Goal: Task Accomplishment & Management: Use online tool/utility

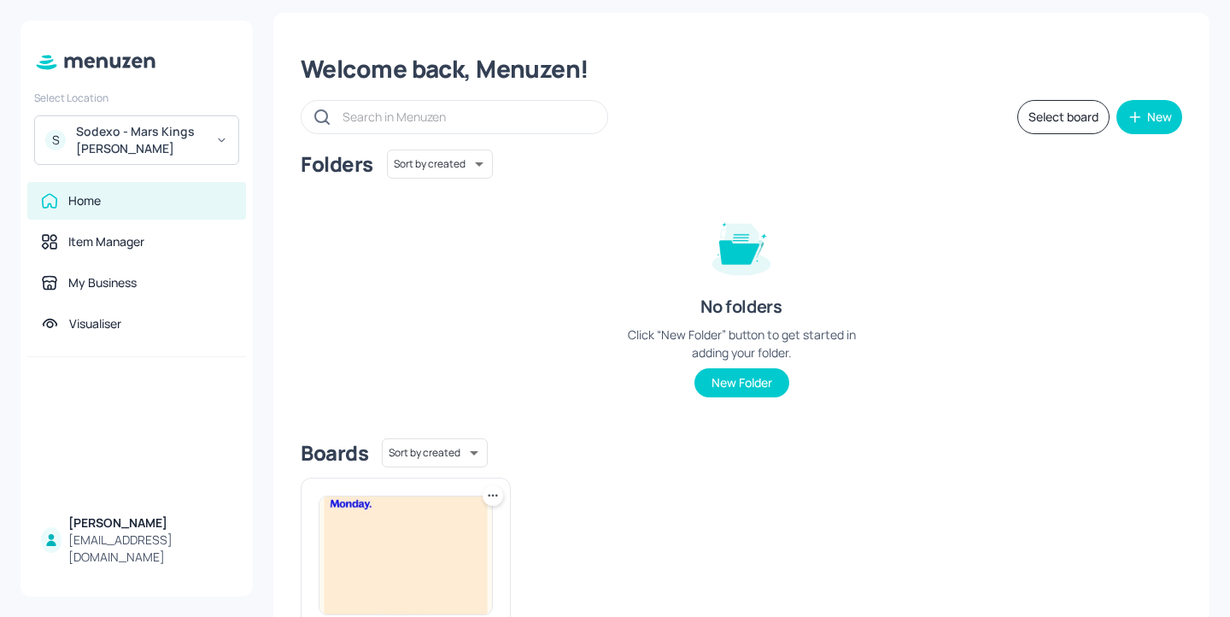
scroll to position [6, 0]
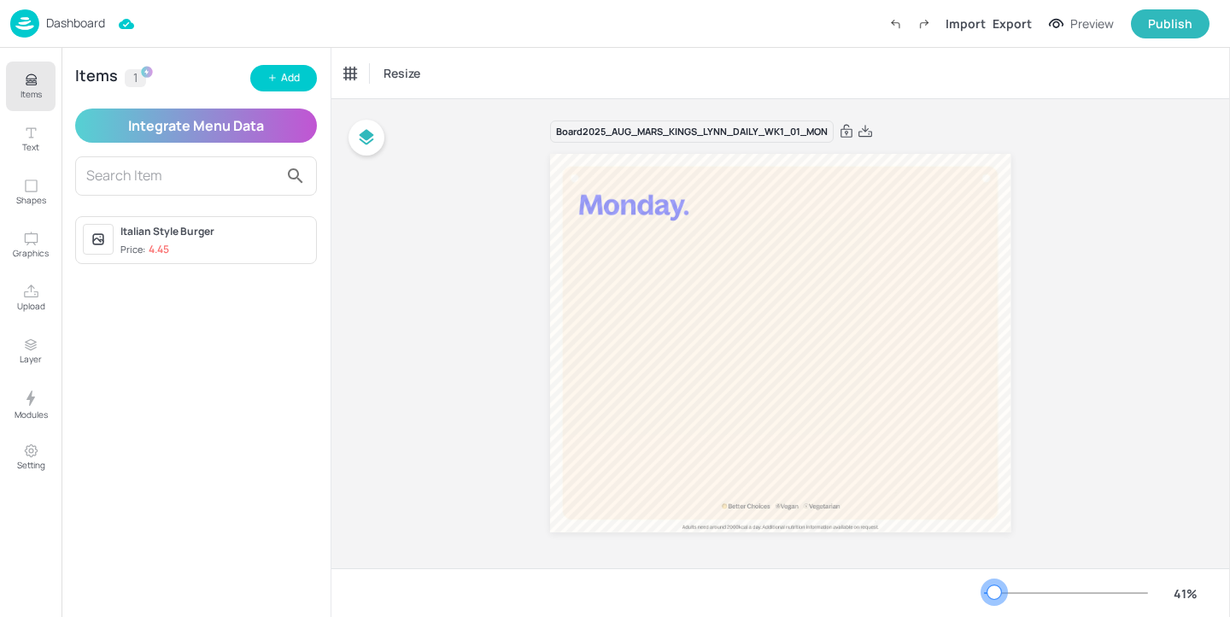
click at [994, 590] on div at bounding box center [995, 592] width 14 height 14
click at [55, 15] on div "Dashboard" at bounding box center [57, 23] width 95 height 28
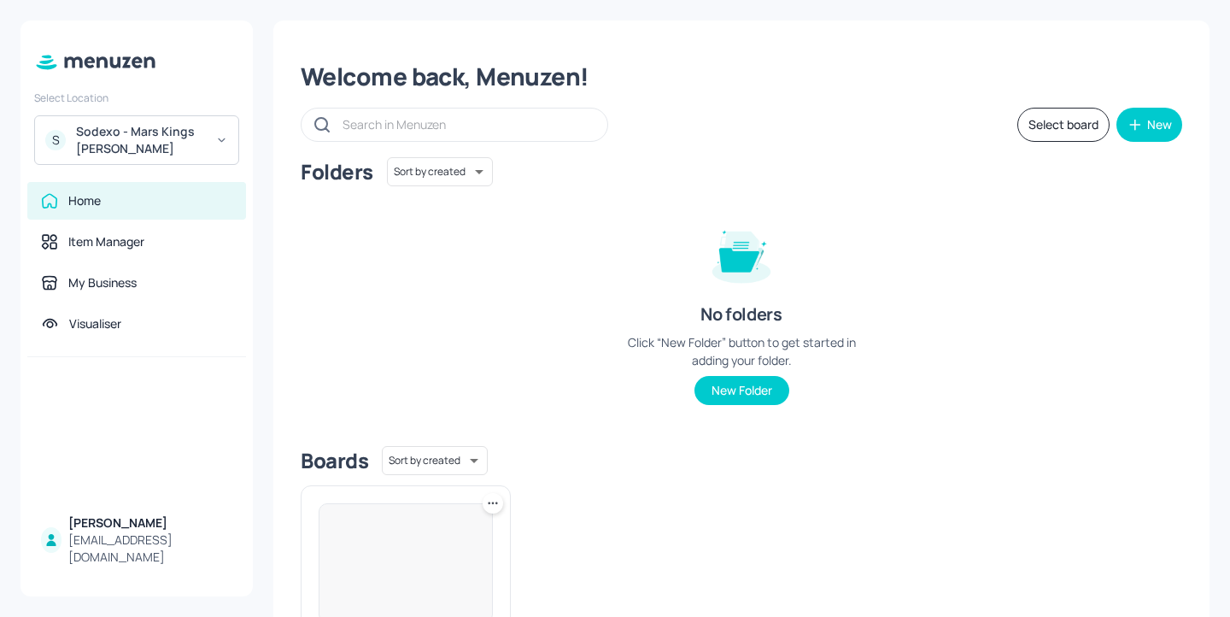
click at [176, 110] on div "Select Location S Sodexo - Mars Kings Lynn" at bounding box center [137, 124] width 232 height 81
click at [166, 134] on div "Sodexo - Mars Kings Lynn" at bounding box center [140, 140] width 129 height 34
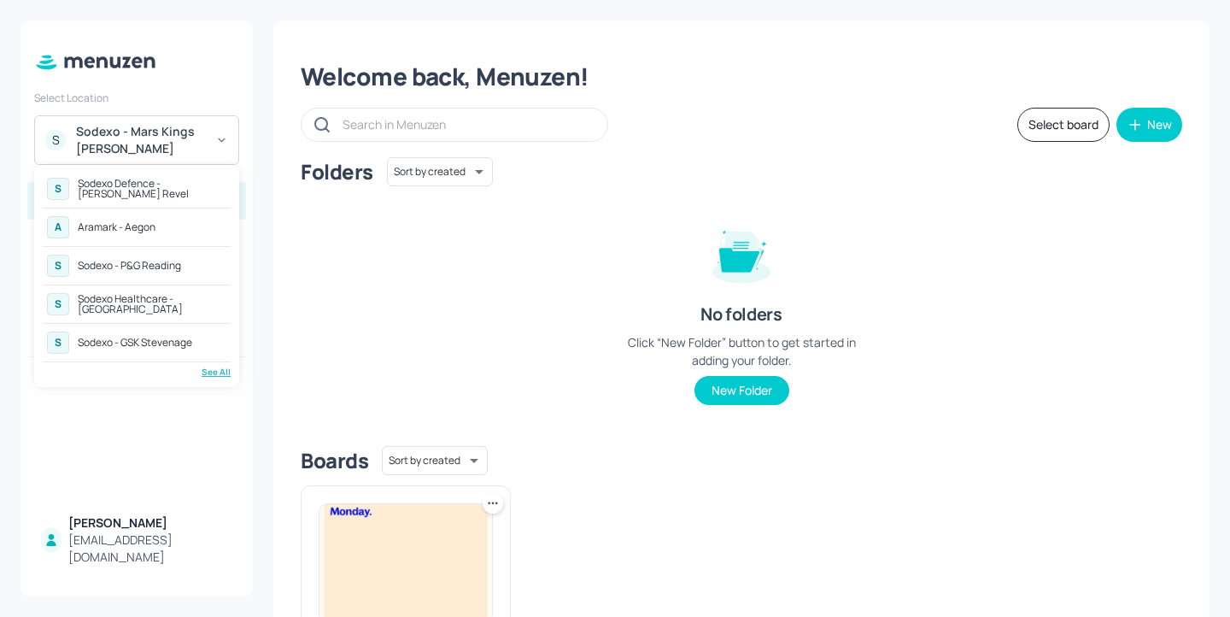
click at [221, 381] on div "S Sodexo Defence - Newbold Revel A Aramark - Aegon S Sodexo - P&G Reading S Sod…" at bounding box center [136, 276] width 205 height 222
click at [219, 374] on div "See All" at bounding box center [137, 372] width 188 height 13
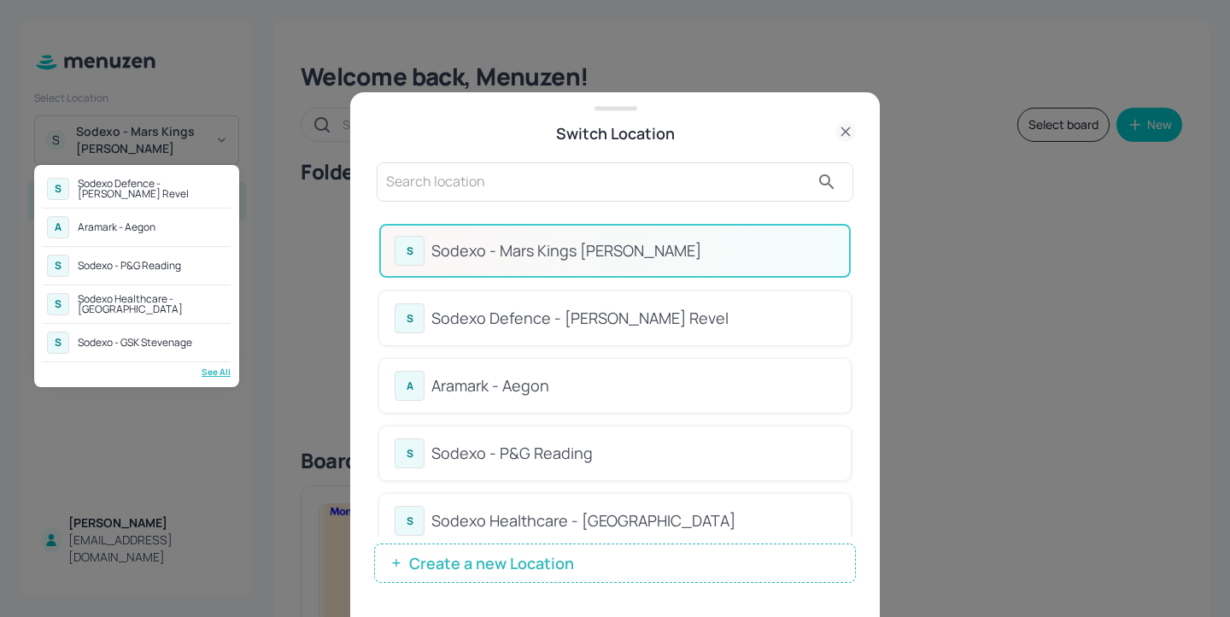
click at [629, 196] on div at bounding box center [615, 308] width 1230 height 617
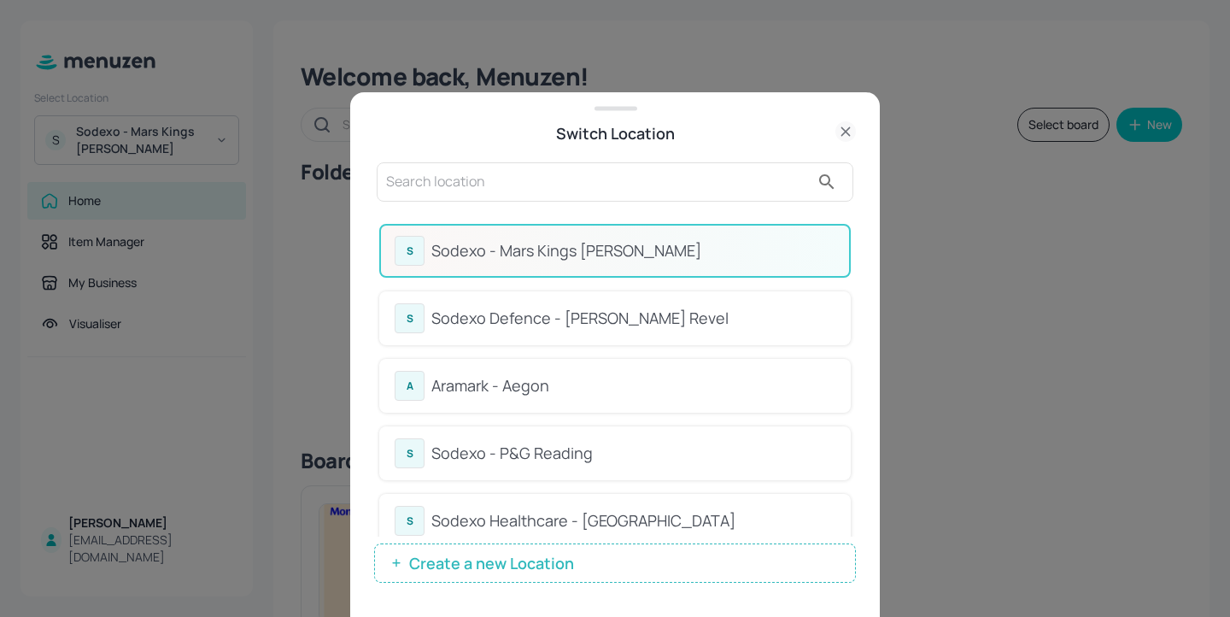
click at [617, 180] on input "text" at bounding box center [598, 181] width 424 height 27
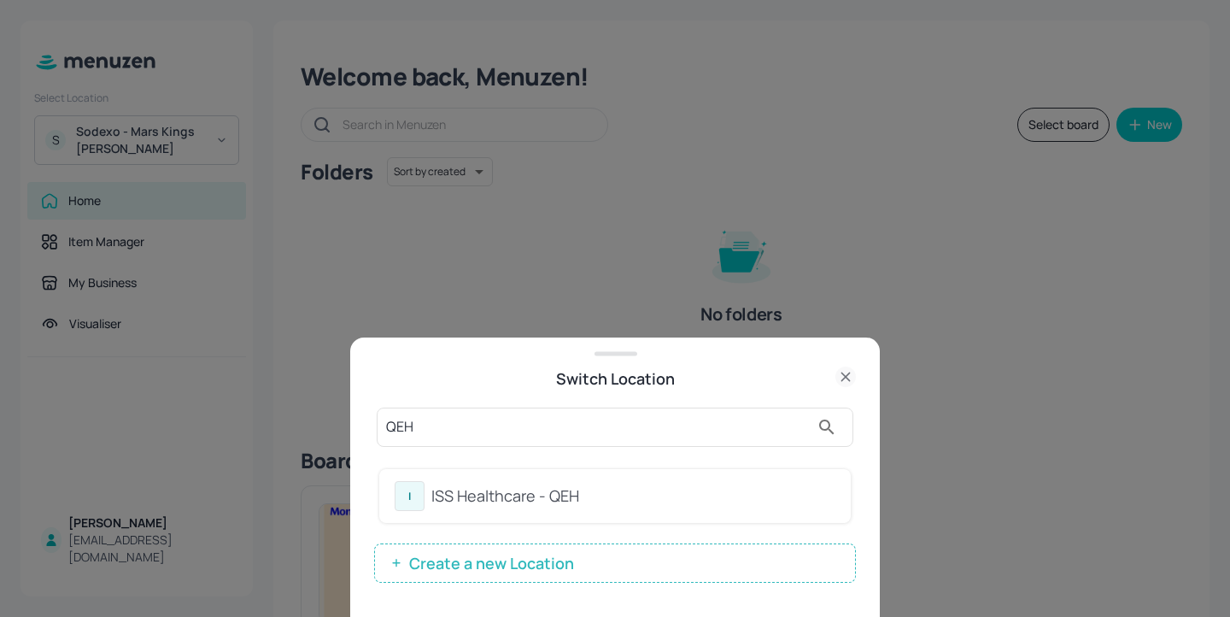
type input "QEH"
click at [665, 488] on div "ISS Healthcare - QEH" at bounding box center [633, 495] width 404 height 23
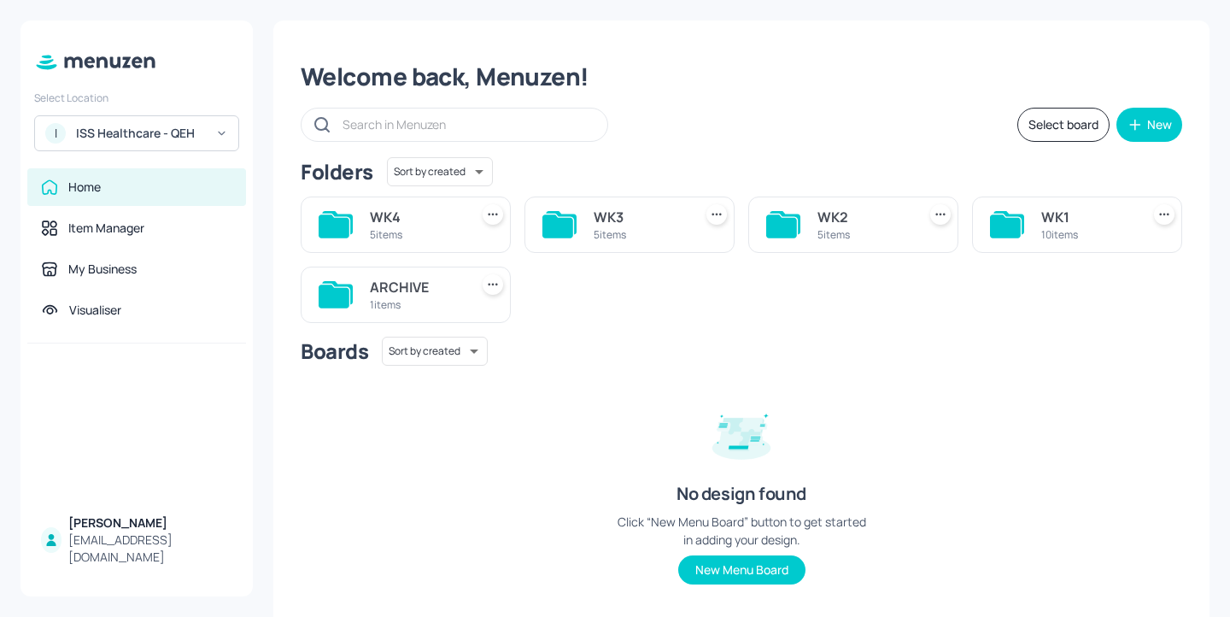
click at [374, 126] on input "text" at bounding box center [467, 124] width 248 height 25
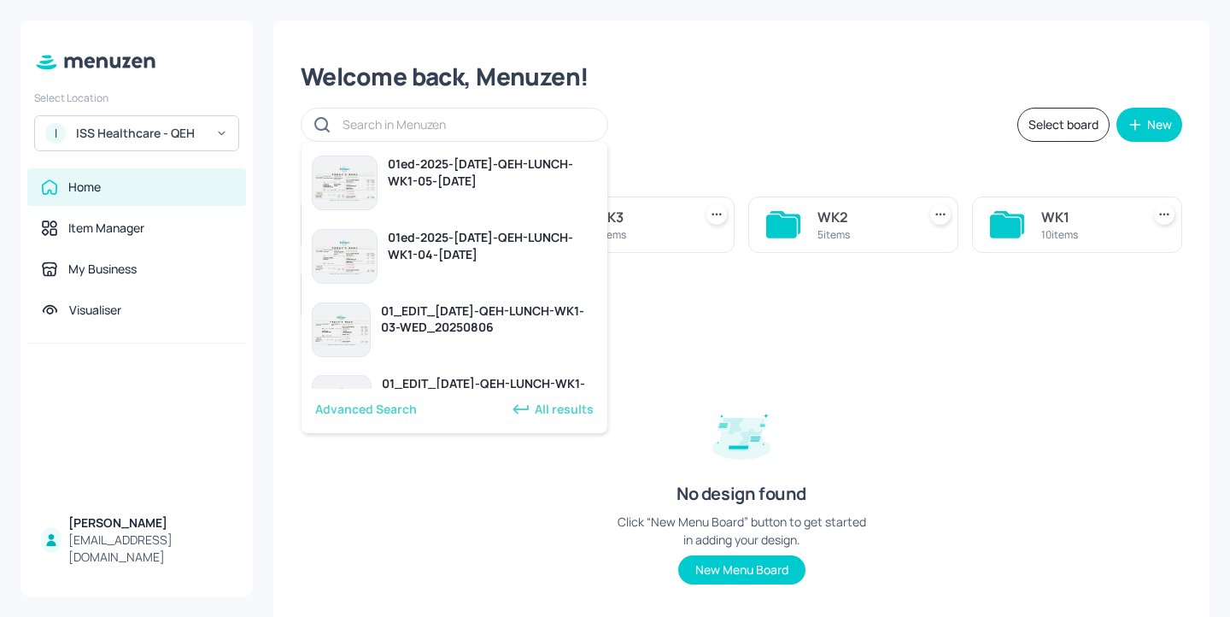
click at [785, 282] on div "WK4 5 items WK3 5 items WK2 5 items WK1 10 items ARCHIVE 1 items" at bounding box center [734, 253] width 895 height 140
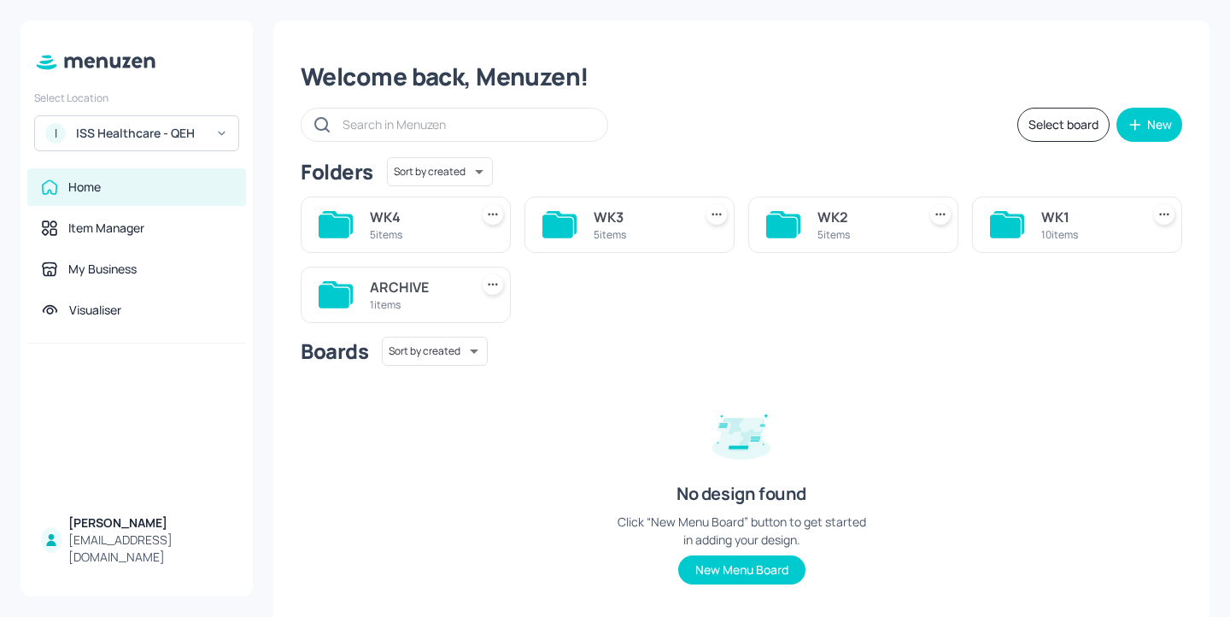
click at [826, 227] on div "5 items" at bounding box center [864, 234] width 92 height 15
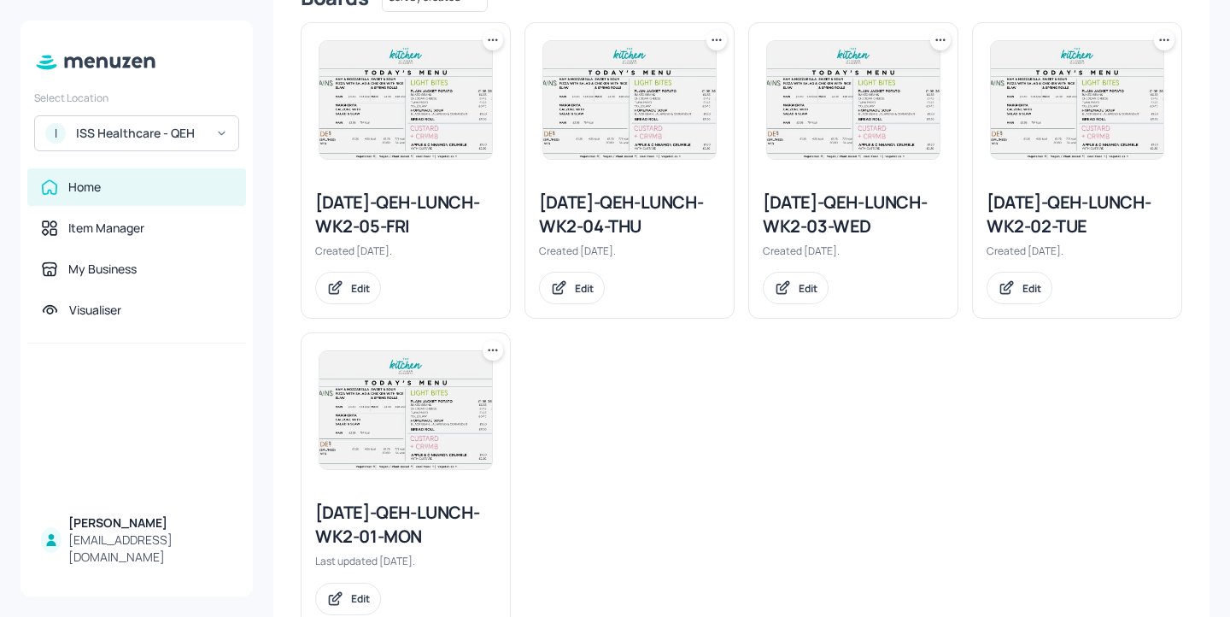
scroll to position [516, 0]
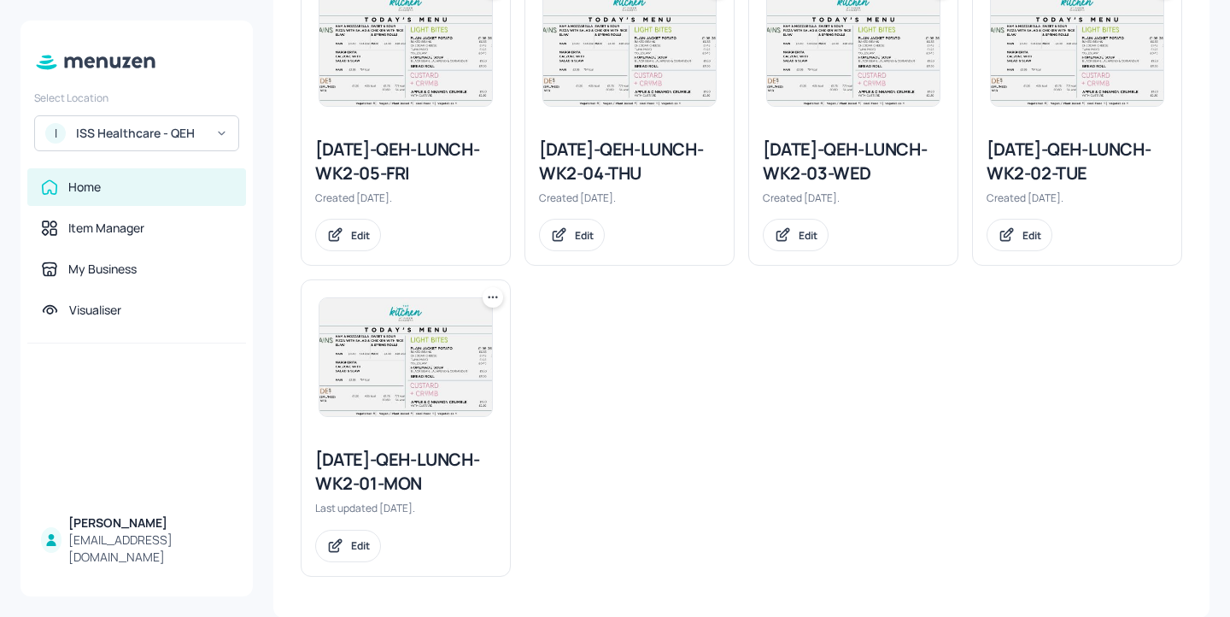
click at [495, 303] on icon at bounding box center [492, 297] width 17 height 17
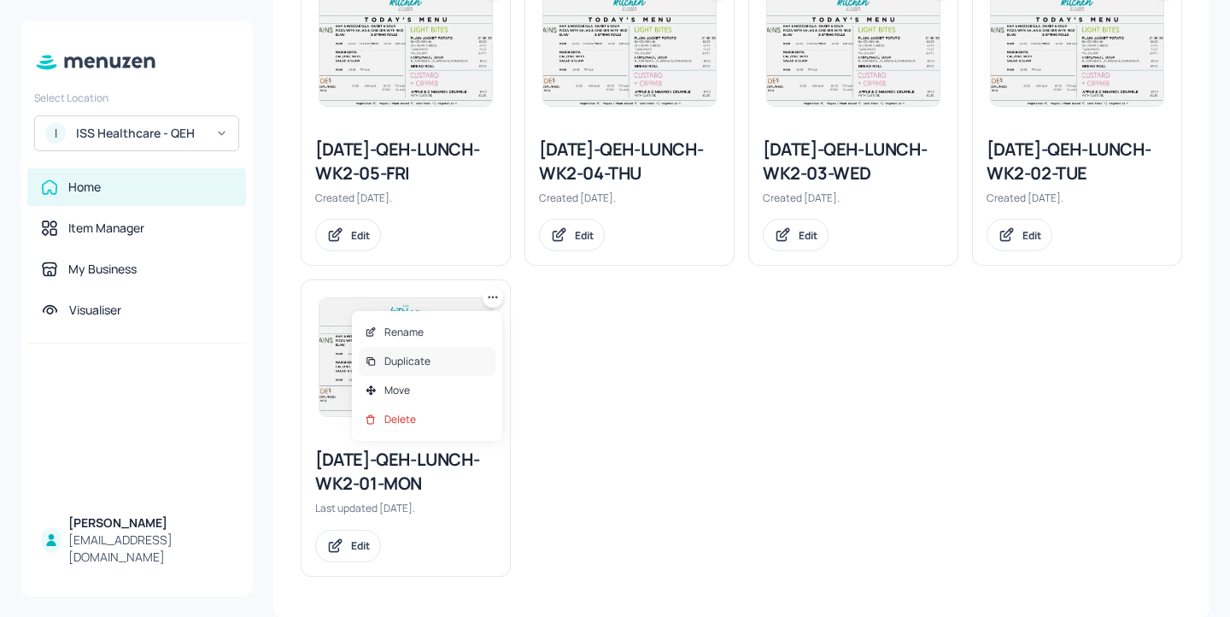
click at [459, 354] on div "Duplicate" at bounding box center [427, 361] width 137 height 29
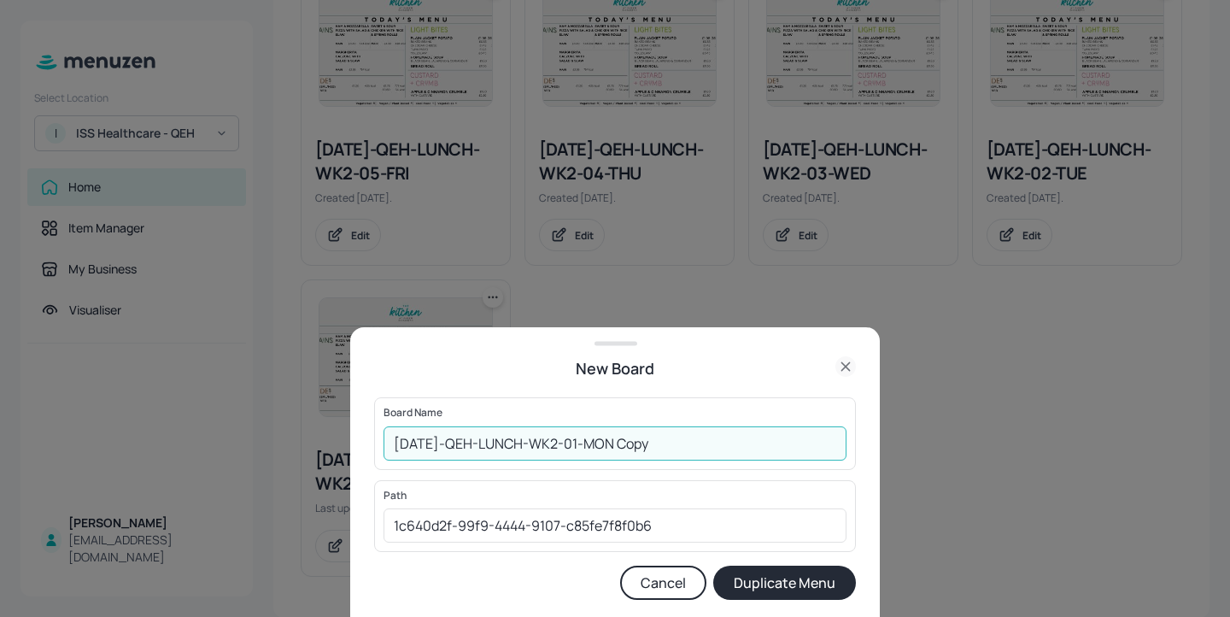
drag, startPoint x: 681, startPoint y: 445, endPoint x: 624, endPoint y: 436, distance: 57.2
click at [624, 436] on input "2025-JUL-QEH-LUNCH-WK2-01-MON Copy" at bounding box center [615, 443] width 463 height 34
click at [391, 442] on input "2025-JUL-QEH-LUNCH-WK2-01-MON" at bounding box center [615, 443] width 463 height 34
drag, startPoint x: 695, startPoint y: 452, endPoint x: 669, endPoint y: 452, distance: 25.6
click at [669, 452] on input "01ED-2025-JUL-QEH-LUNCH-WK2-01-MON" at bounding box center [615, 443] width 463 height 34
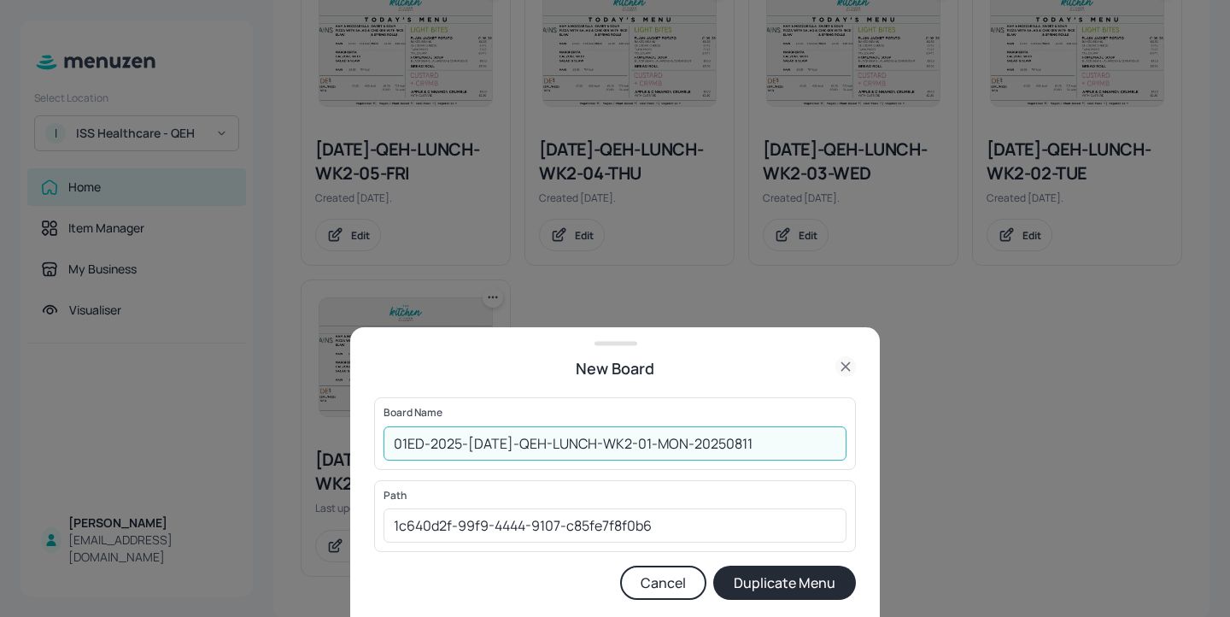
type input "01ED-2025-JUL-QEH-LUNCH-WK2-01-MON-20250811"
click at [777, 570] on button "Duplicate Menu" at bounding box center [784, 583] width 143 height 34
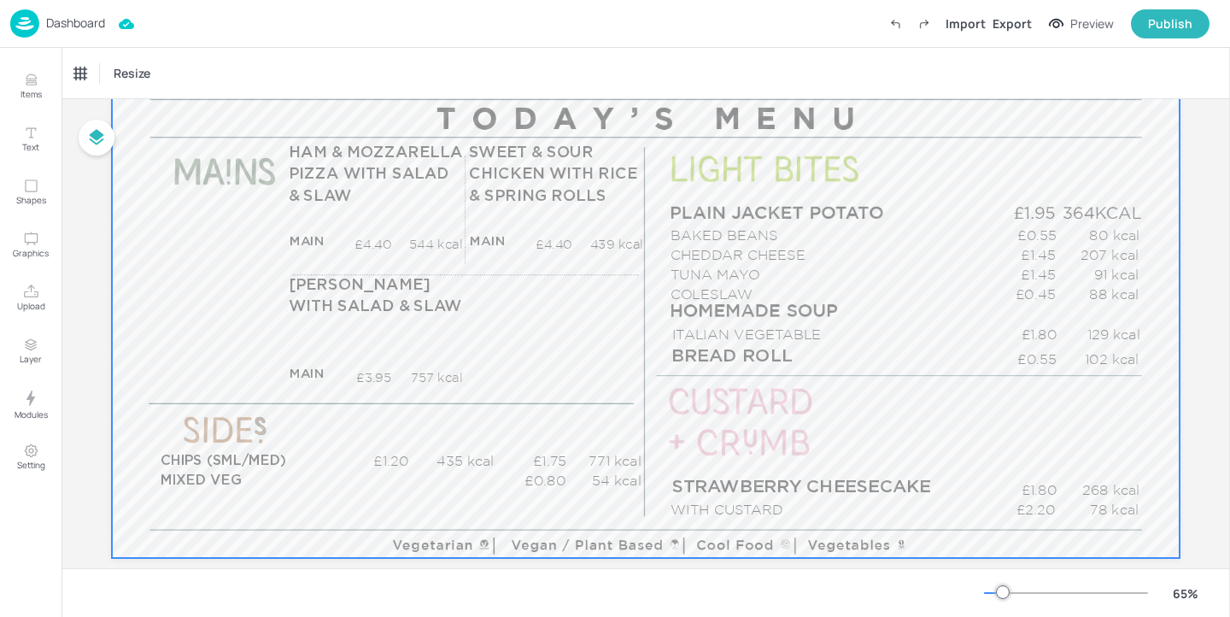
scroll to position [193, 0]
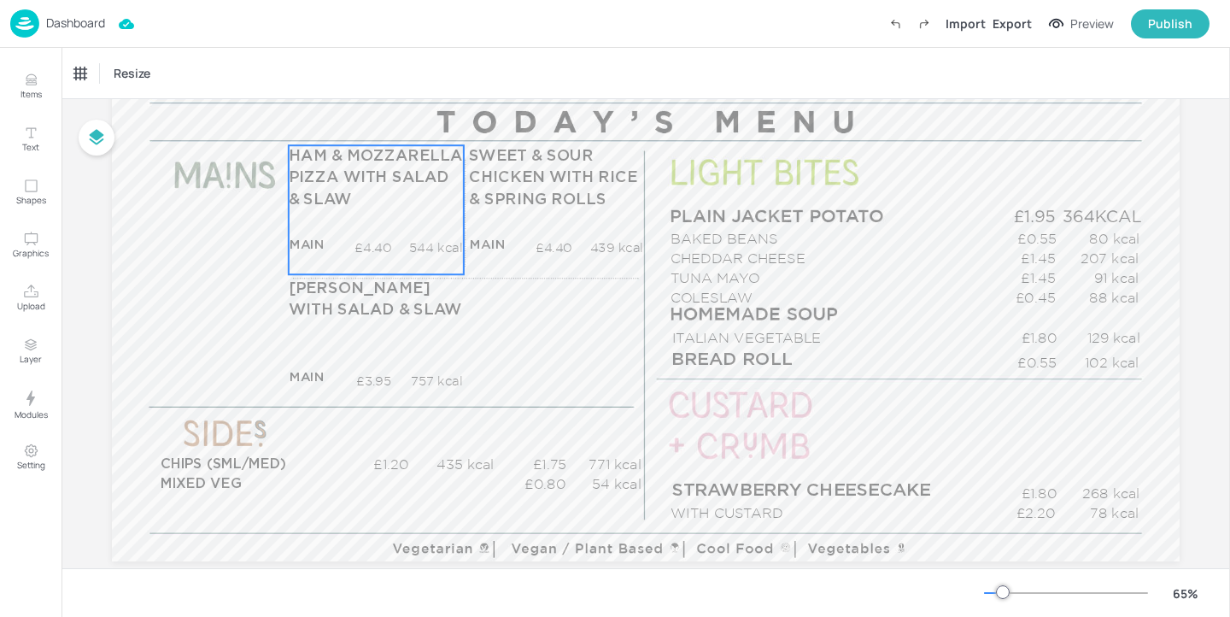
click at [394, 243] on p "544 kcal" at bounding box center [426, 248] width 71 height 18
click at [40, 90] on p "Items" at bounding box center [31, 94] width 21 height 12
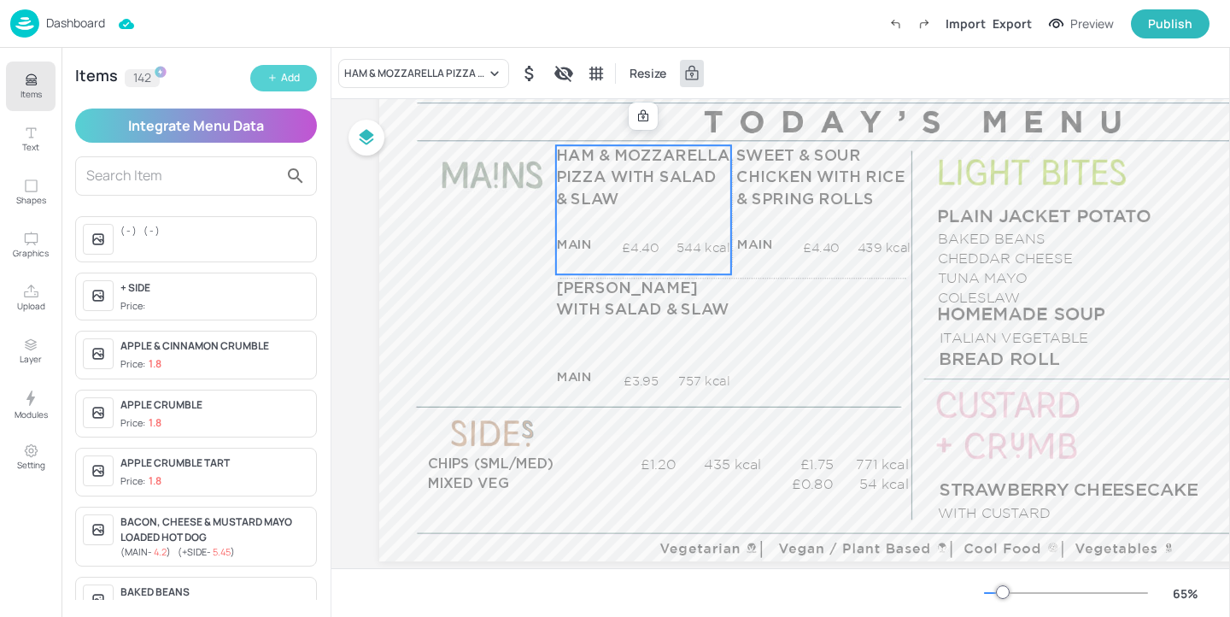
click at [304, 79] on button "Add" at bounding box center [283, 78] width 67 height 26
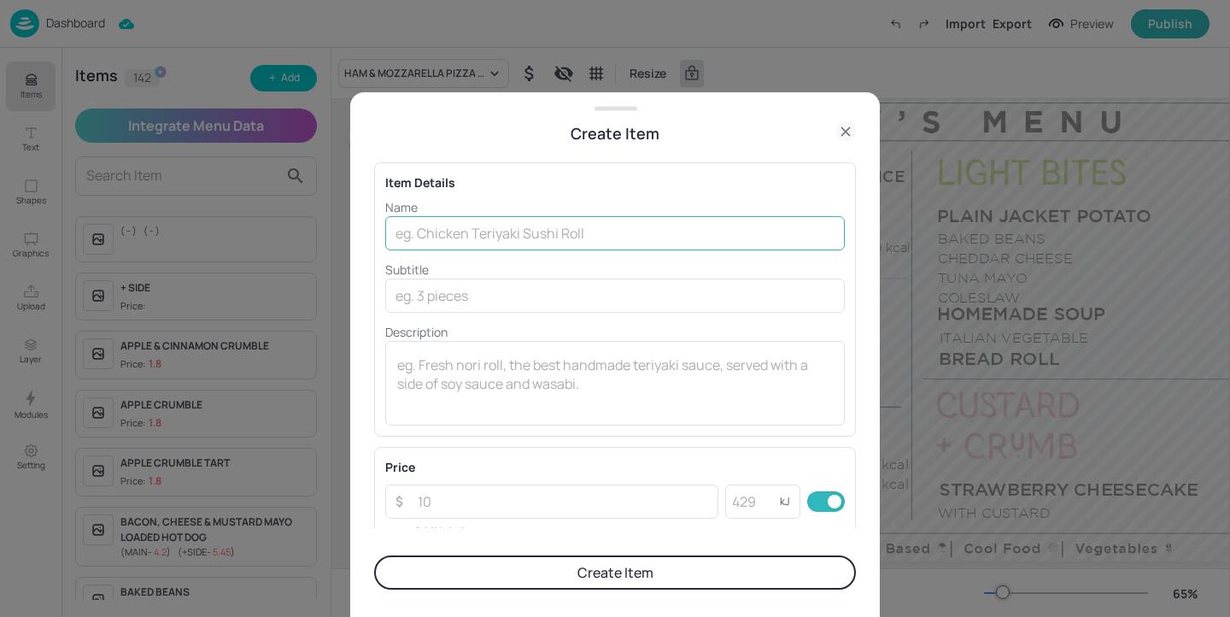
click at [574, 231] on input "text" at bounding box center [615, 233] width 460 height 34
click at [885, 351] on div at bounding box center [615, 308] width 1230 height 617
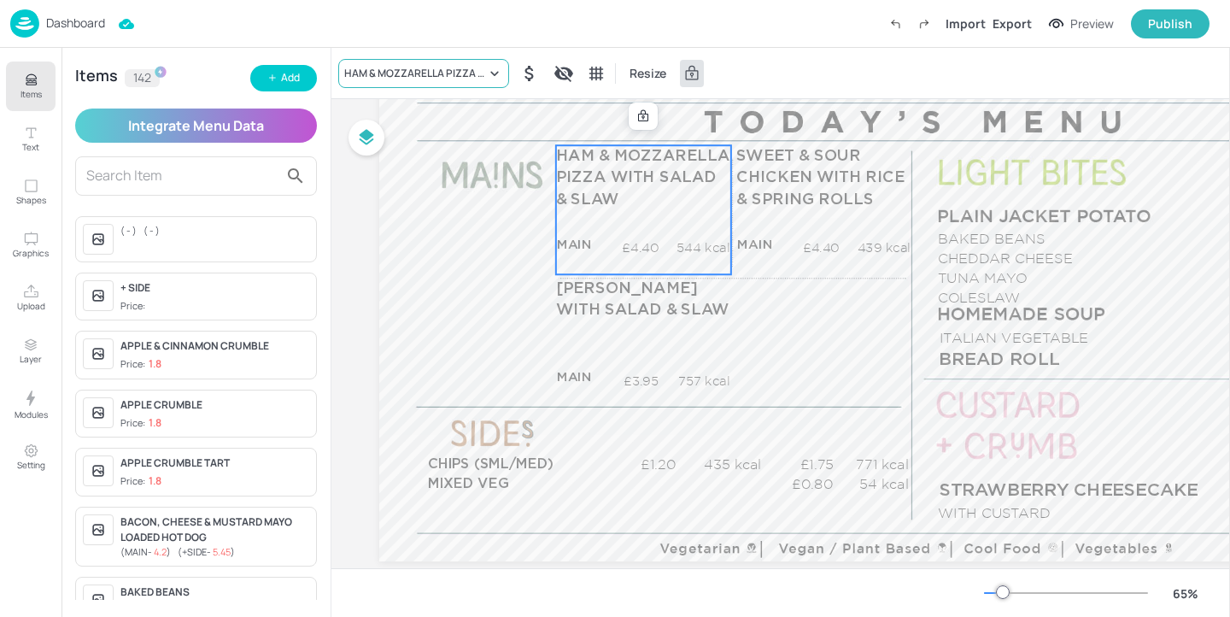
click at [418, 66] on div "HAM & MOZZARELLA PIZZA WITH SALAD & SLAW" at bounding box center [415, 73] width 142 height 15
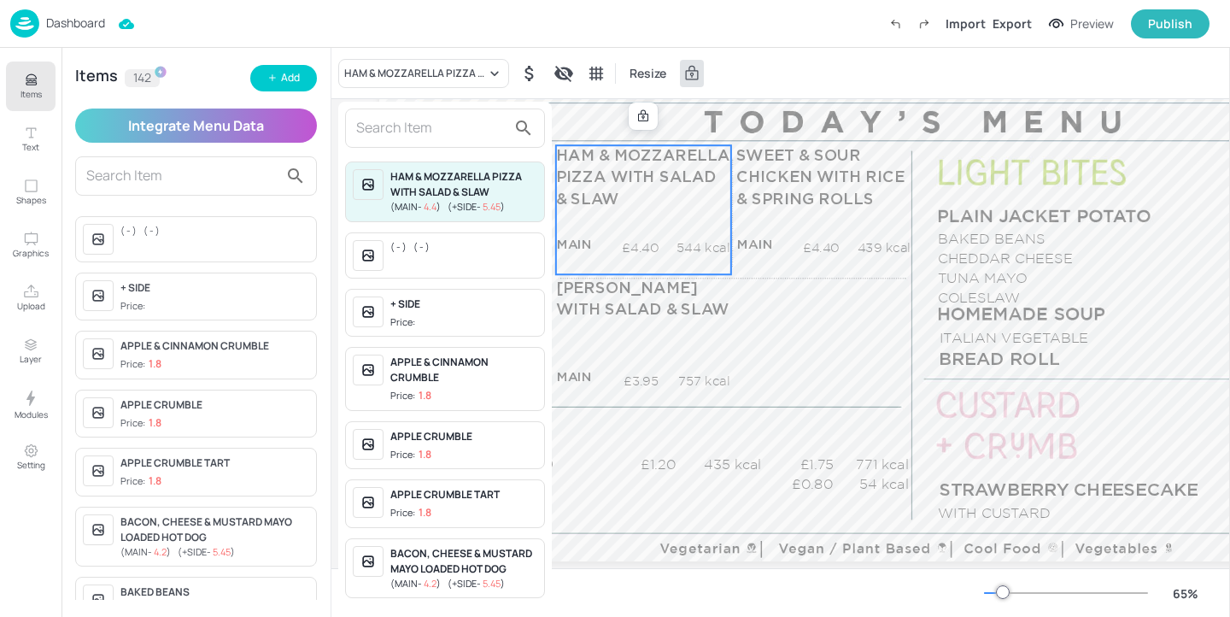
click at [443, 131] on input "text" at bounding box center [431, 127] width 150 height 27
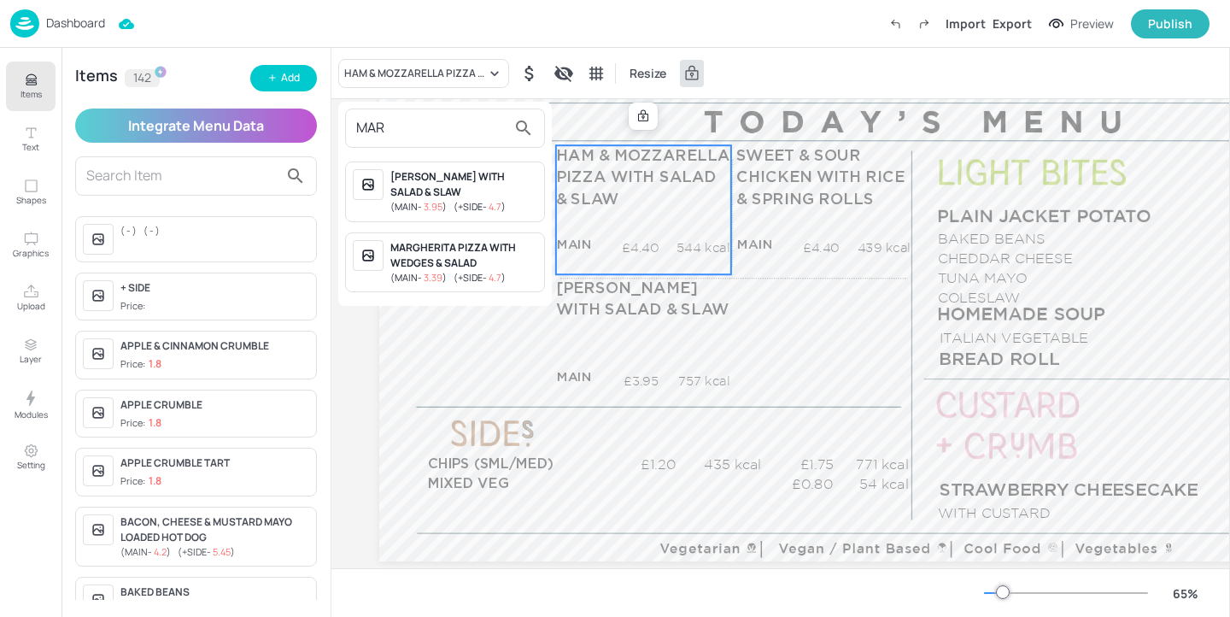
type input "MAR"
click at [495, 260] on div "MARGHERITA PIZZA WITH WEDGES & SALAD" at bounding box center [463, 255] width 147 height 31
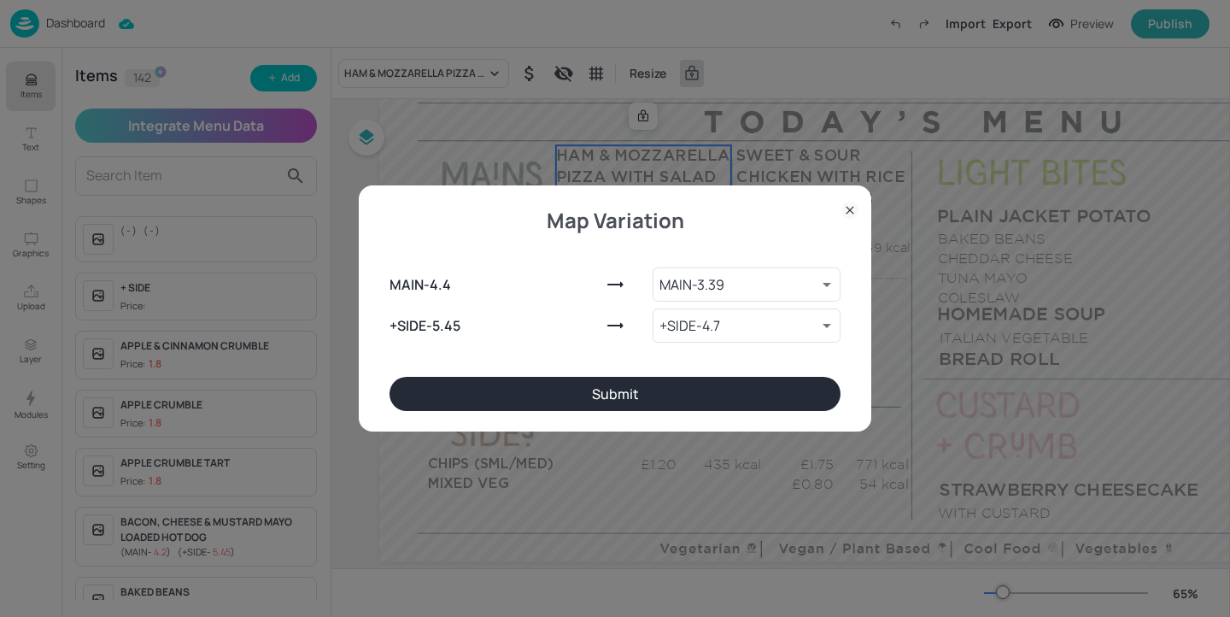
click at [650, 401] on button "Submit" at bounding box center [615, 394] width 451 height 34
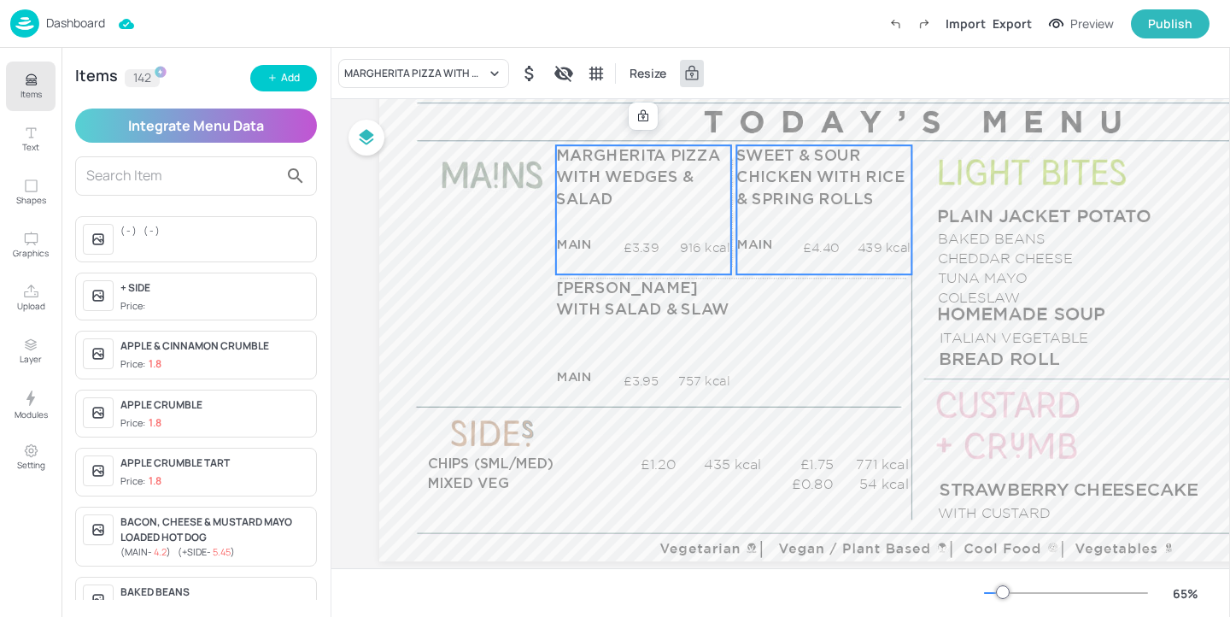
click at [814, 220] on div "SWEET & SOUR CHICKEN WITH RICE & SPRING ROLLS MAIN £4.40 439 kcal +SIDE £5.45 k…" at bounding box center [823, 209] width 175 height 129
click at [647, 200] on p "MARGHERITA PIZZA WITH WEDGES & SALAD" at bounding box center [643, 178] width 174 height 66
click at [645, 121] on icon at bounding box center [643, 116] width 14 height 14
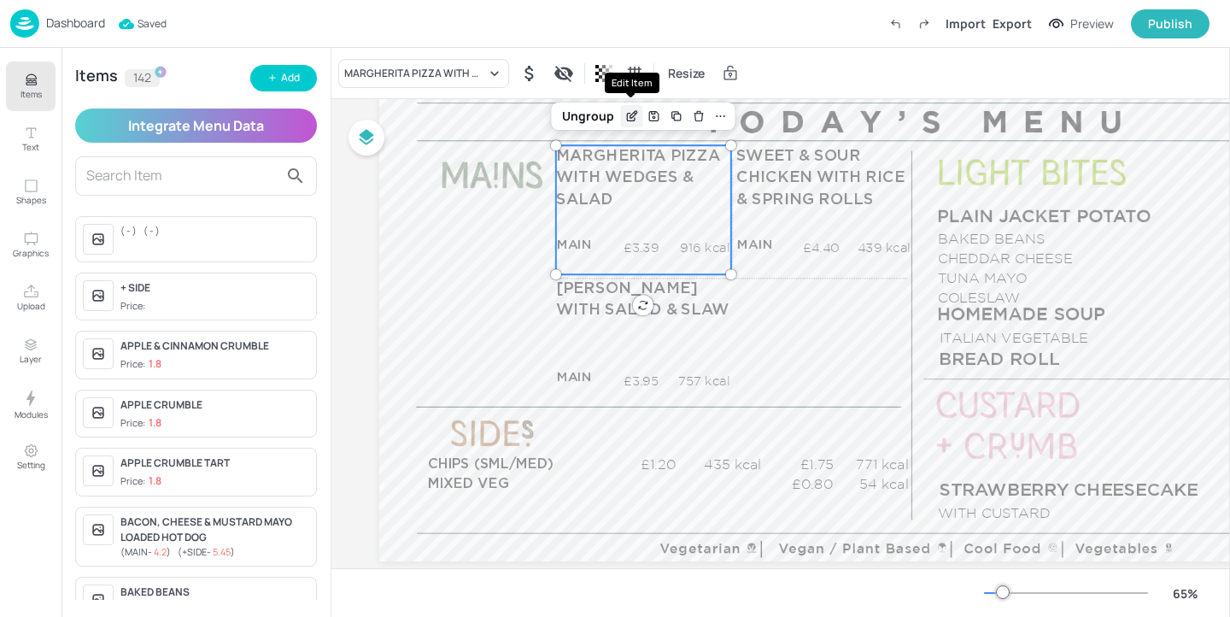
click at [632, 126] on div "Edit Item" at bounding box center [632, 116] width 22 height 22
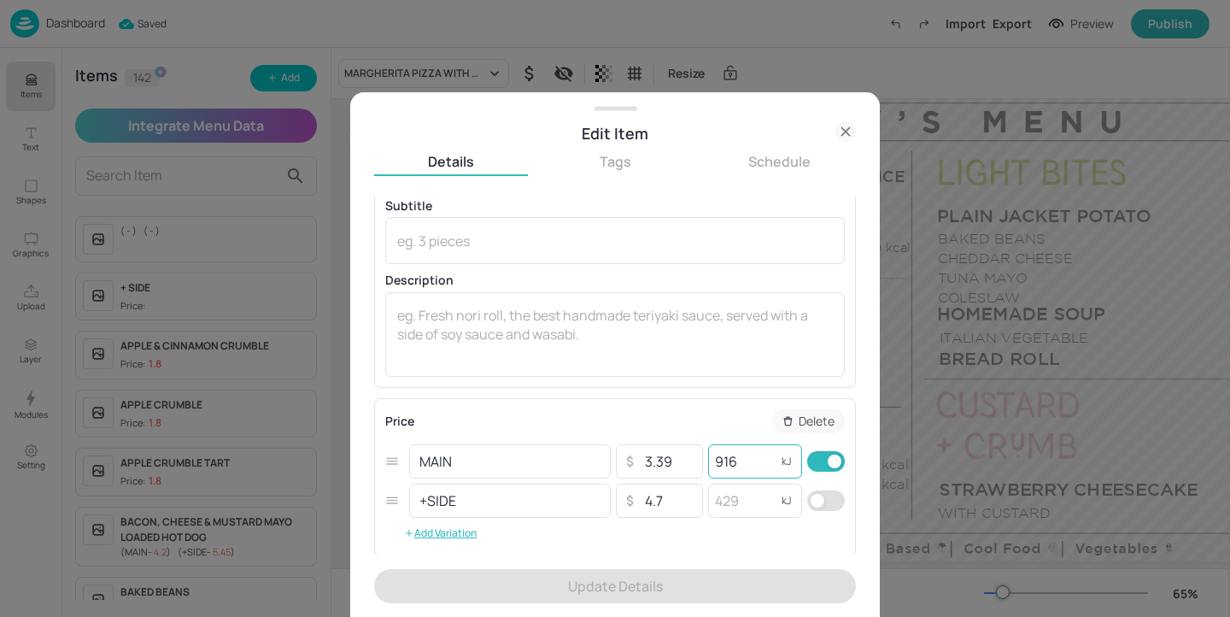
scroll to position [73, 0]
drag, startPoint x: 754, startPoint y: 466, endPoint x: 705, endPoint y: 458, distance: 50.3
click at [708, 458] on input "916" at bounding box center [742, 458] width 68 height 34
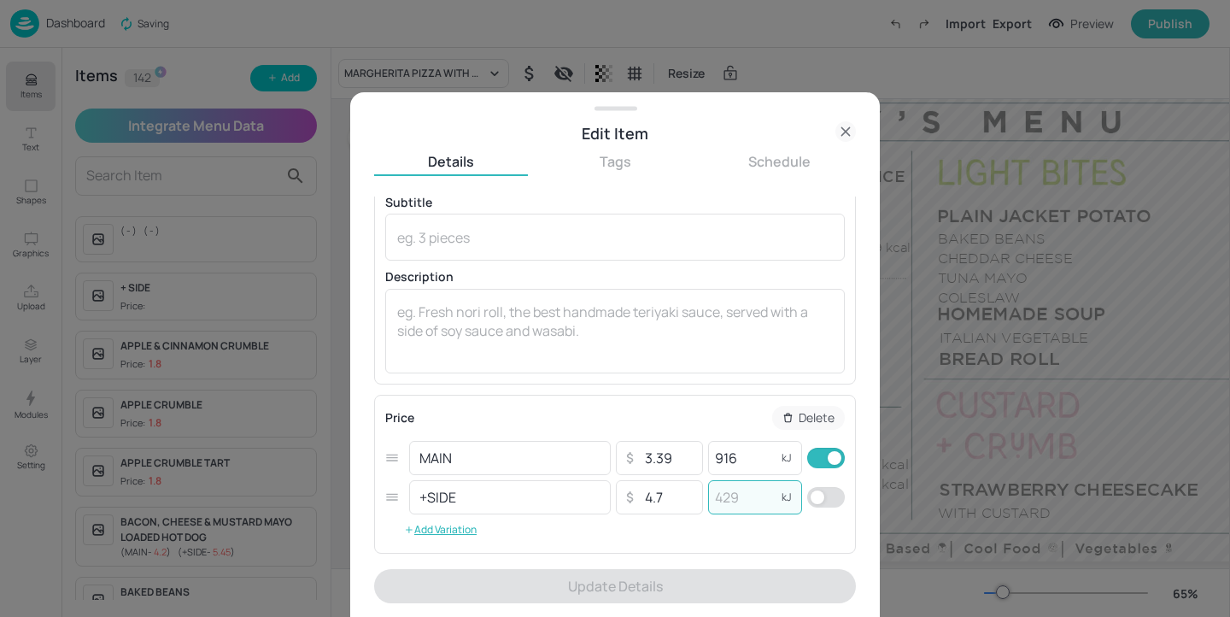
click at [739, 501] on input "number" at bounding box center [742, 497] width 68 height 34
paste input "916"
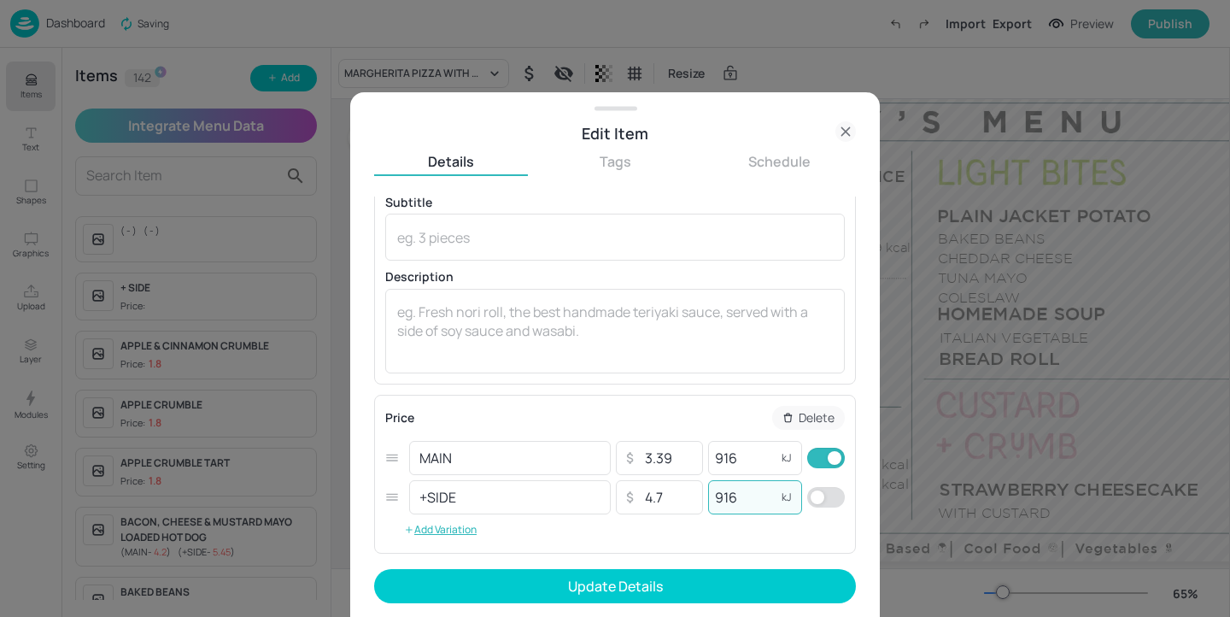
type input "916"
drag, startPoint x: 739, startPoint y: 456, endPoint x: 640, endPoint y: 437, distance: 101.0
click at [640, 437] on div "Price Delete MAIN ​ ​ 3.39 ​ 916 kJ ​ +SIDE ​ ​ 4.7 ​ 916 kJ ​ Add Variation" at bounding box center [615, 474] width 460 height 137
paste input "643"
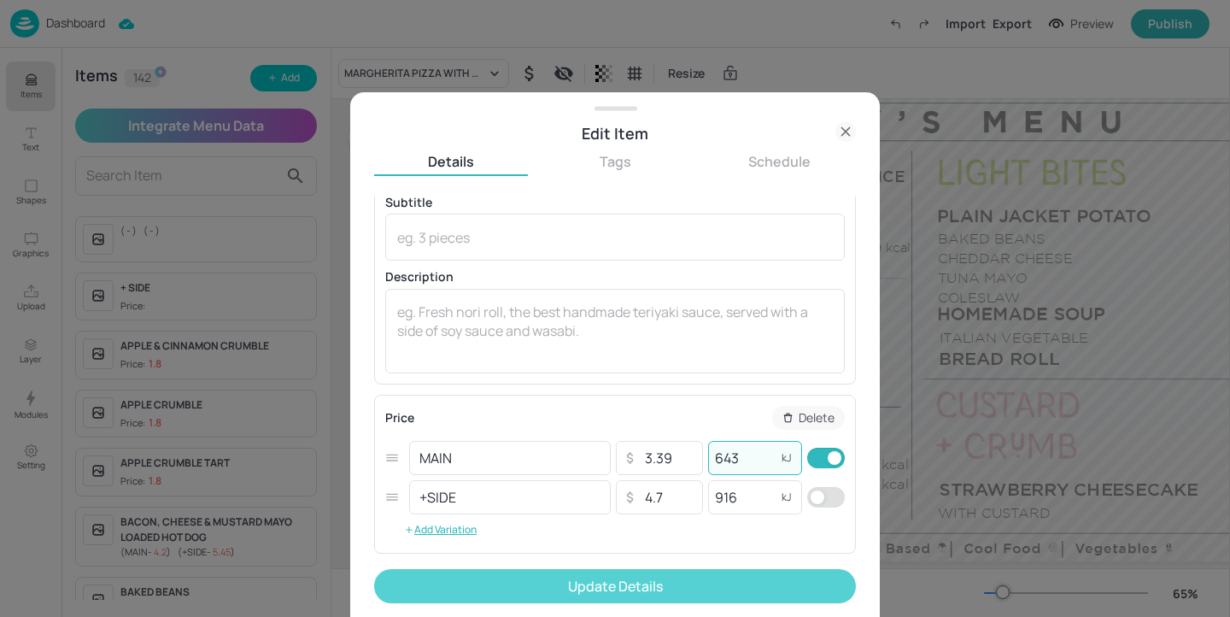
type input "643"
click at [736, 595] on button "Update Details" at bounding box center [615, 586] width 482 height 34
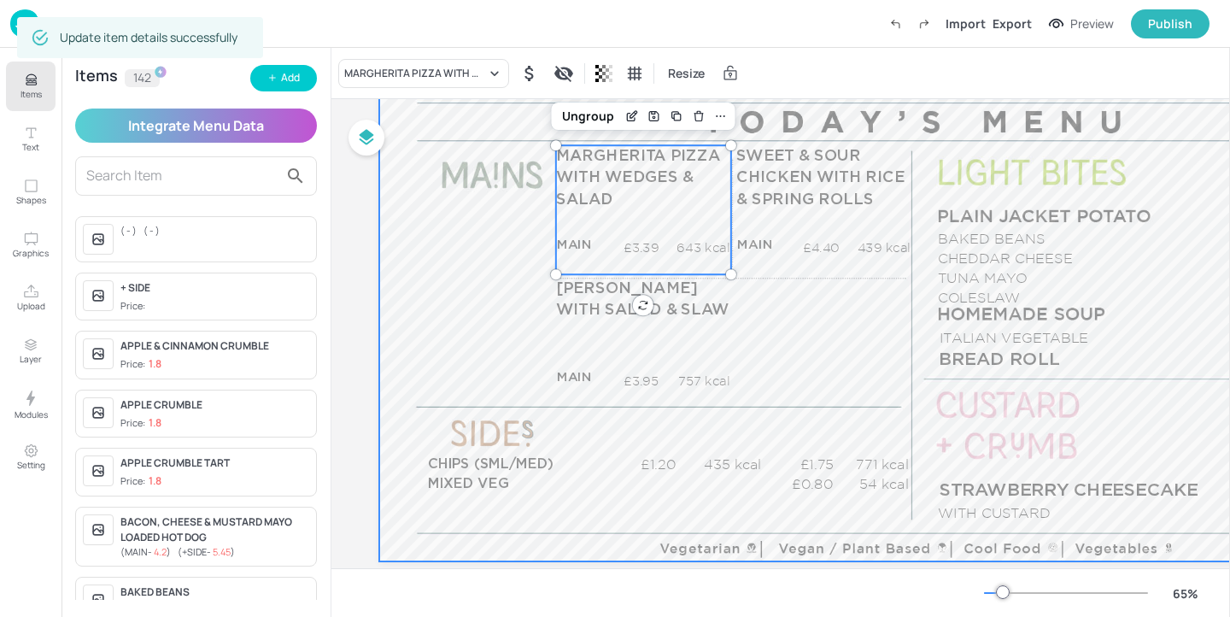
scroll to position [180, 0]
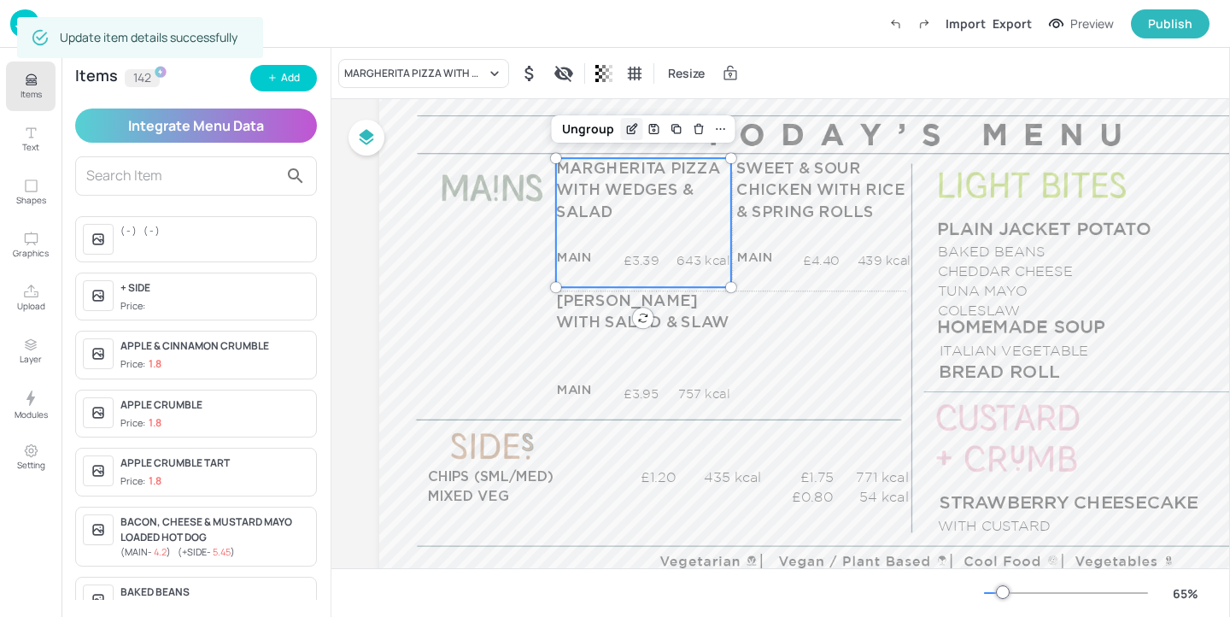
click at [632, 127] on icon "Edit Item" at bounding box center [631, 129] width 15 height 14
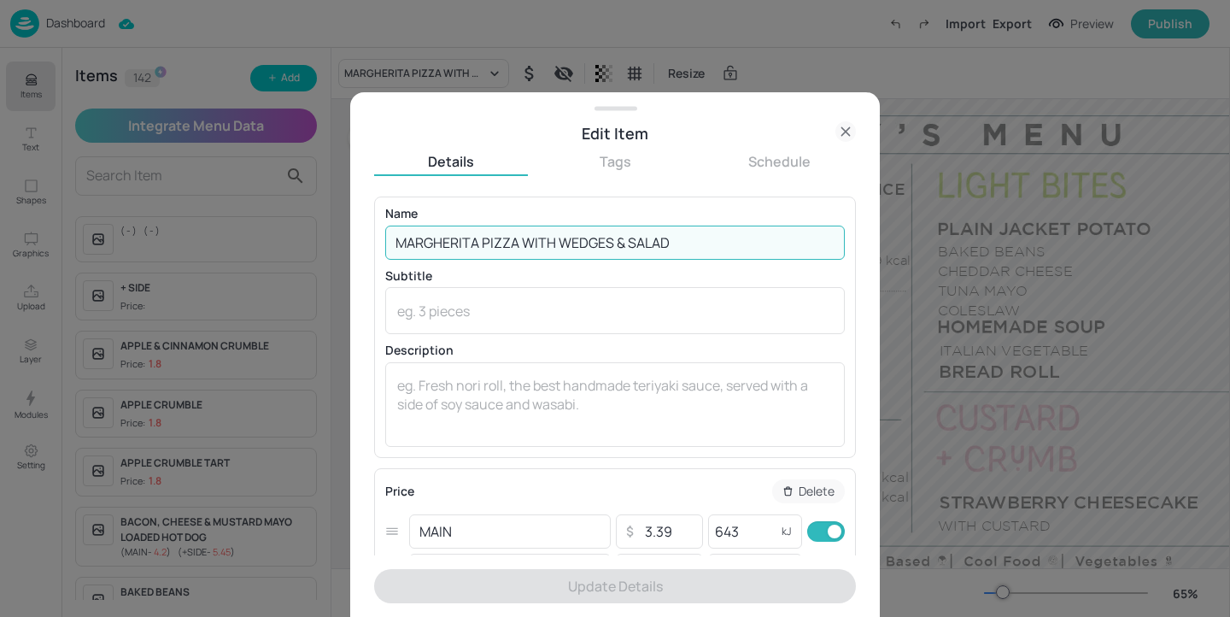
drag, startPoint x: 562, startPoint y: 239, endPoint x: 627, endPoint y: 239, distance: 64.9
click at [627, 239] on input "MARGHERITA PIZZA WITH WEDGES & SALAD" at bounding box center [615, 243] width 460 height 34
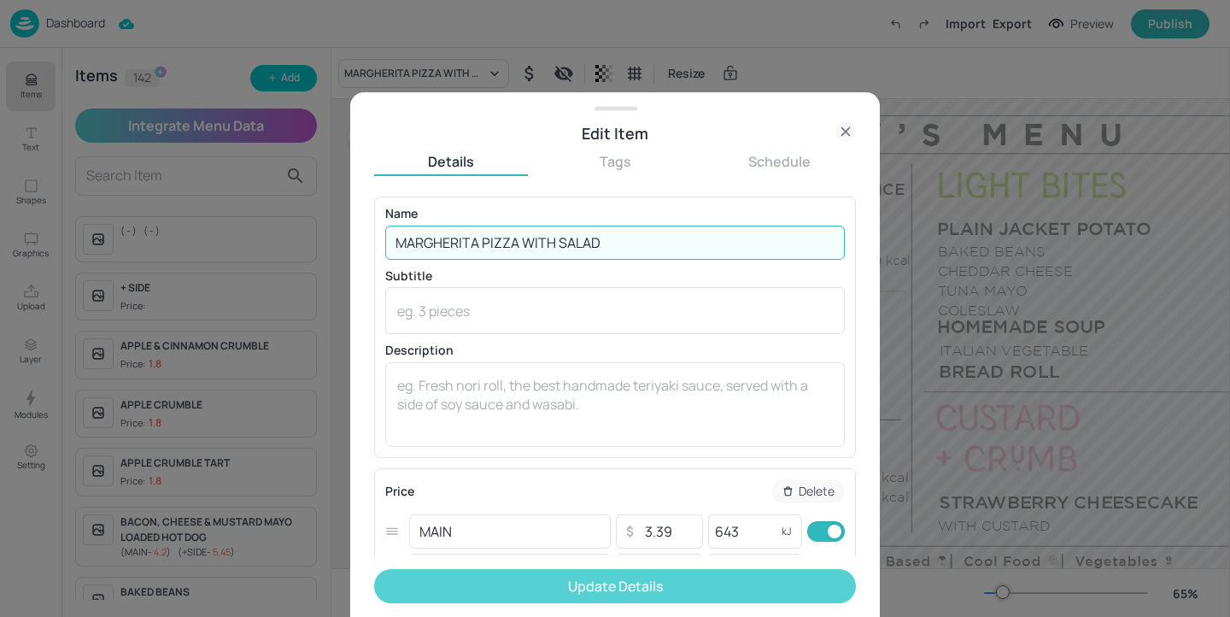
type input "MARGHERITA PIZZA WITH SALAD"
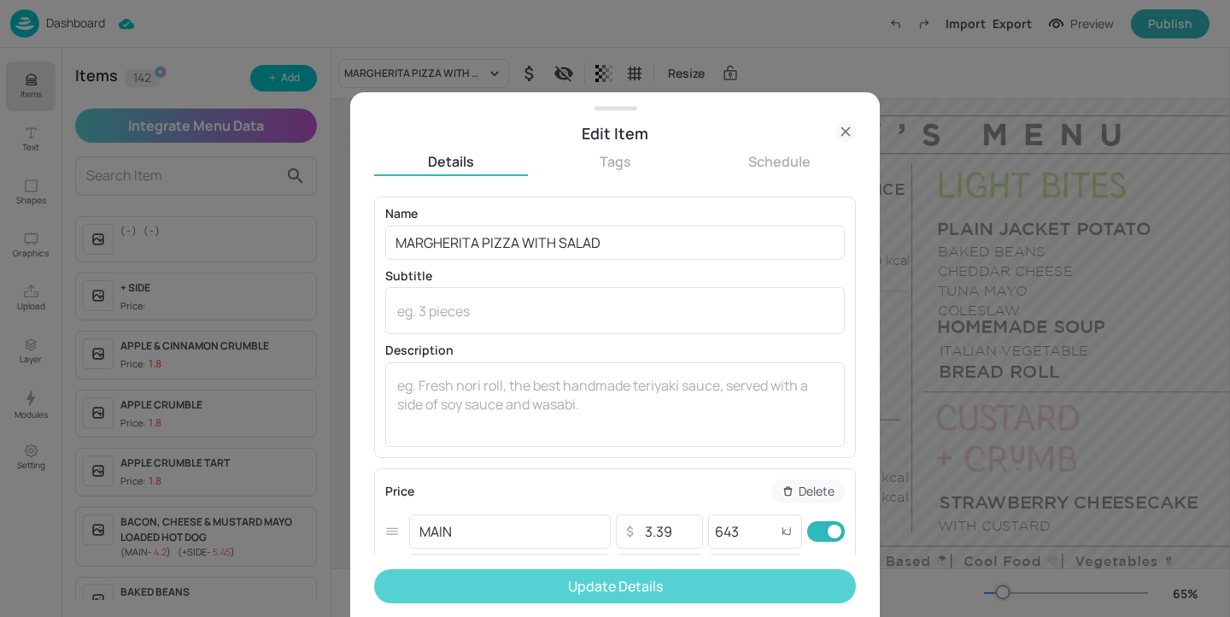
click at [604, 592] on button "Update Details" at bounding box center [615, 586] width 482 height 34
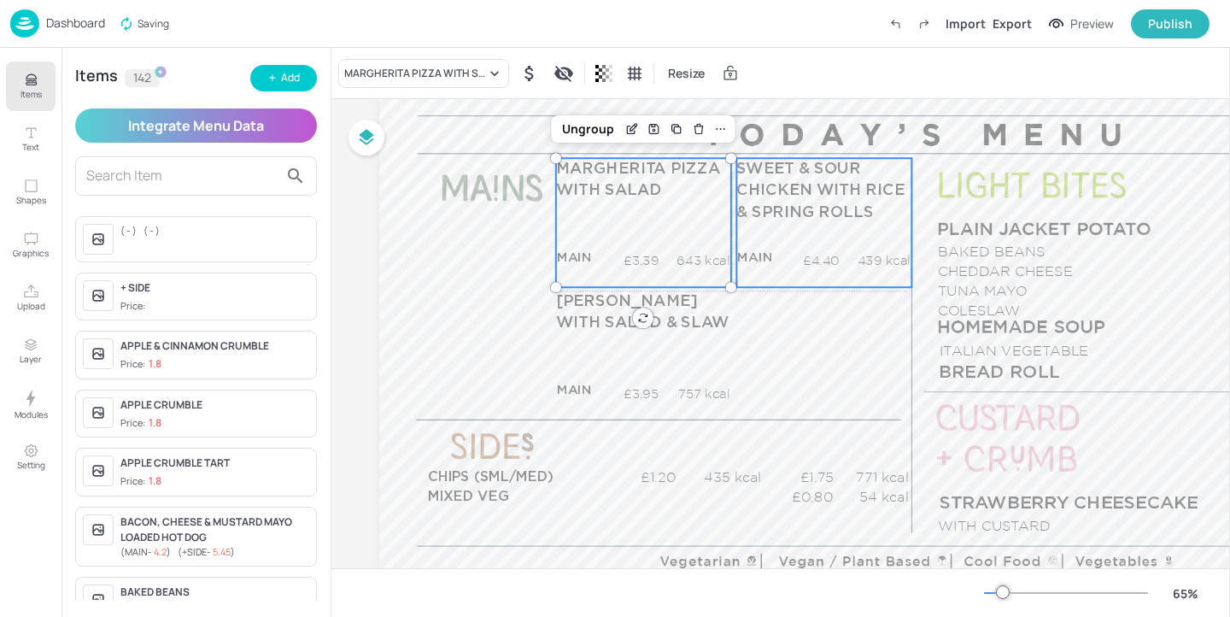
click at [835, 216] on span "SWEET & SOUR CHICKEN WITH RICE & SPRING ROLLS" at bounding box center [820, 190] width 168 height 59
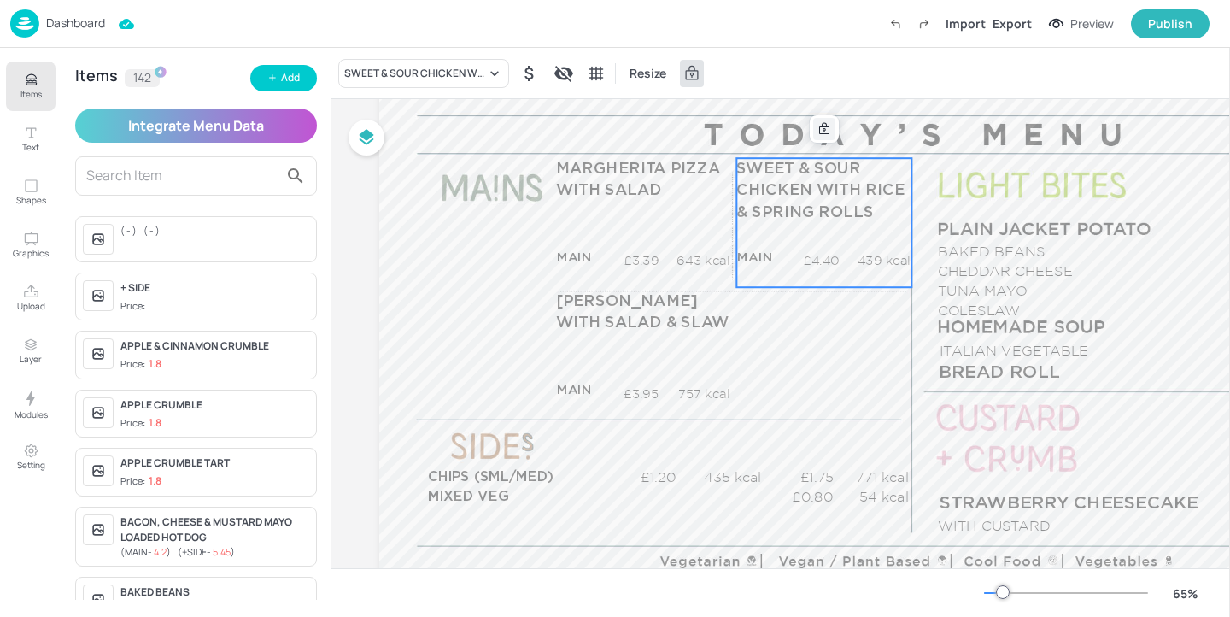
click at [825, 135] on icon at bounding box center [825, 129] width 14 height 14
click at [812, 134] on icon "Edit Item" at bounding box center [813, 129] width 15 height 14
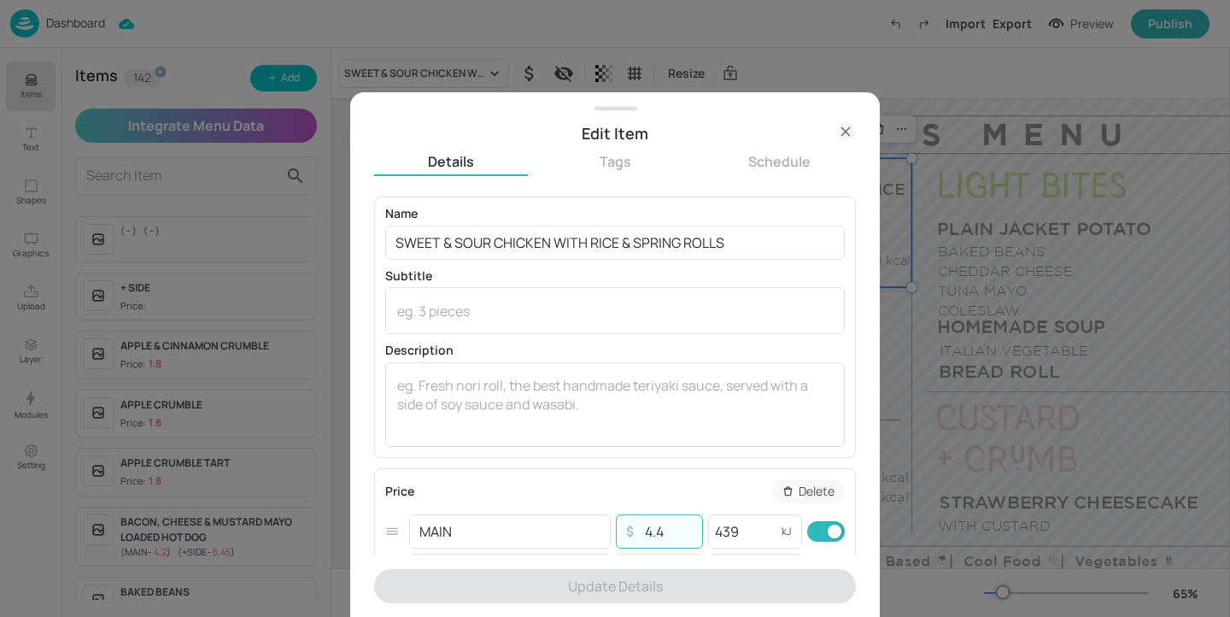
click at [646, 531] on input "4.4" at bounding box center [668, 531] width 60 height 34
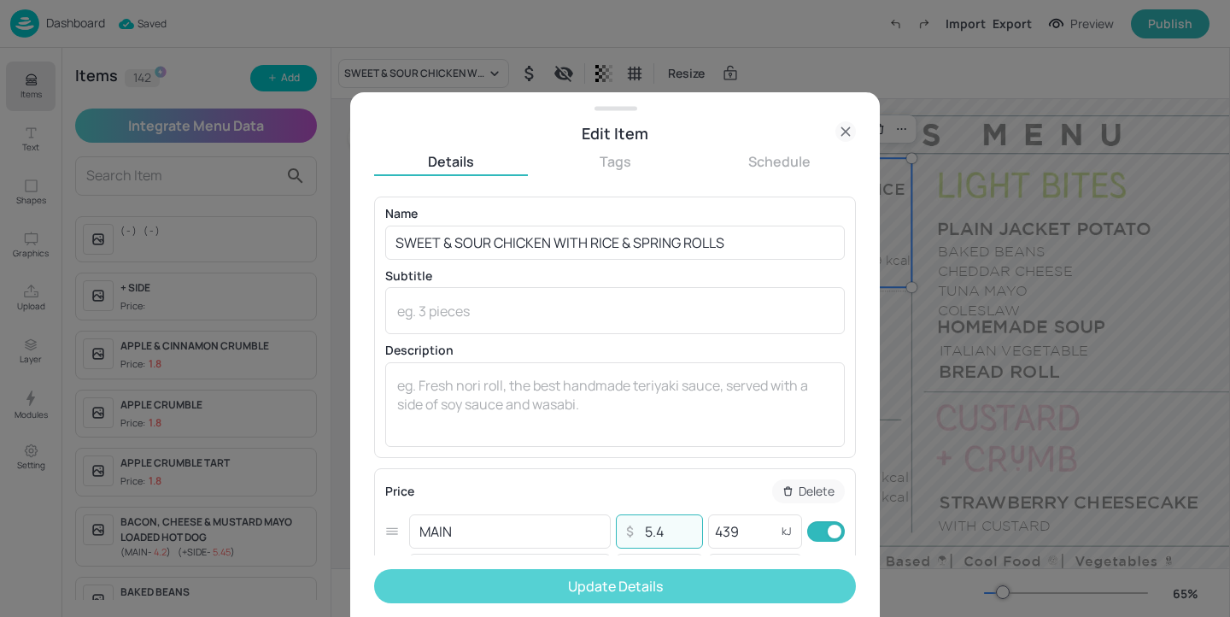
type input "5.4"
click at [738, 590] on button "Update Details" at bounding box center [615, 586] width 482 height 34
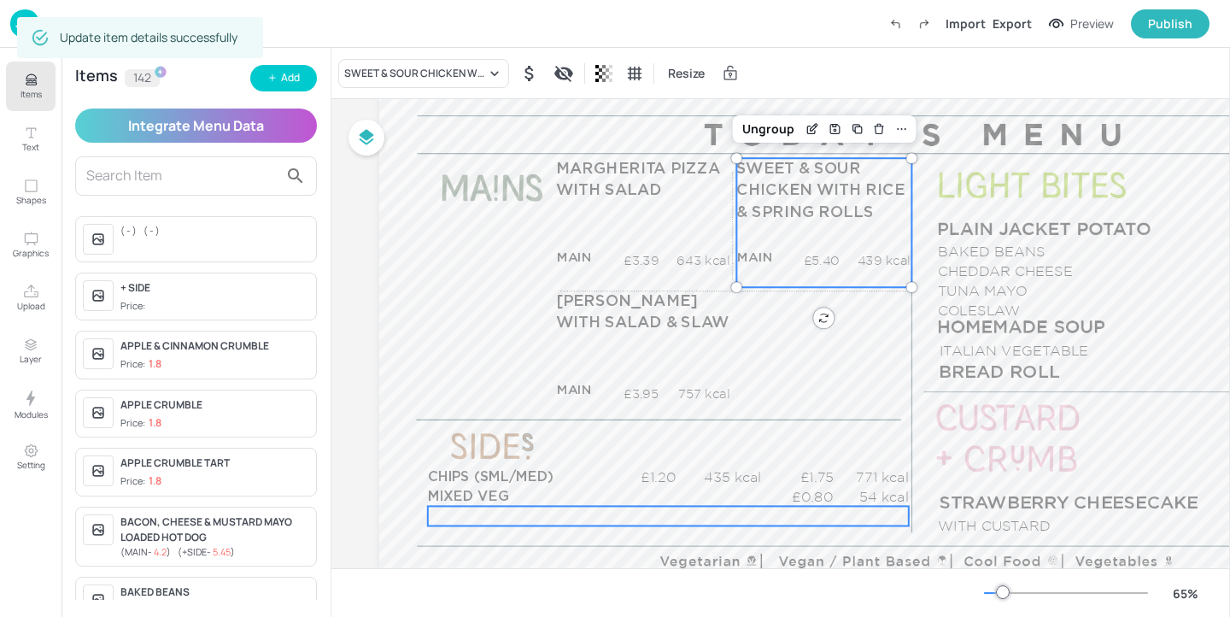
scroll to position [234, 0]
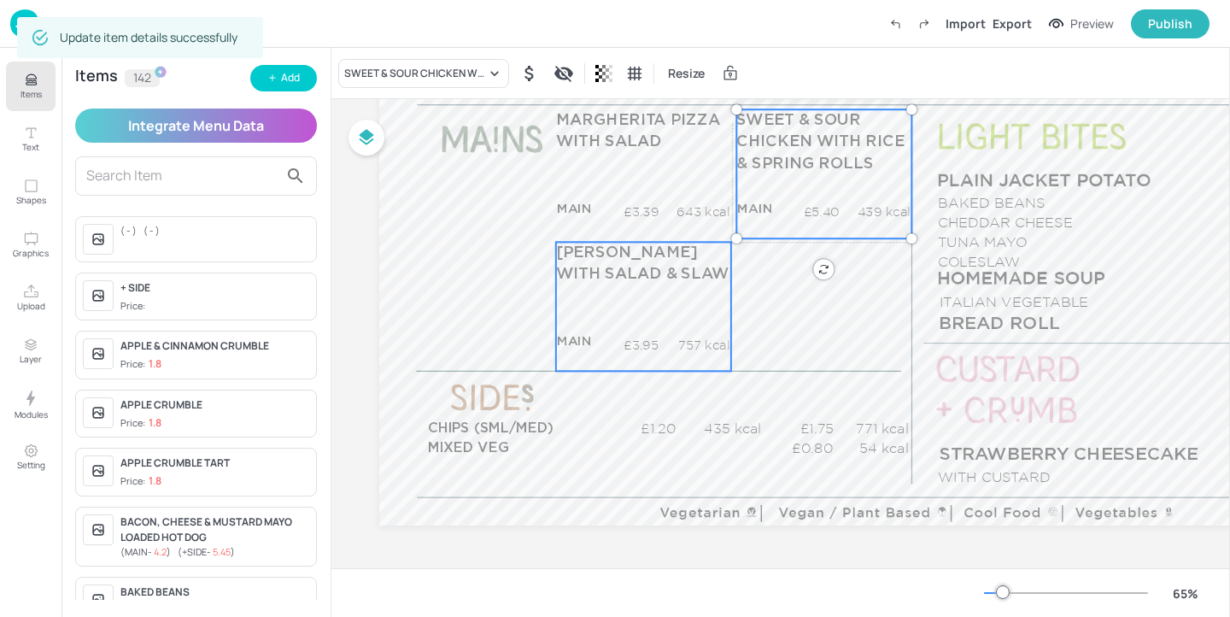
click at [667, 322] on div "MARGHERITA CALZONE WITH SALAD & SLAW MAIN £3.95 757 kcal +SIDE £4.70 kcal" at bounding box center [643, 306] width 175 height 129
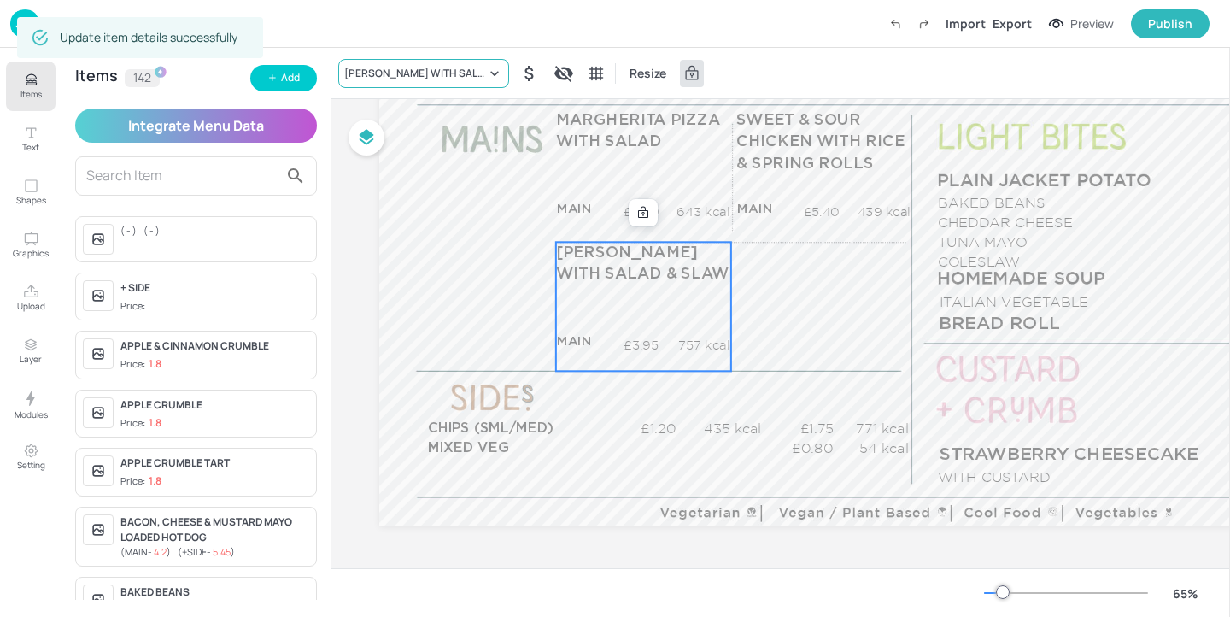
click at [425, 79] on div "MARGHERITA CALZONE WITH SALAD & SLAW" at bounding box center [415, 73] width 142 height 15
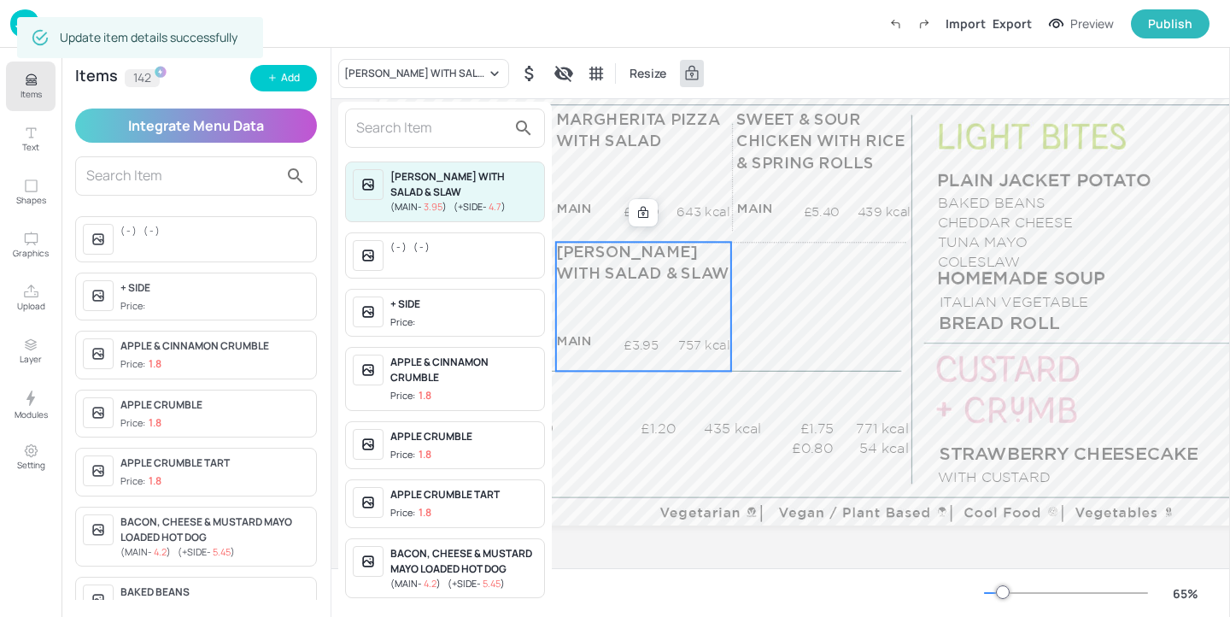
click at [417, 126] on input "text" at bounding box center [431, 127] width 150 height 27
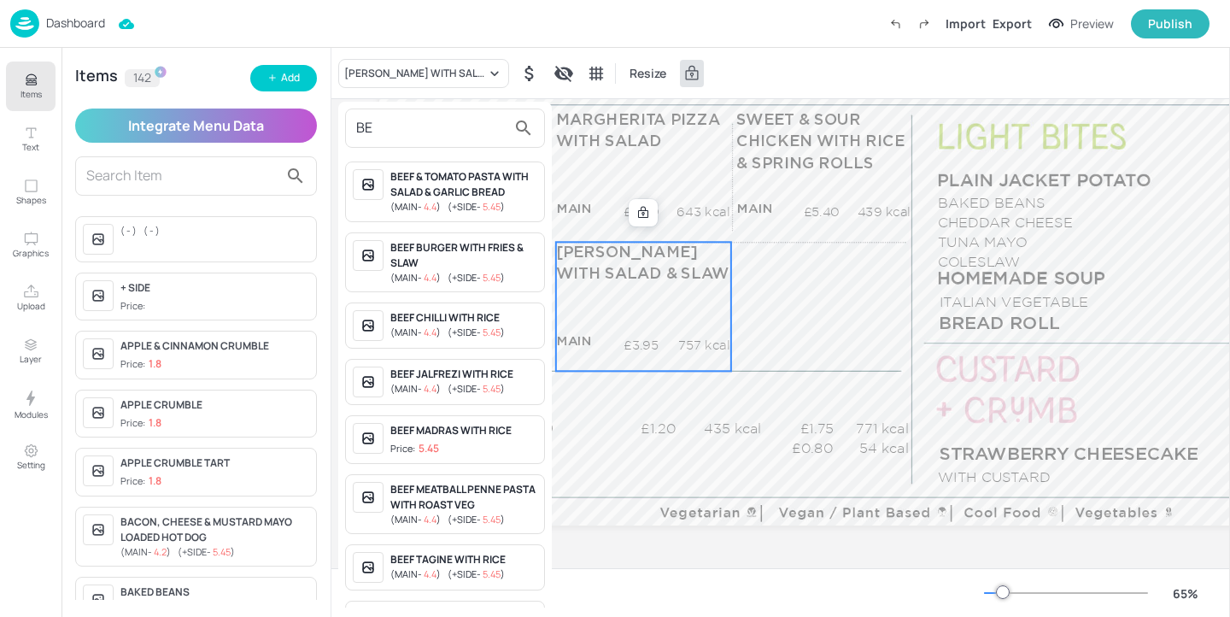
type input "B"
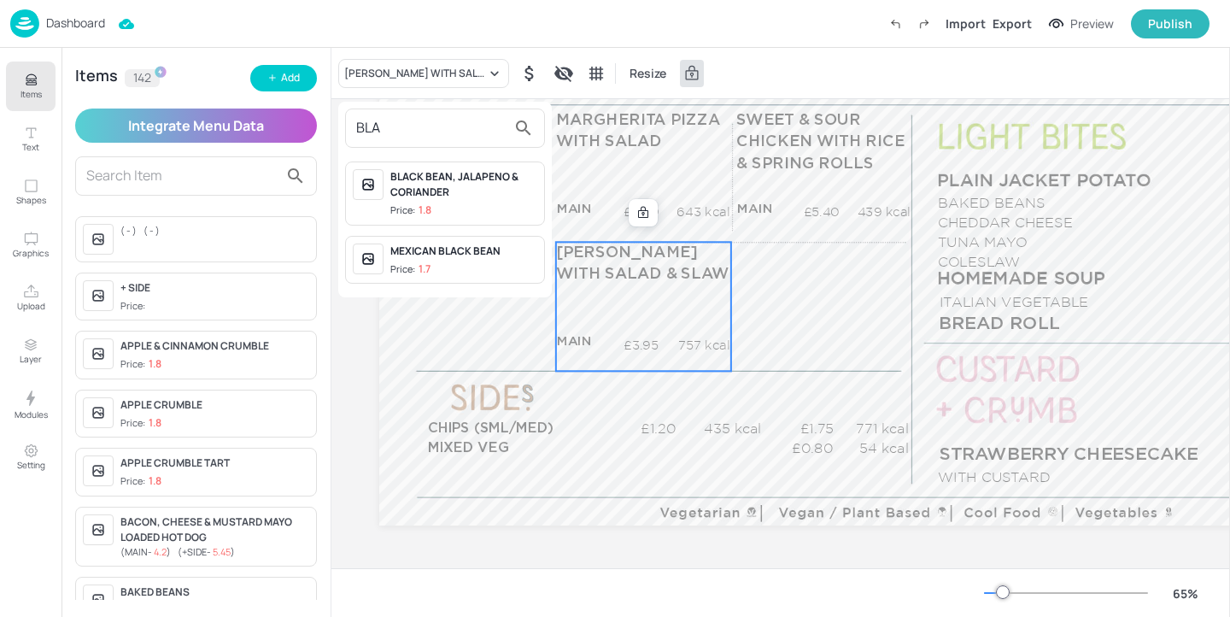
type input "BLA"
click at [291, 79] on div at bounding box center [615, 308] width 1230 height 617
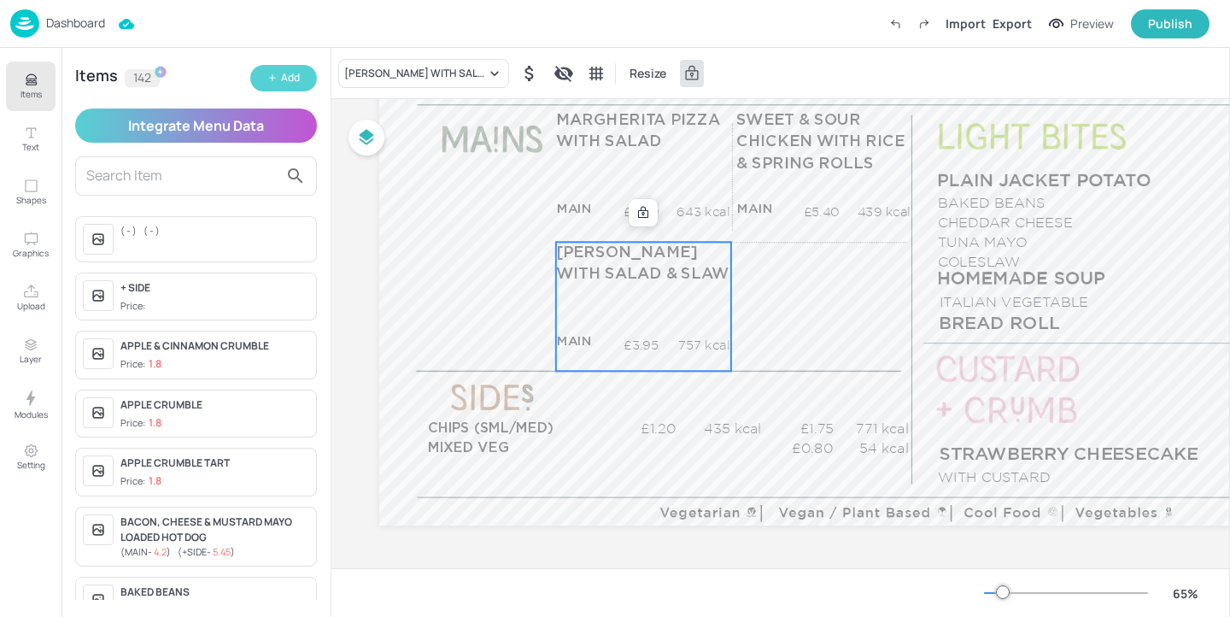
click at [289, 79] on div "Add" at bounding box center [290, 78] width 19 height 16
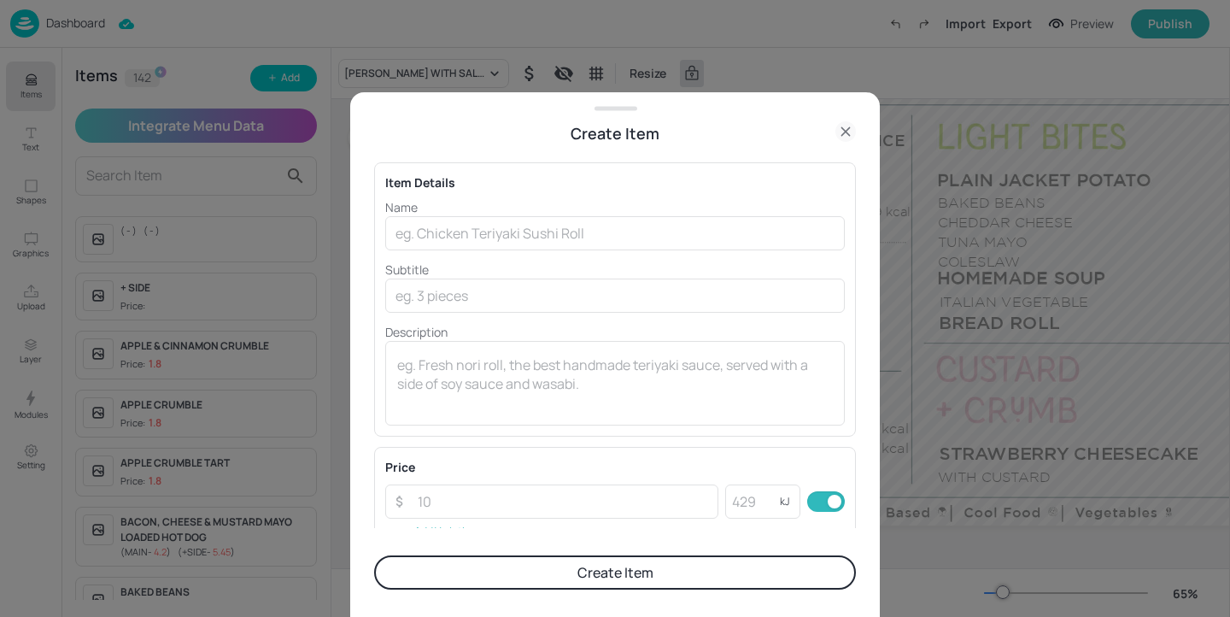
click at [438, 213] on p "Name" at bounding box center [615, 207] width 460 height 18
click at [433, 226] on input "text" at bounding box center [615, 233] width 460 height 34
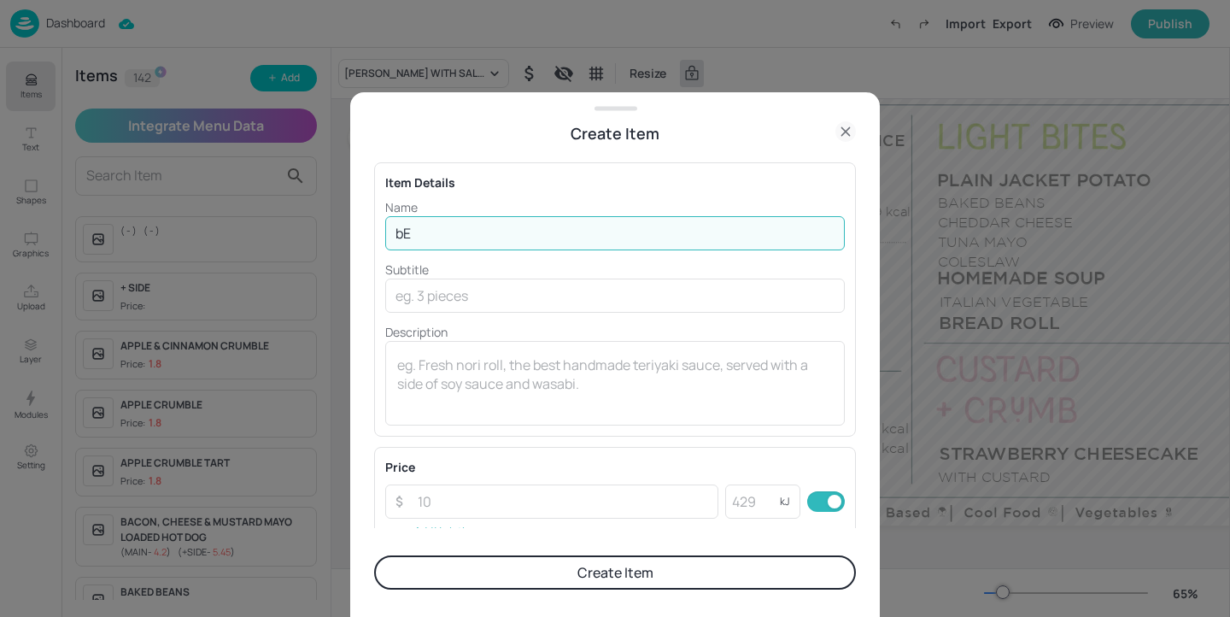
type input "b"
type input "BEEF IN BLACK BEAN SAUCE WITH RICE"
click at [480, 517] on input "number" at bounding box center [562, 501] width 311 height 34
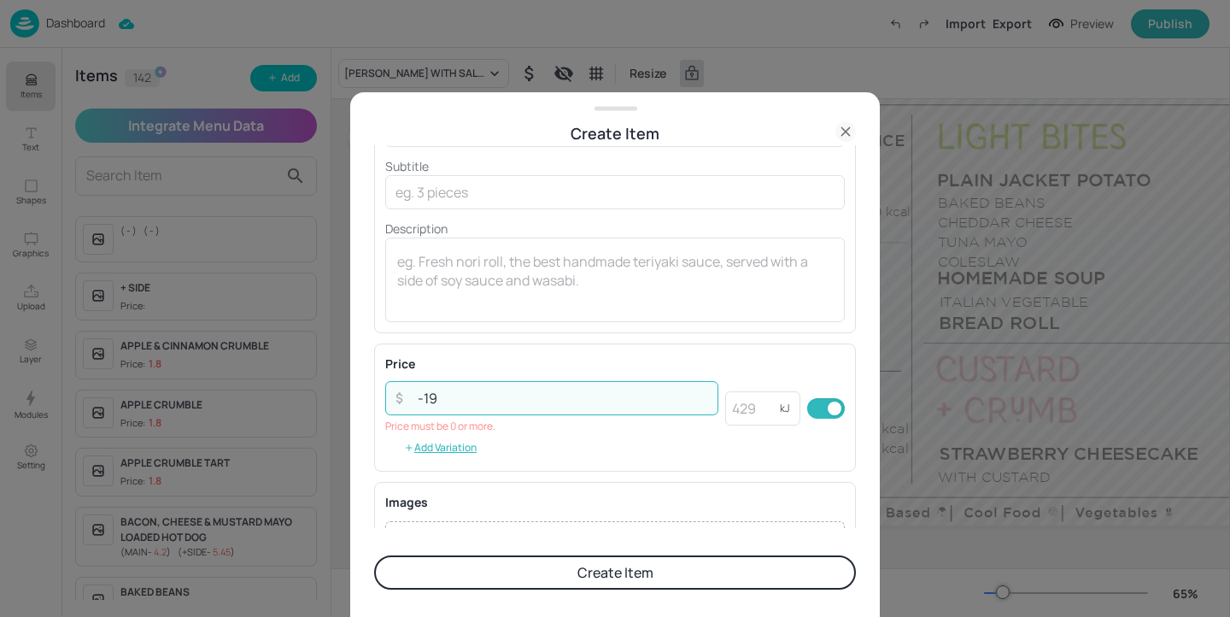
scroll to position [226, 0]
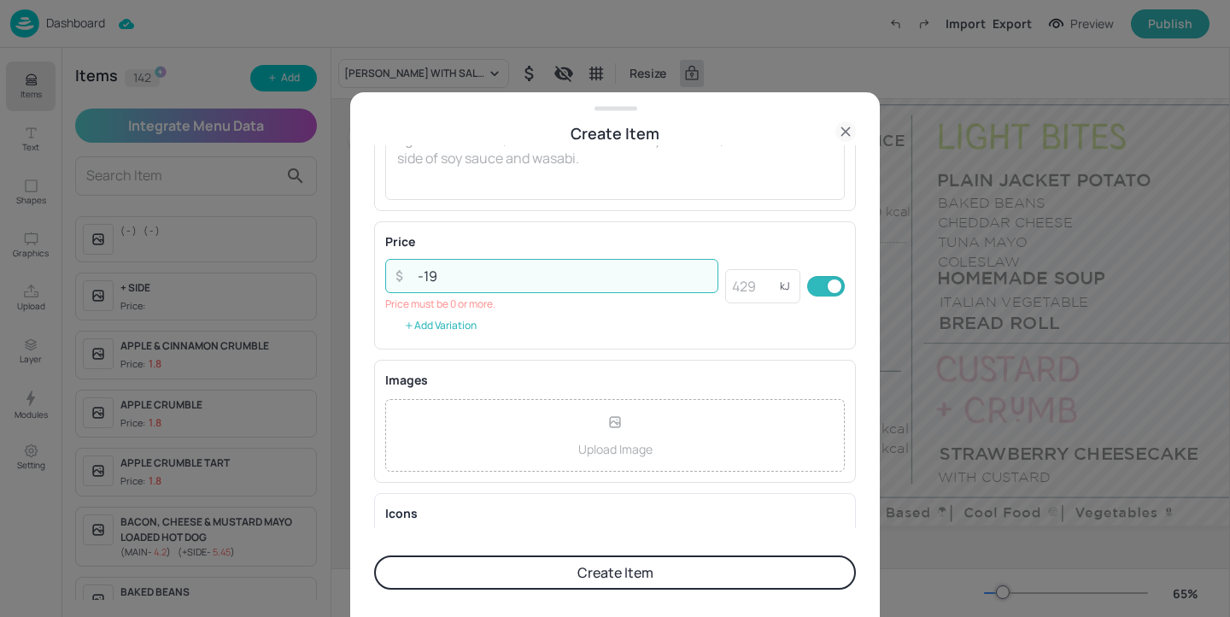
type input "-19"
click at [436, 333] on button "Add Variation" at bounding box center [440, 326] width 110 height 26
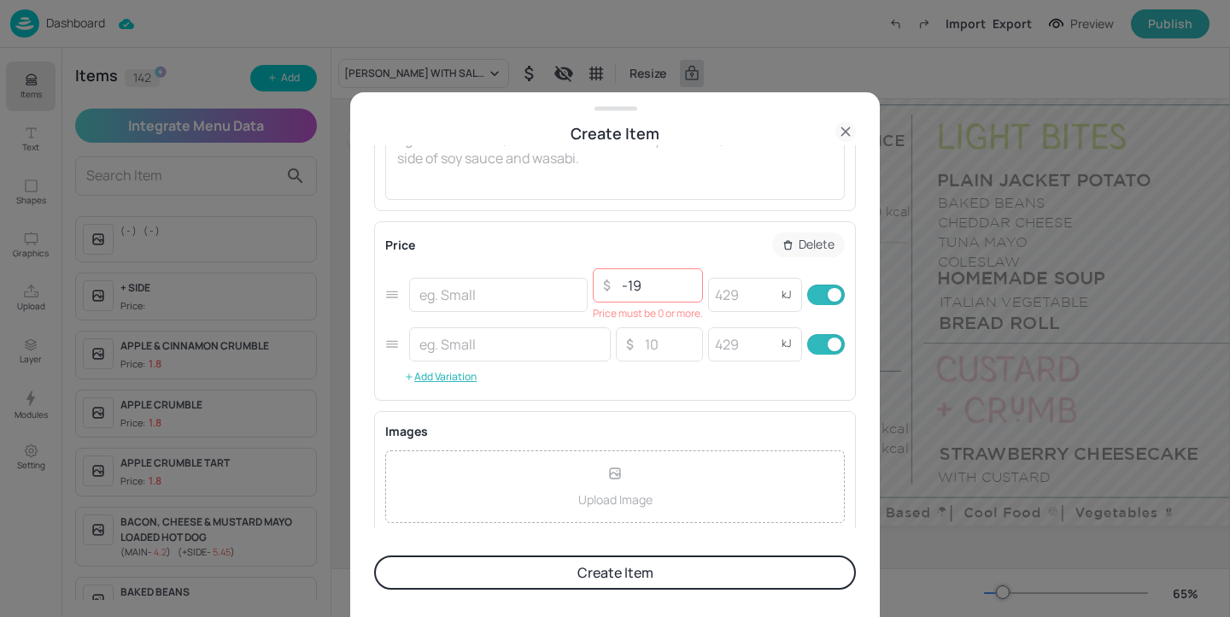
click at [479, 312] on div "​ ​ -19 ​ Price must be 0 or more. kJ ​" at bounding box center [615, 295] width 460 height 59
click at [479, 303] on input "text" at bounding box center [498, 295] width 179 height 34
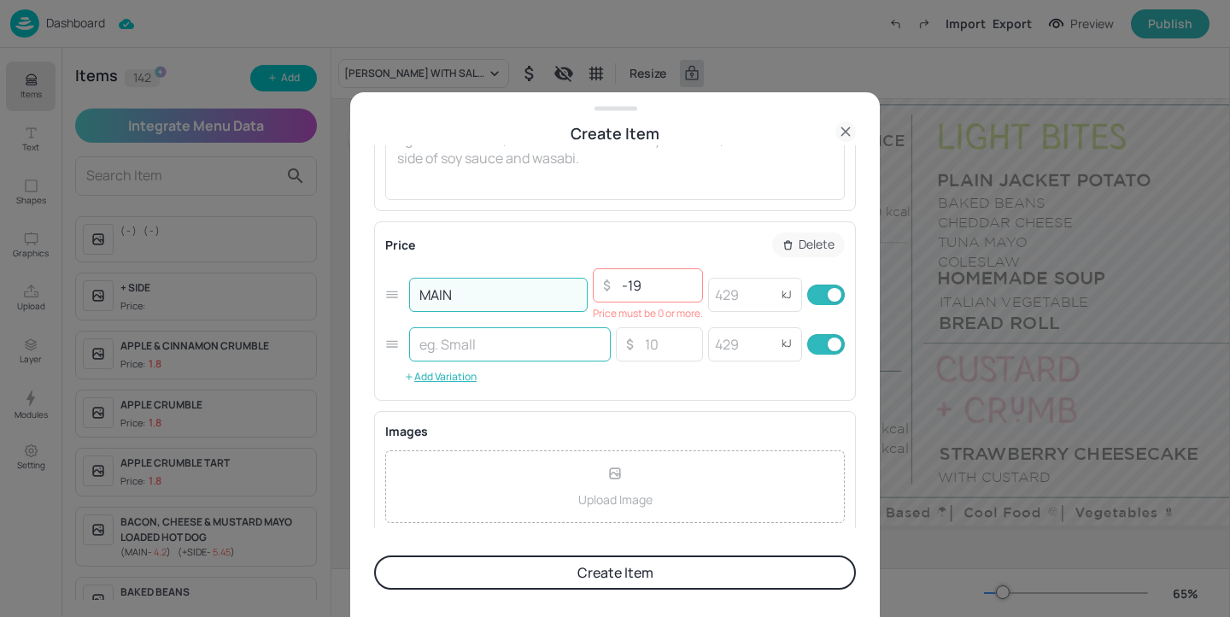
type input "MAIN"
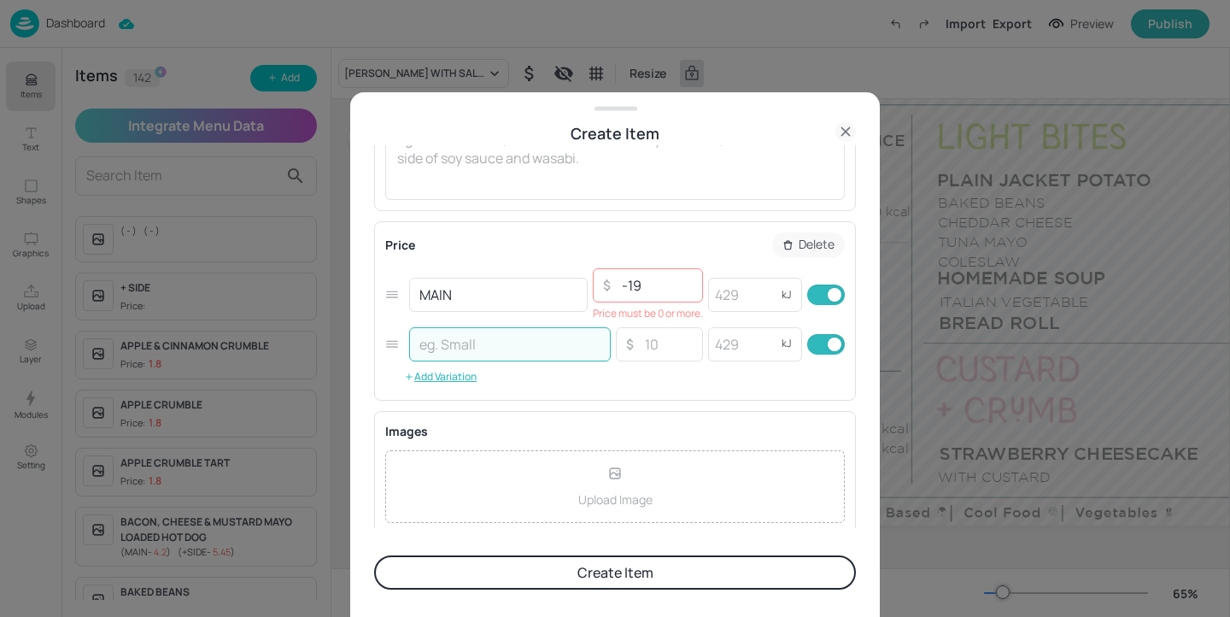
click at [491, 343] on input "text" at bounding box center [510, 344] width 202 height 34
type input "+SIDE"
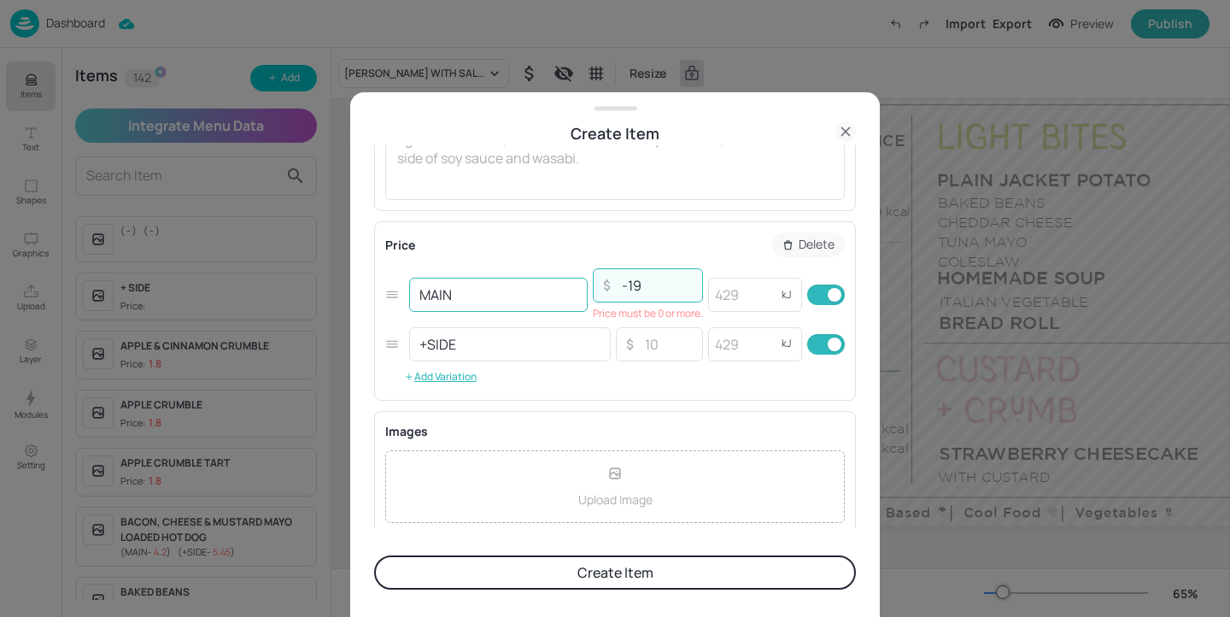
drag, startPoint x: 659, startPoint y: 283, endPoint x: 530, endPoint y: 278, distance: 129.1
click at [530, 278] on div "MAIN ​ ​ -19 ​ Price must be 0 or more. kJ ​" at bounding box center [615, 295] width 460 height 59
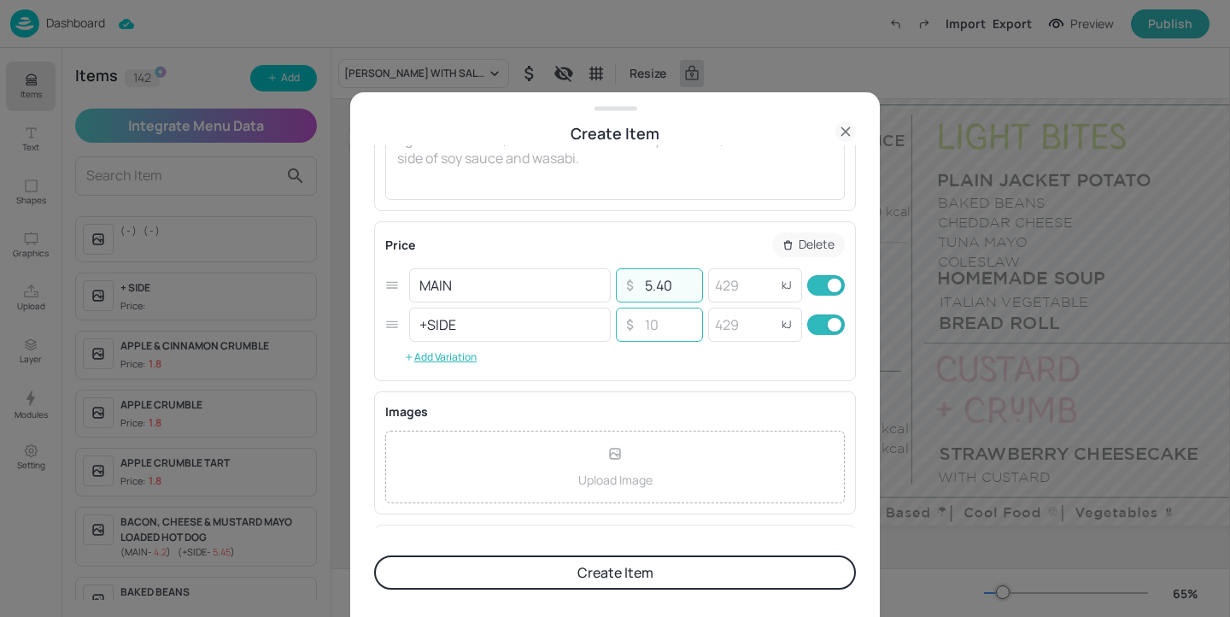
type input "5.40"
click at [681, 337] on input "number" at bounding box center [668, 325] width 60 height 34
type input "4.45"
click at [739, 290] on input "number" at bounding box center [742, 285] width 68 height 34
type input "739"
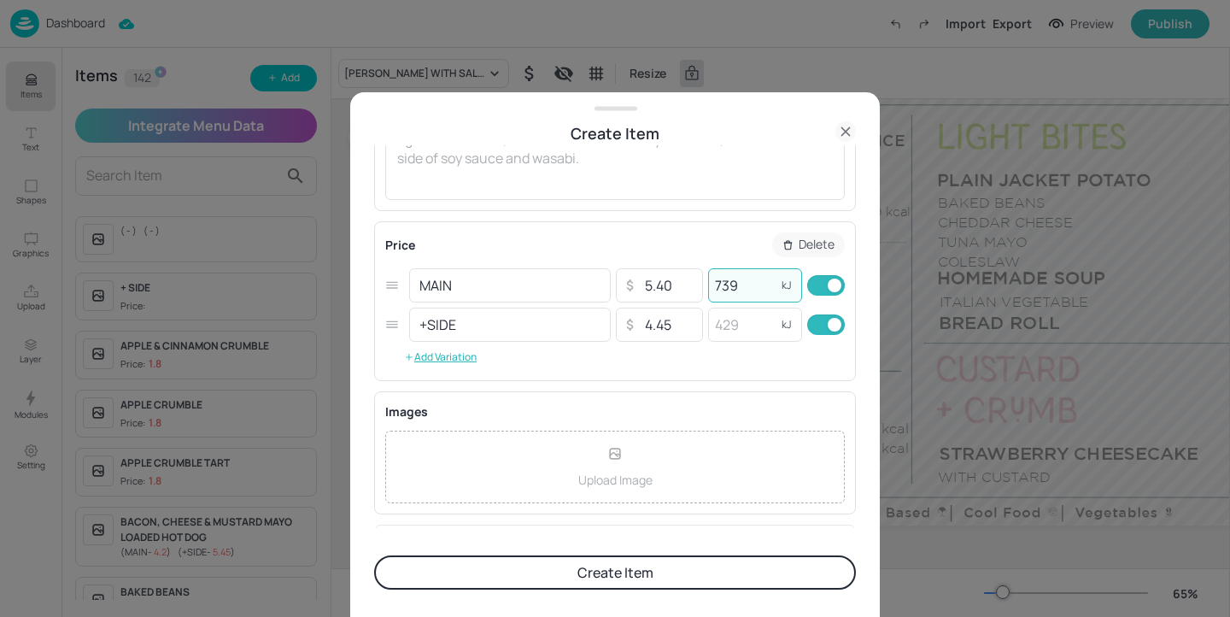
click at [824, 329] on input "checkbox" at bounding box center [835, 324] width 62 height 21
checkbox input "false"
drag, startPoint x: 690, startPoint y: 322, endPoint x: 642, endPoint y: 319, distance: 48.8
click at [642, 319] on input "4.45" at bounding box center [668, 325] width 60 height 34
click at [730, 575] on button "Create Item" at bounding box center [615, 572] width 482 height 34
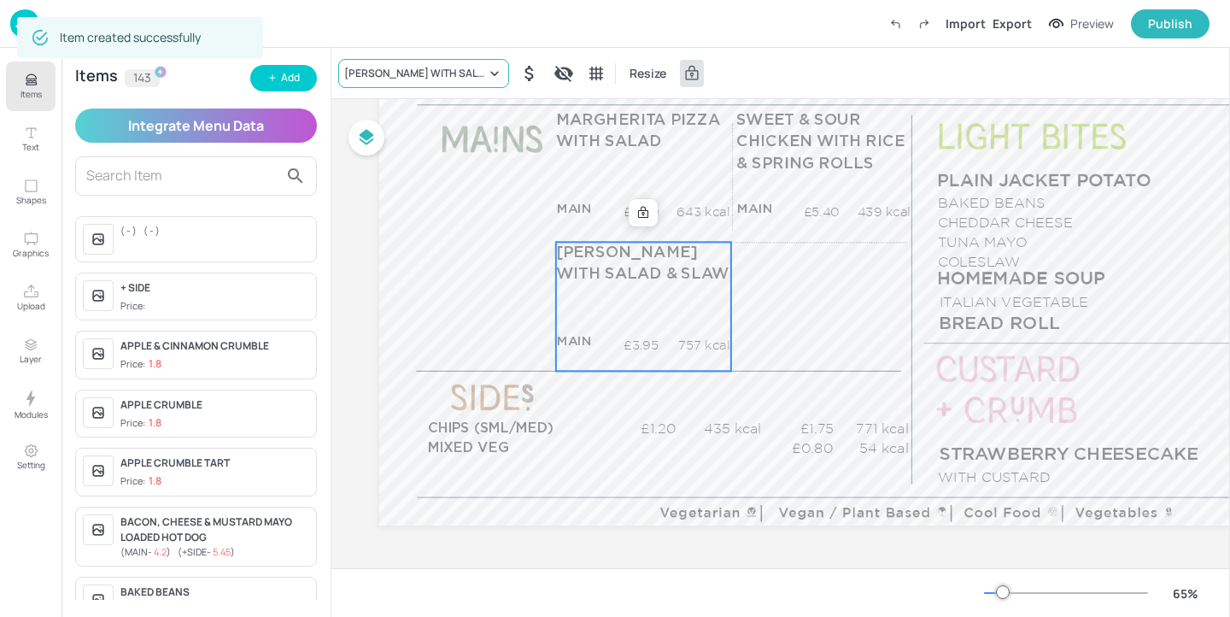
click at [454, 62] on div "MARGHERITA CALZONE WITH SALAD & SLAW" at bounding box center [423, 73] width 171 height 29
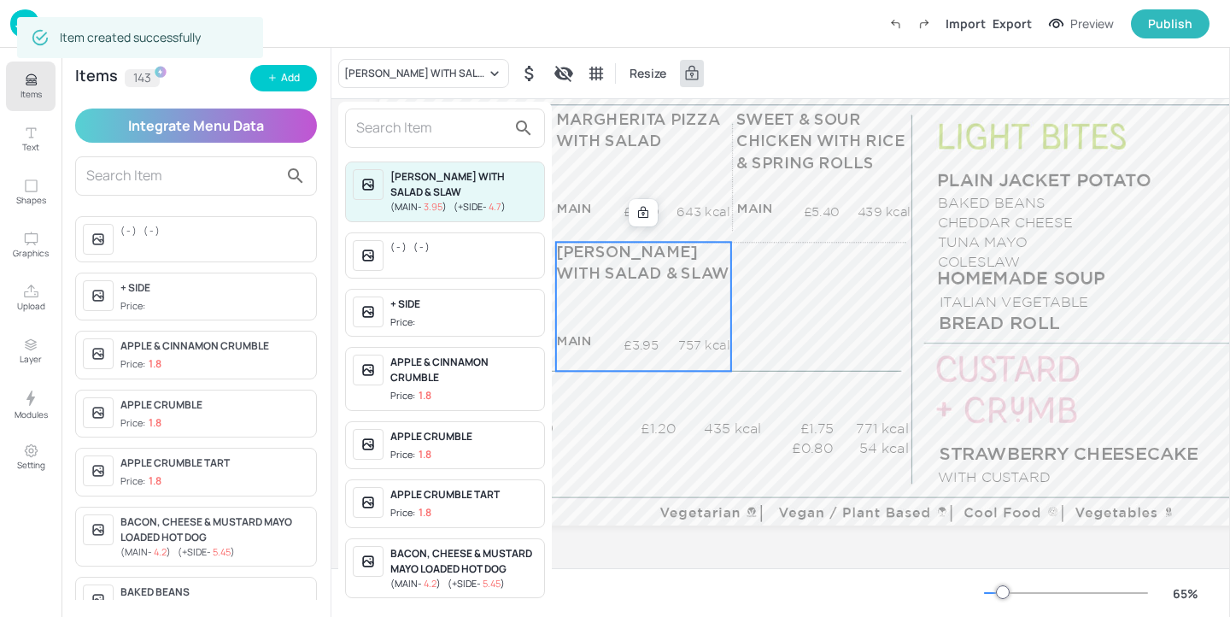
click at [417, 139] on input "text" at bounding box center [431, 127] width 150 height 27
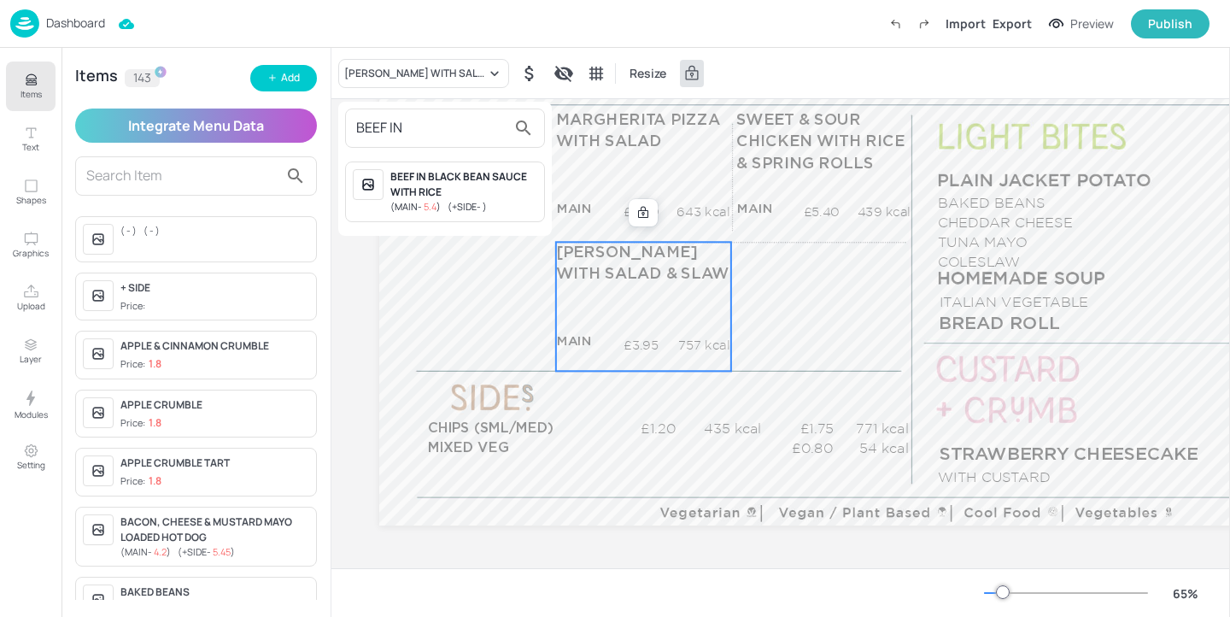
type input "BEEF IN"
click at [493, 206] on div "( MAIN - 5.4 ) ( +SIDE - )" at bounding box center [463, 207] width 147 height 15
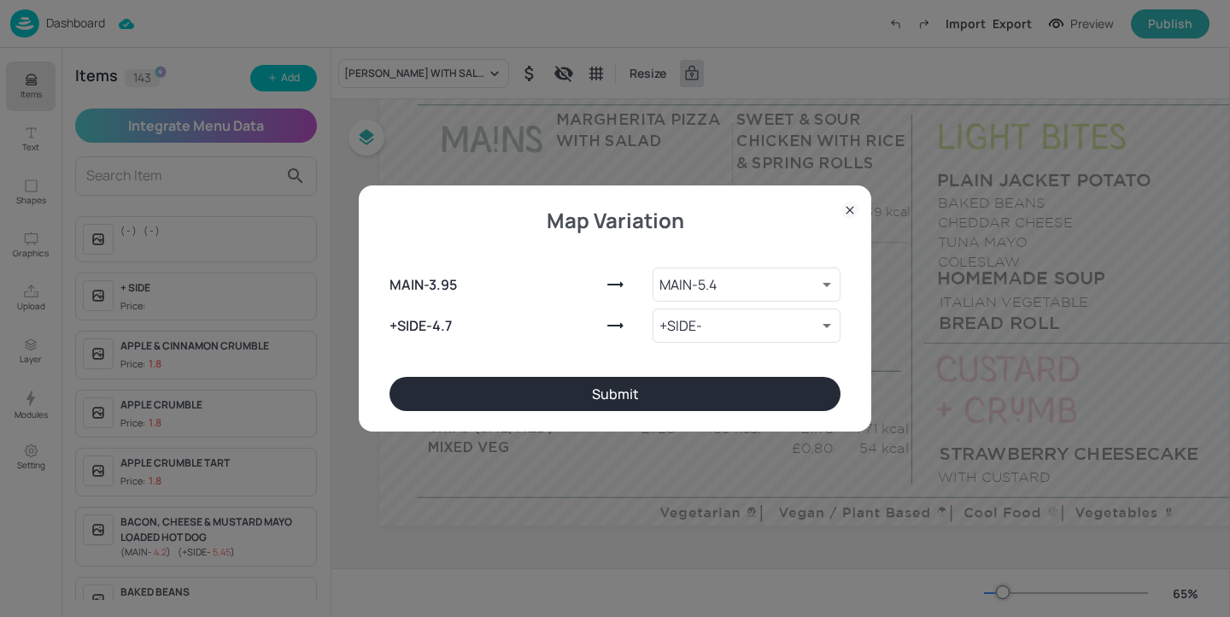
click at [664, 390] on button "Submit" at bounding box center [615, 394] width 451 height 34
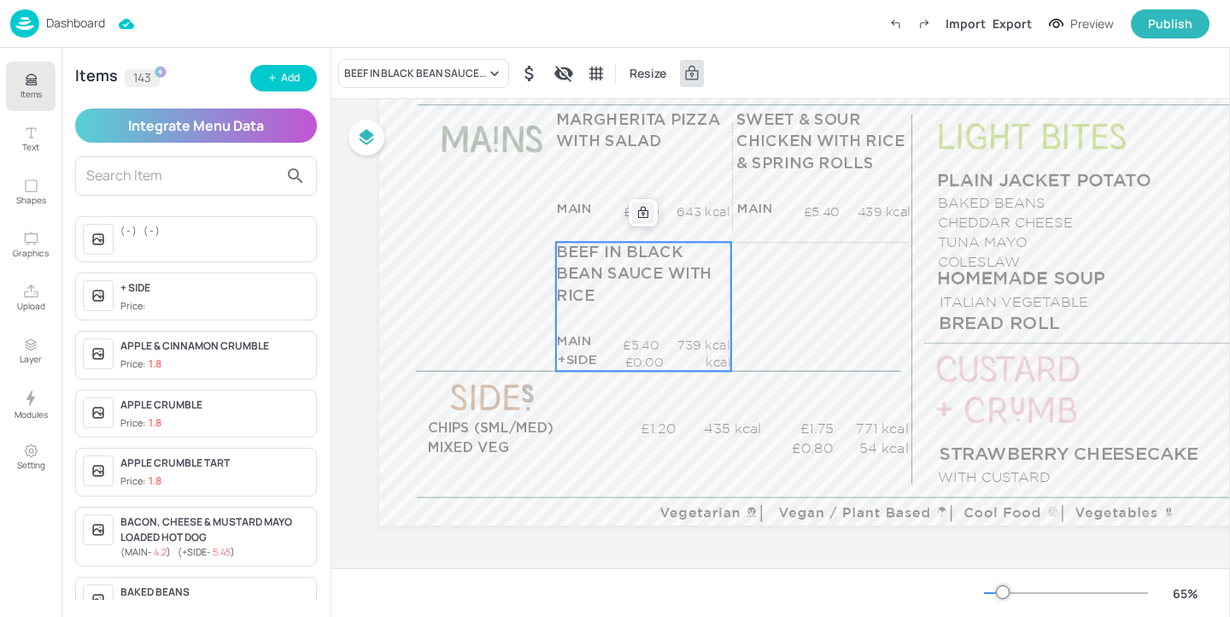
click at [647, 216] on div at bounding box center [643, 213] width 22 height 22
click at [634, 211] on icon "Edit Item" at bounding box center [631, 213] width 15 height 14
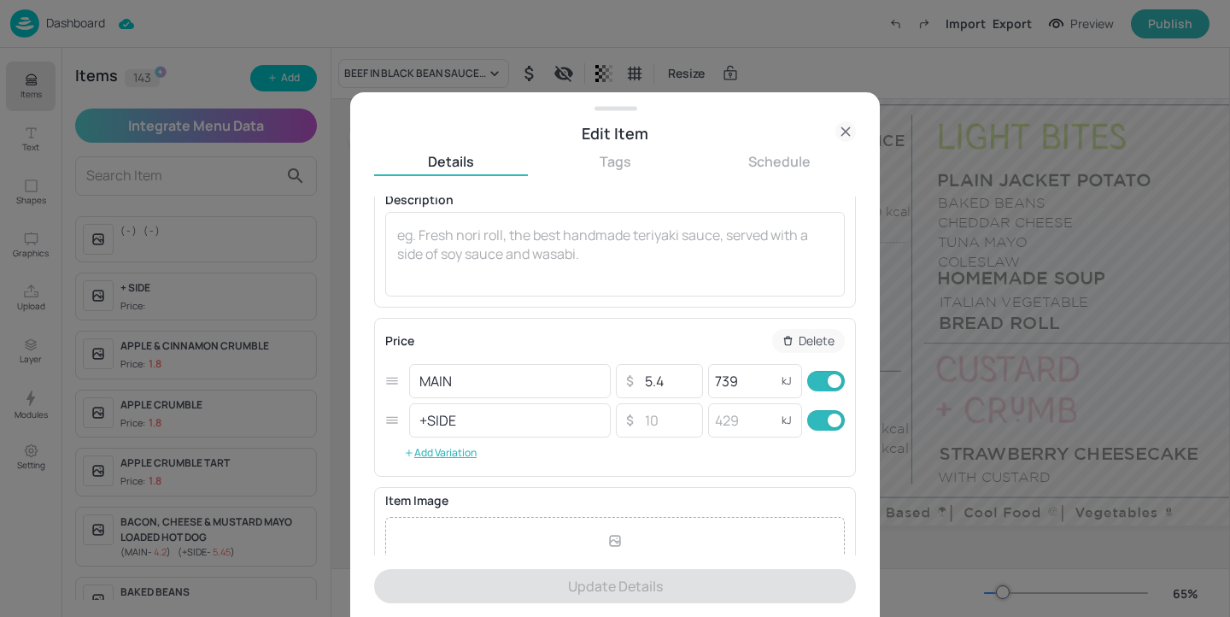
scroll to position [295, 0]
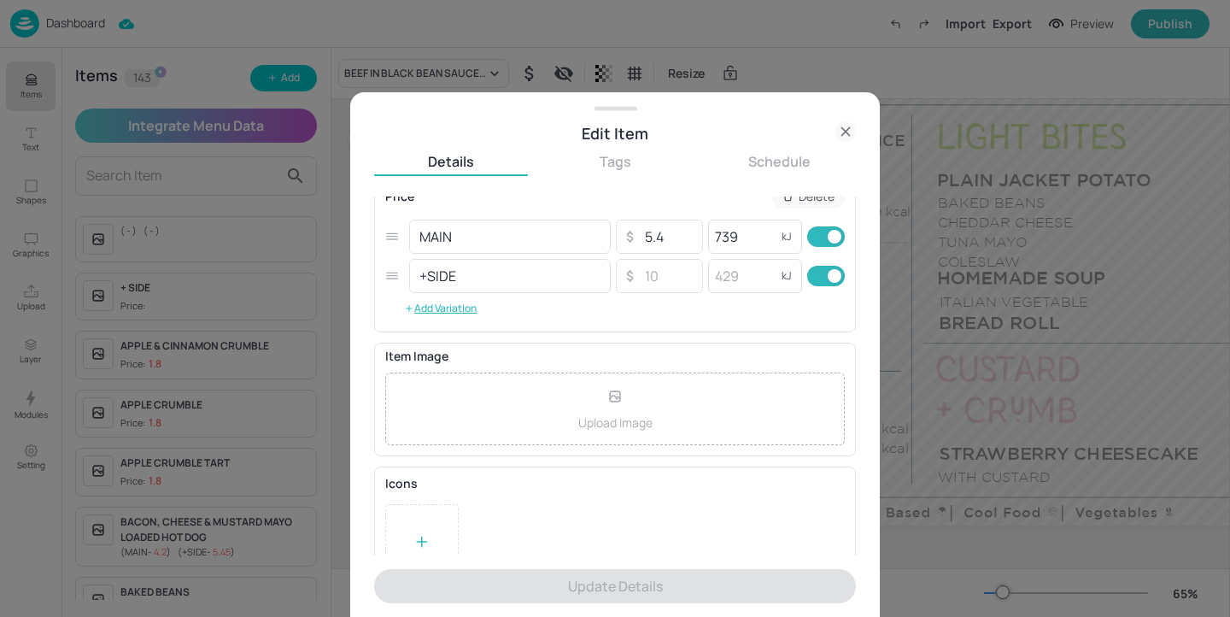
click at [815, 275] on input "checkbox" at bounding box center [835, 276] width 62 height 21
checkbox input "false"
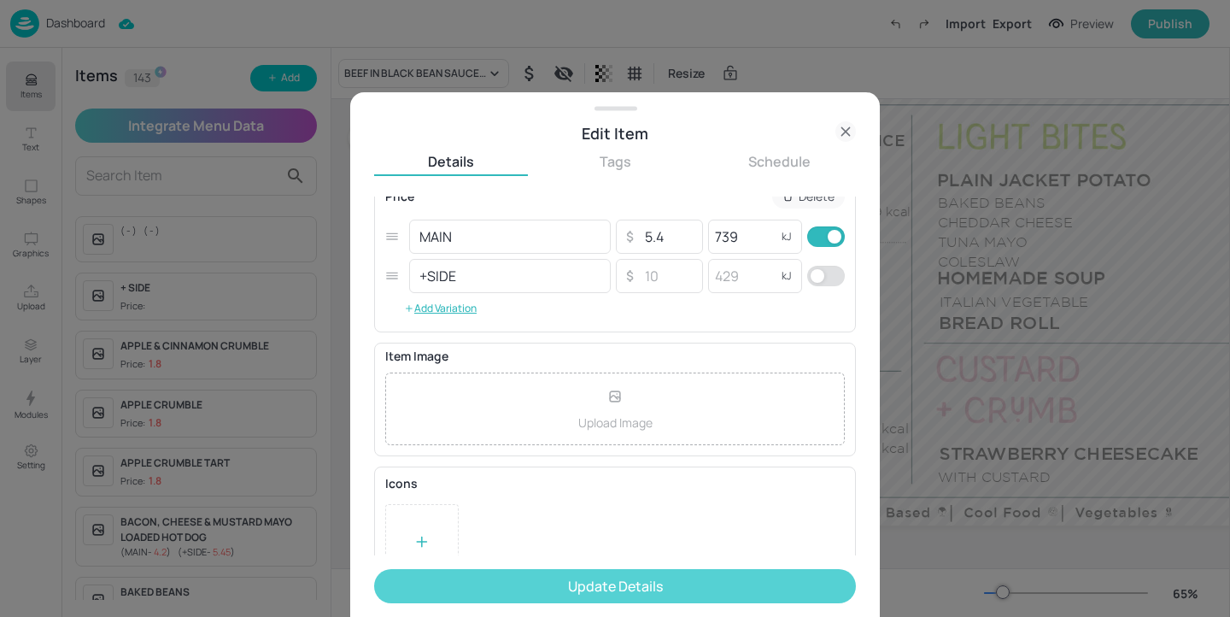
click at [658, 601] on button "Update Details" at bounding box center [615, 586] width 482 height 34
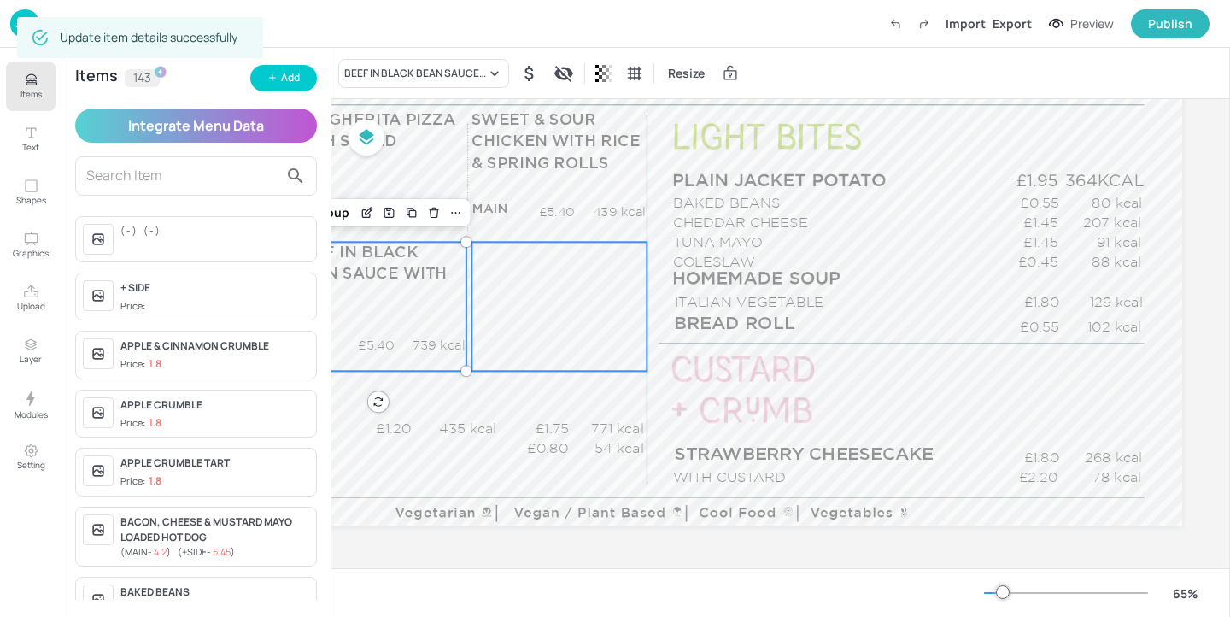
scroll to position [234, 270]
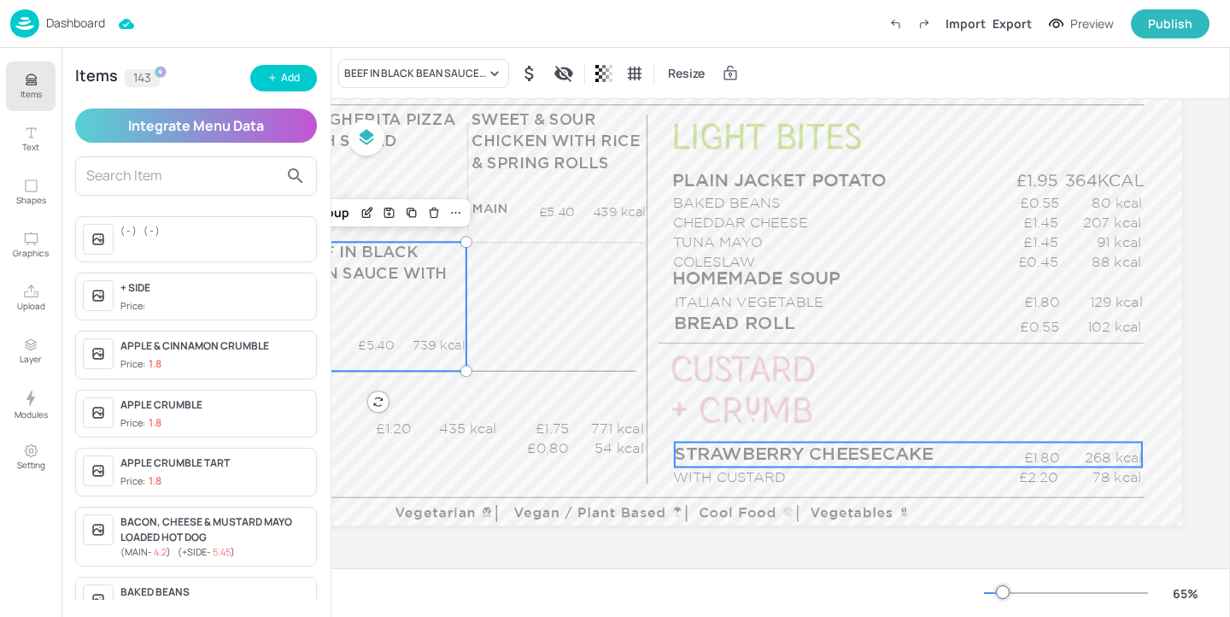
click at [784, 453] on span "STRAWBERRY CHEESECAKE" at bounding box center [804, 454] width 259 height 18
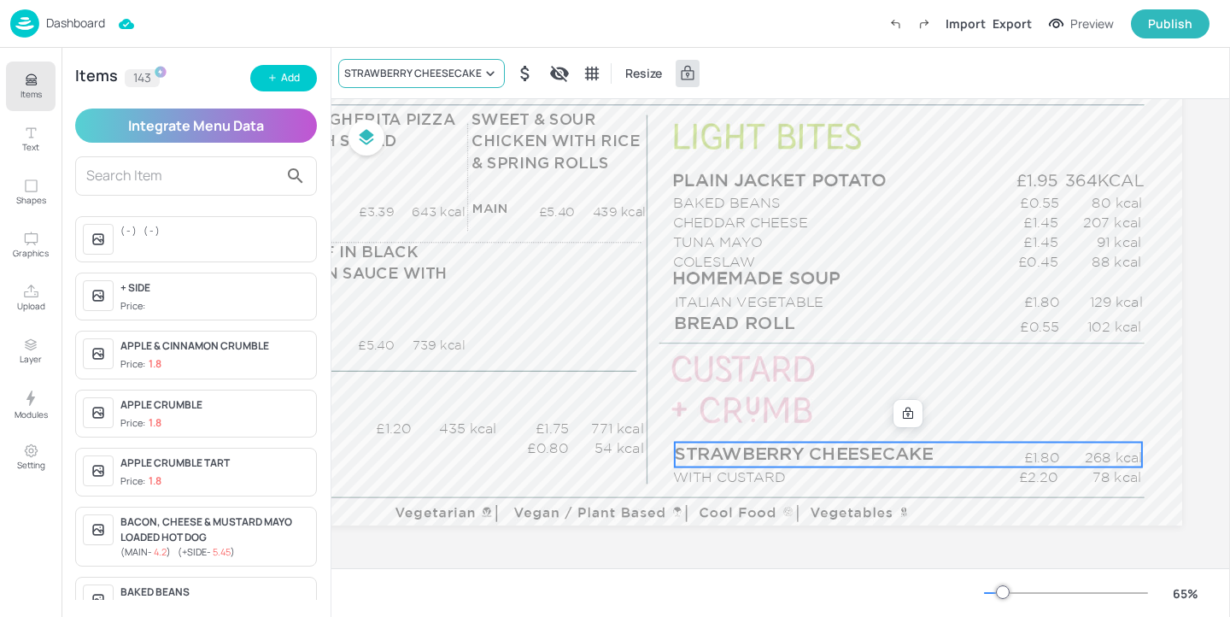
click at [391, 77] on div "STRAWBERRY CHEESECAKE" at bounding box center [413, 73] width 138 height 15
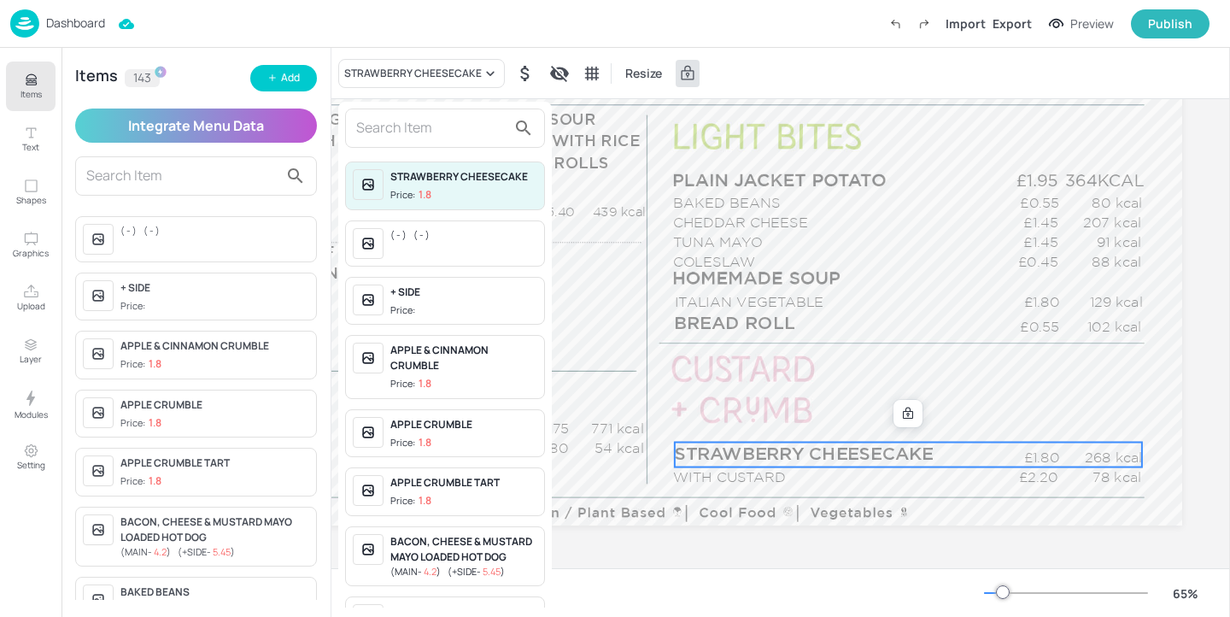
click at [384, 130] on input "text" at bounding box center [431, 127] width 150 height 27
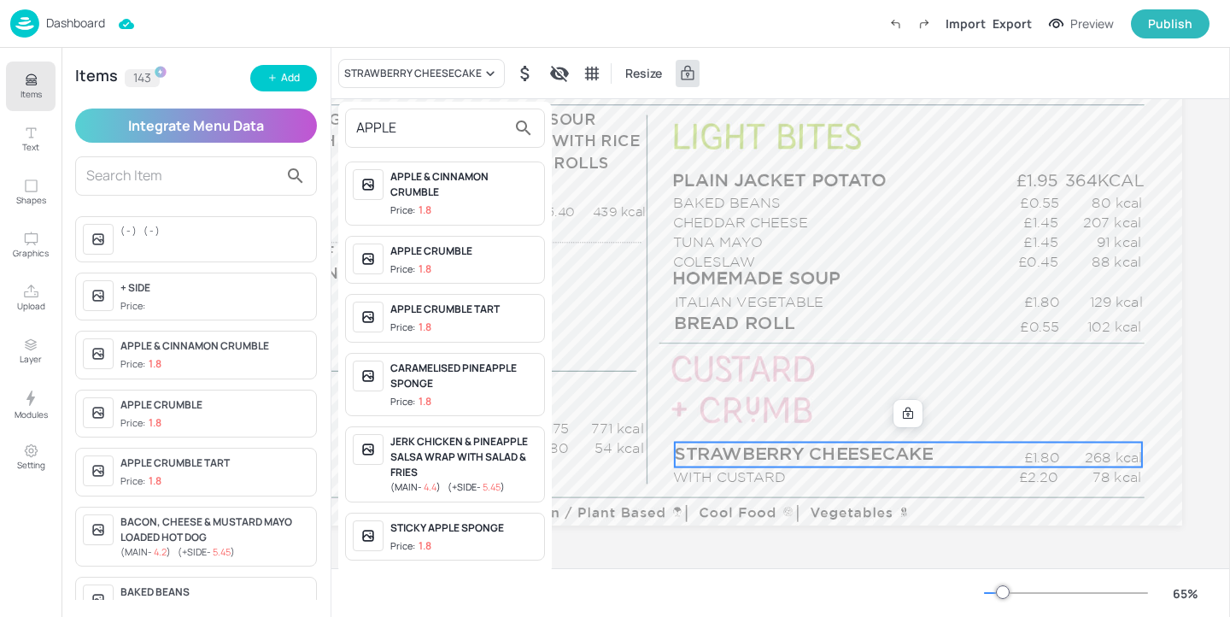
type input "APPLE"
click at [460, 273] on span "Price: 1.8" at bounding box center [463, 269] width 147 height 15
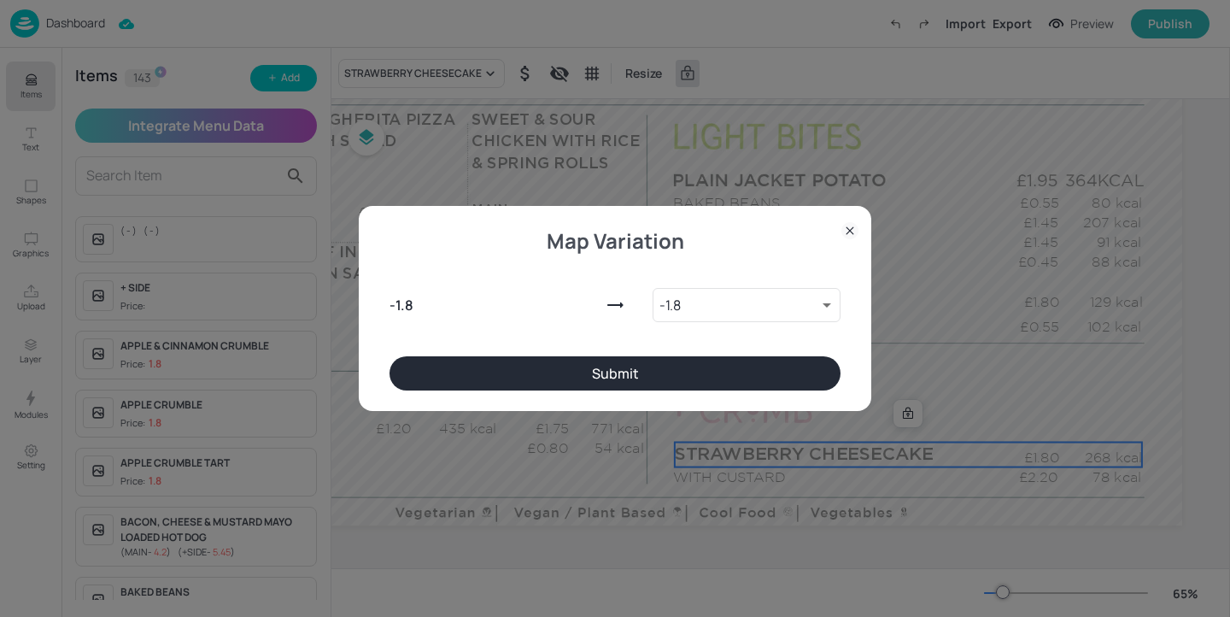
click at [730, 376] on button "Submit" at bounding box center [615, 373] width 451 height 34
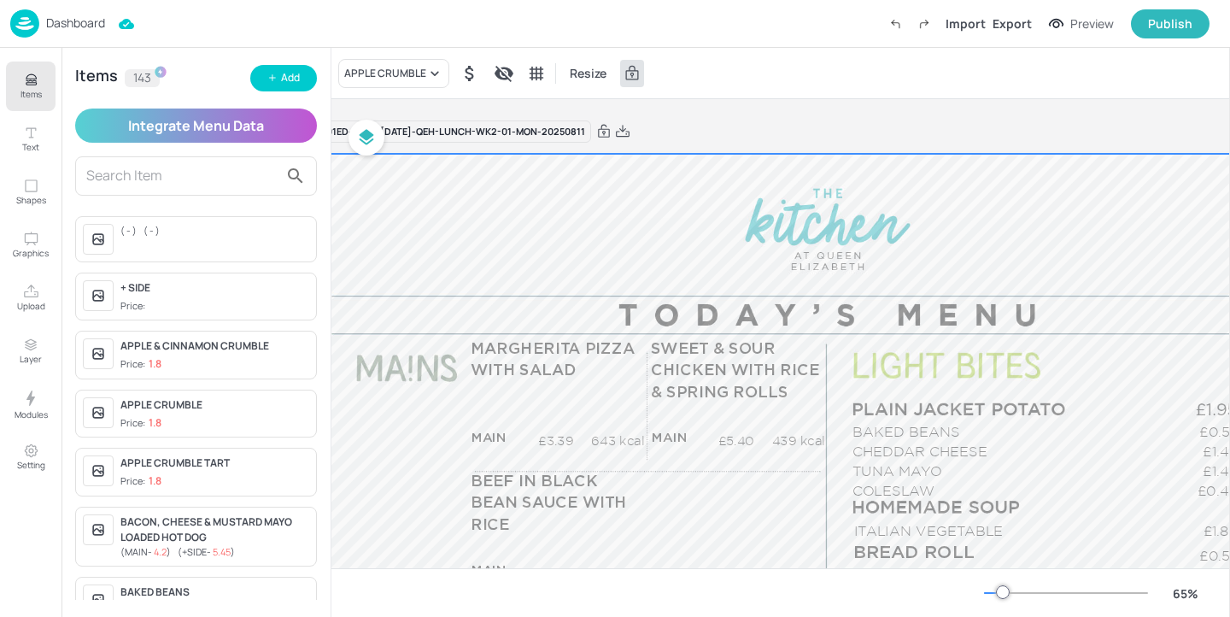
scroll to position [0, 0]
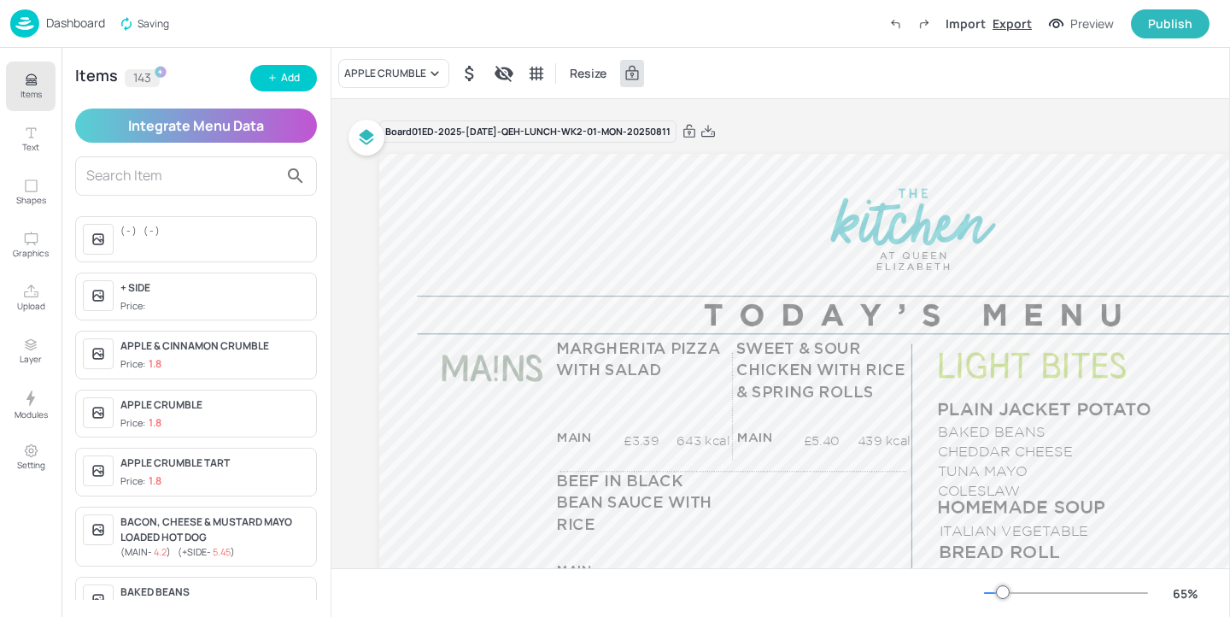
click at [1005, 19] on div "Export" at bounding box center [1012, 24] width 39 height 18
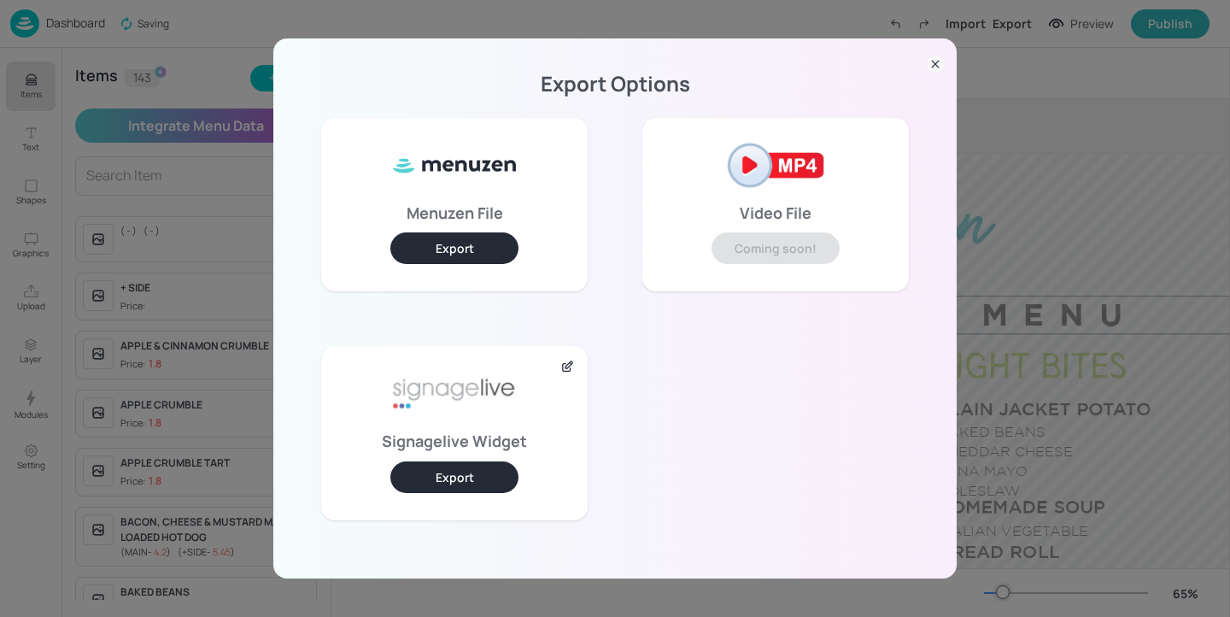
click at [460, 490] on button "Export" at bounding box center [454, 477] width 128 height 32
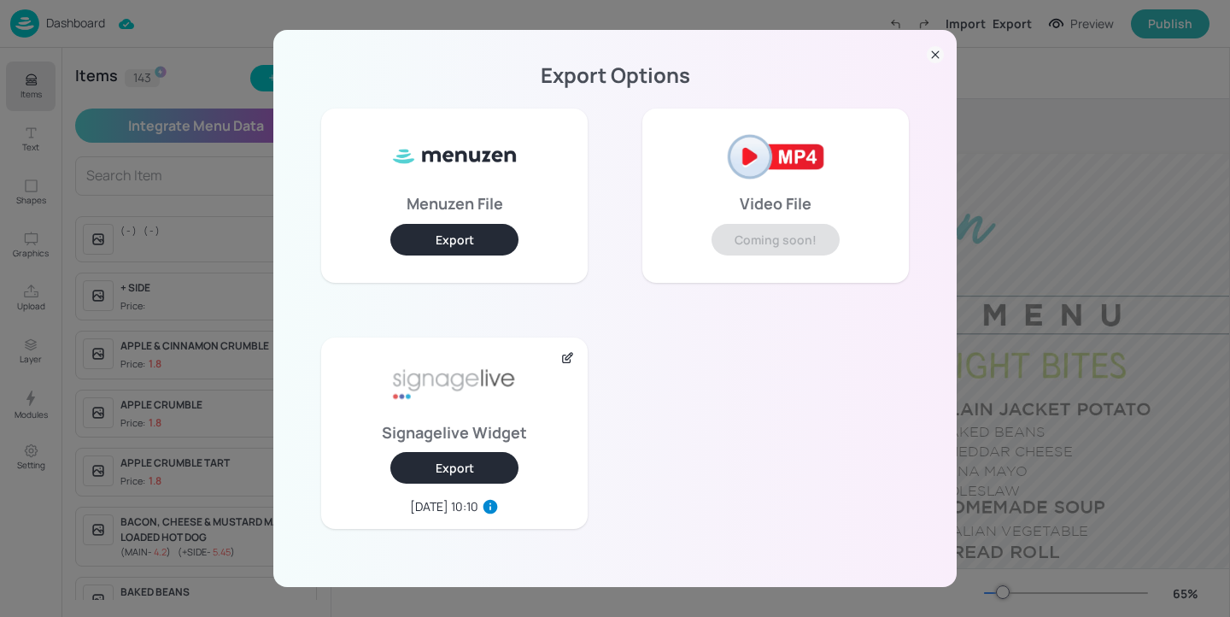
click at [1022, 91] on div "Export Options Menuzen File Export Video File Coming soon! Signagelive Widget E…" at bounding box center [615, 308] width 1230 height 617
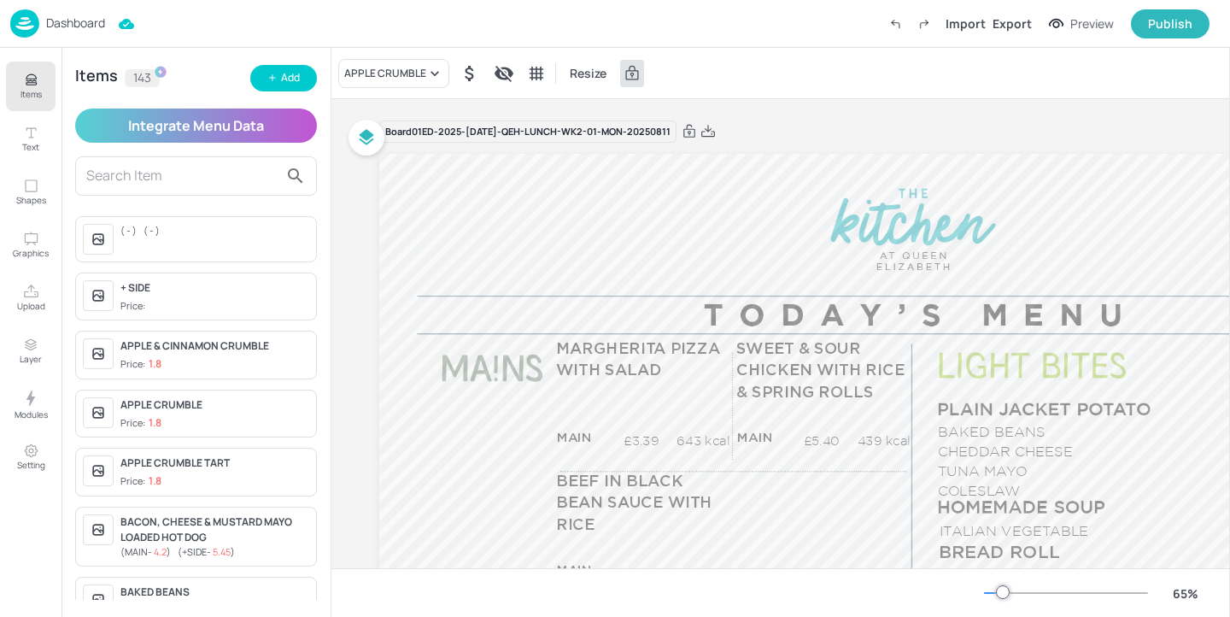
click at [95, 26] on p "Dashboard" at bounding box center [75, 23] width 59 height 12
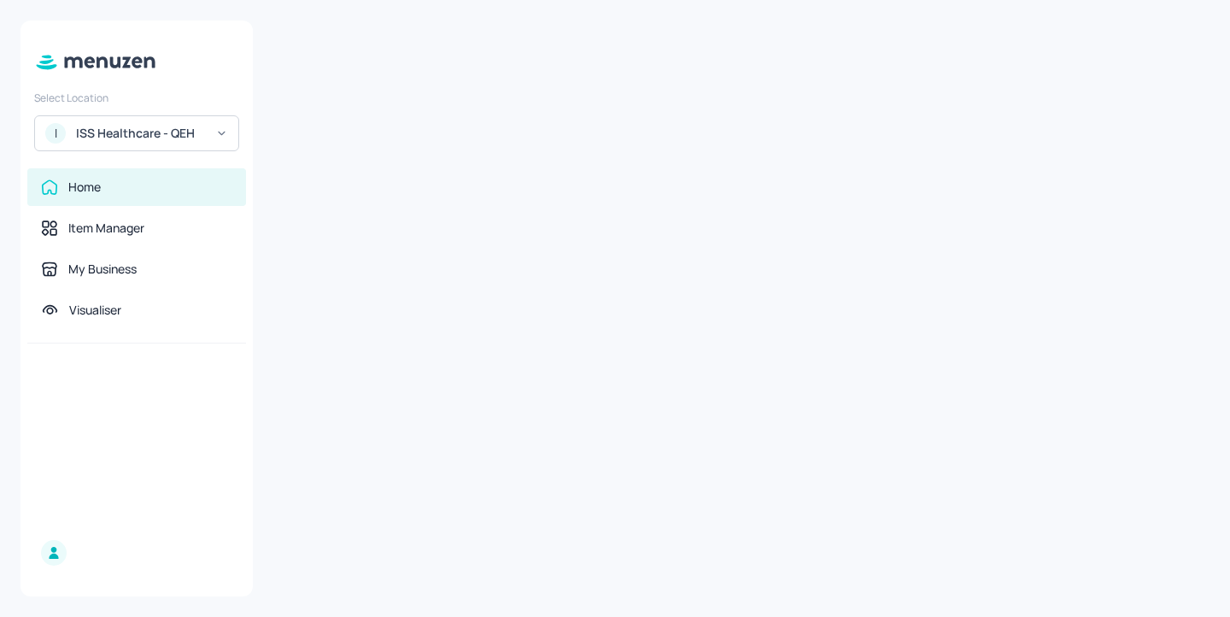
click at [133, 141] on div "ISS Healthcare - QEH" at bounding box center [140, 133] width 129 height 17
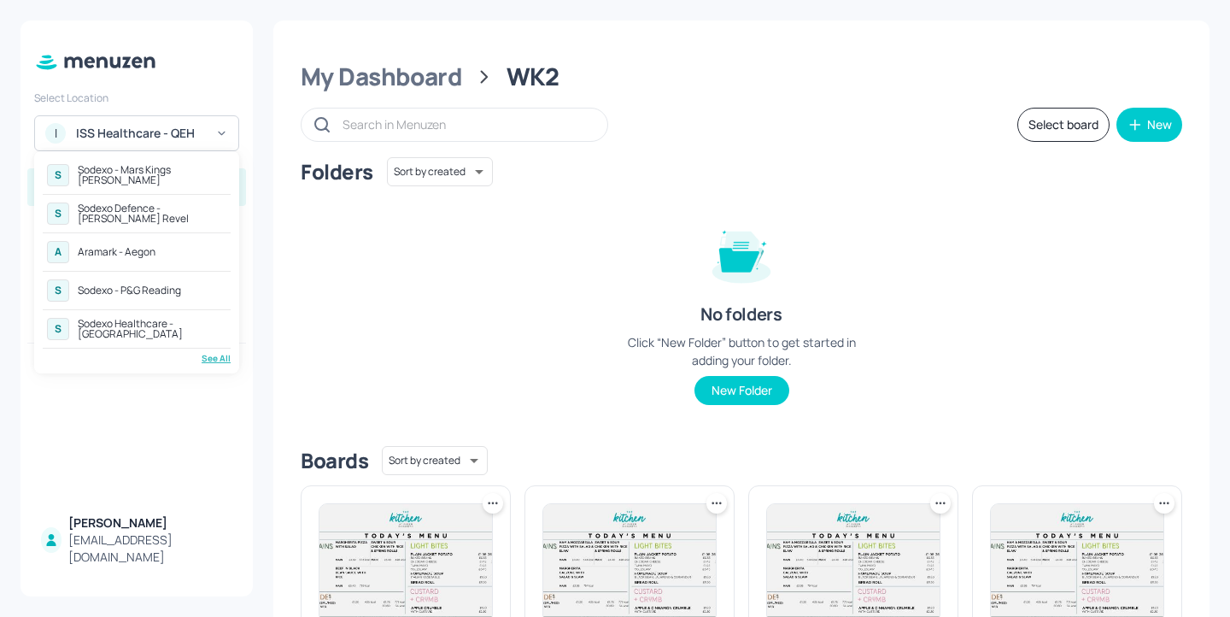
click at [212, 356] on div "See All" at bounding box center [137, 358] width 188 height 13
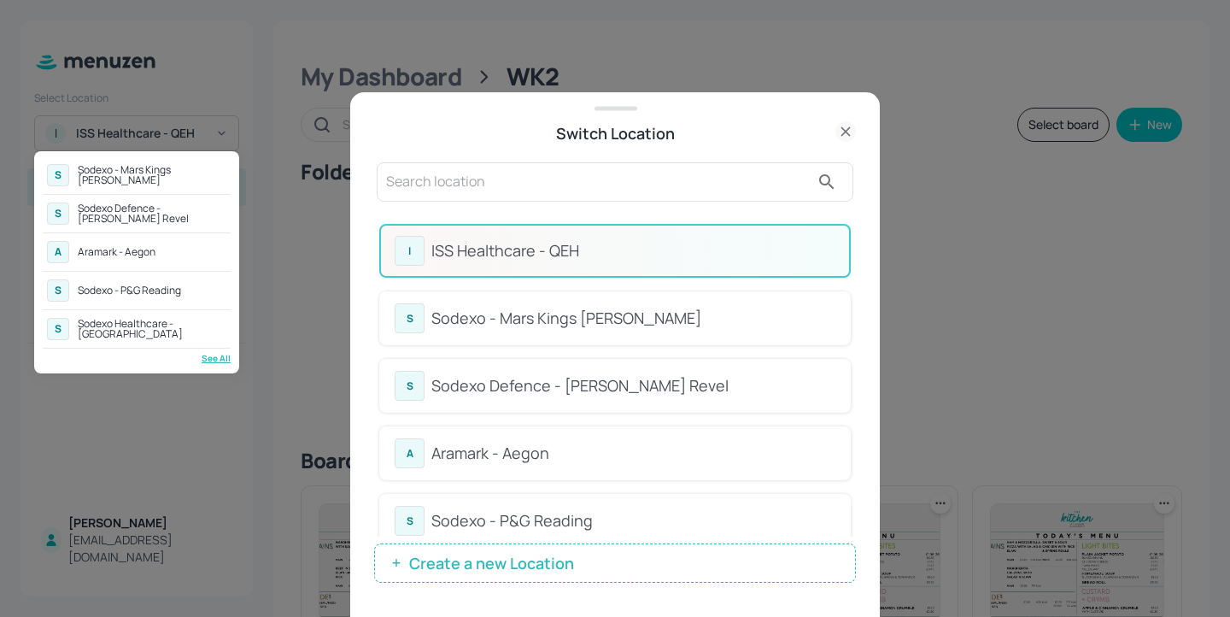
click at [655, 183] on div at bounding box center [615, 308] width 1230 height 617
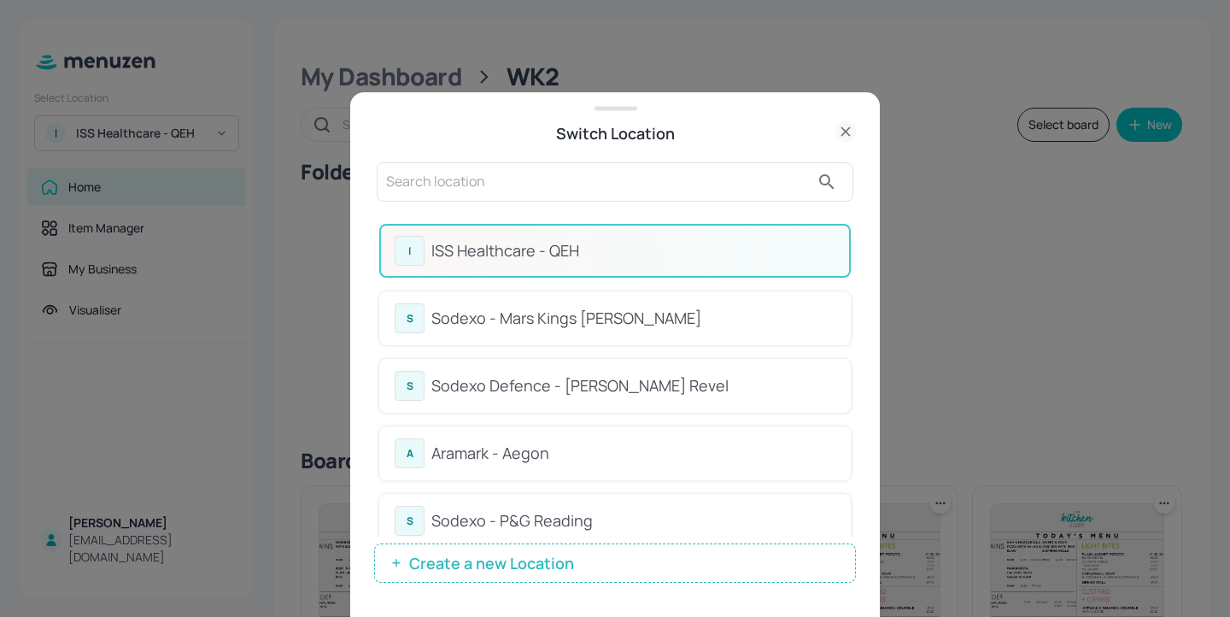
click at [587, 185] on input "text" at bounding box center [598, 181] width 424 height 27
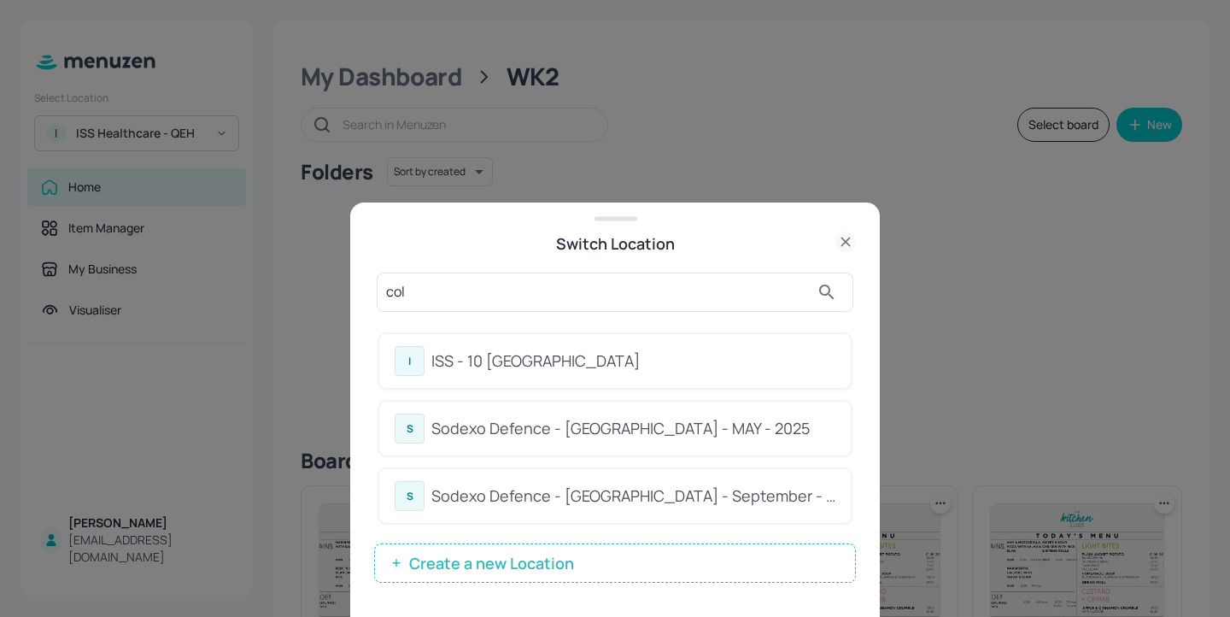
type input "col"
click at [718, 346] on div "I ISS - 10 South Collonade" at bounding box center [615, 361] width 441 height 30
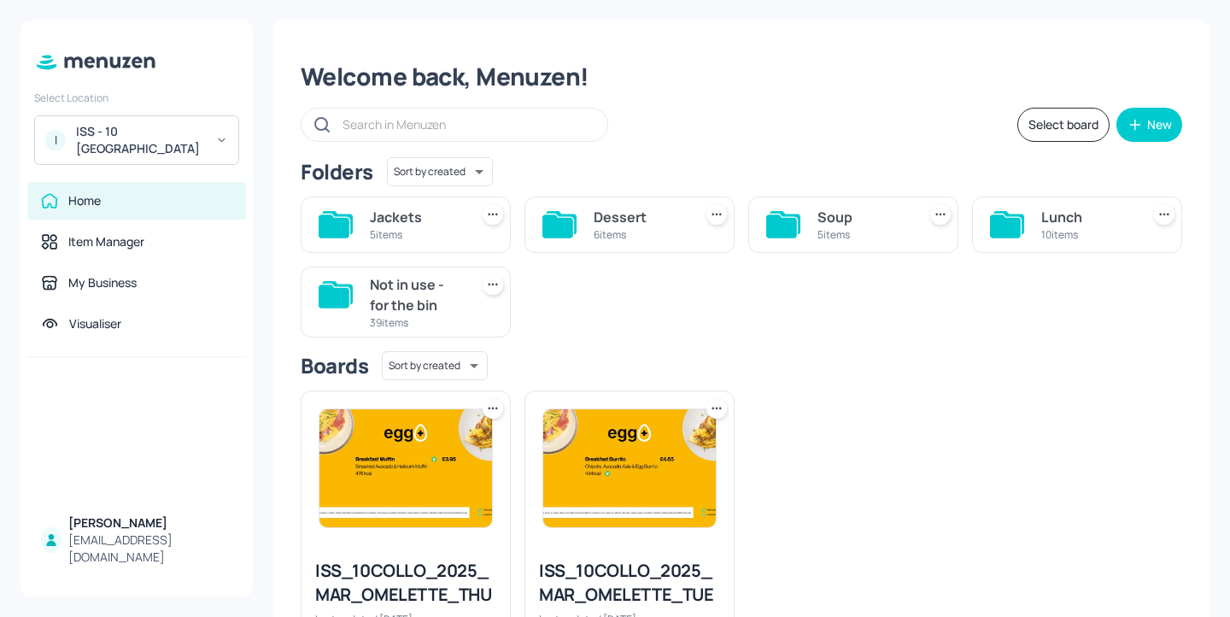
scroll to position [111, 0]
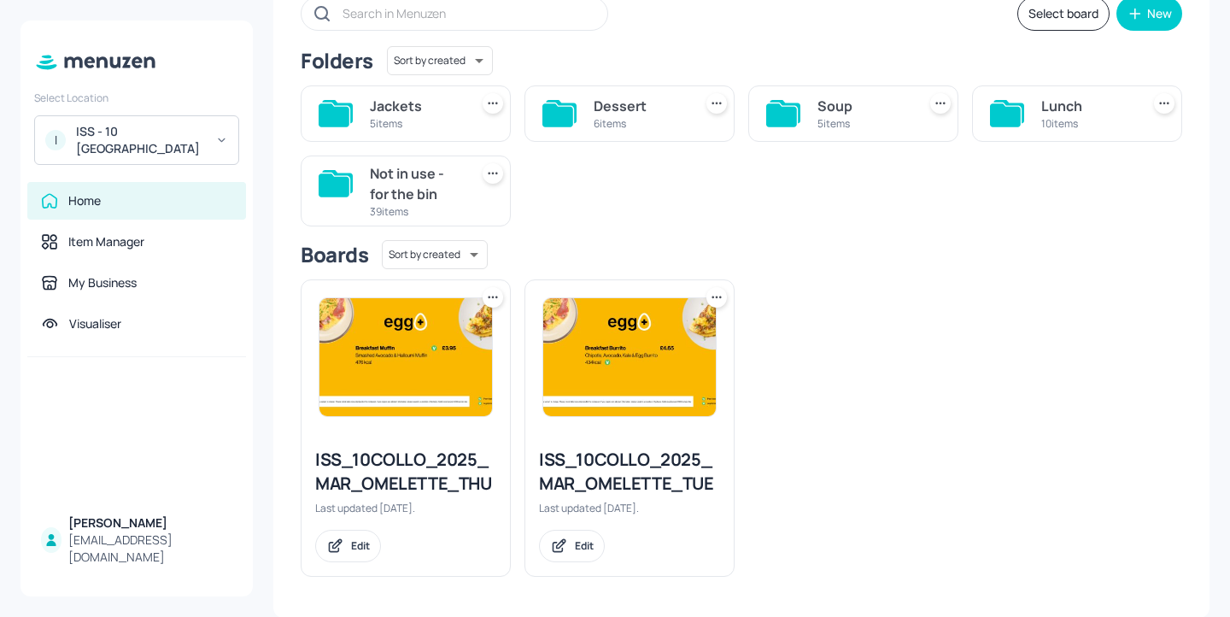
click at [403, 116] on div "5 items" at bounding box center [416, 123] width 92 height 15
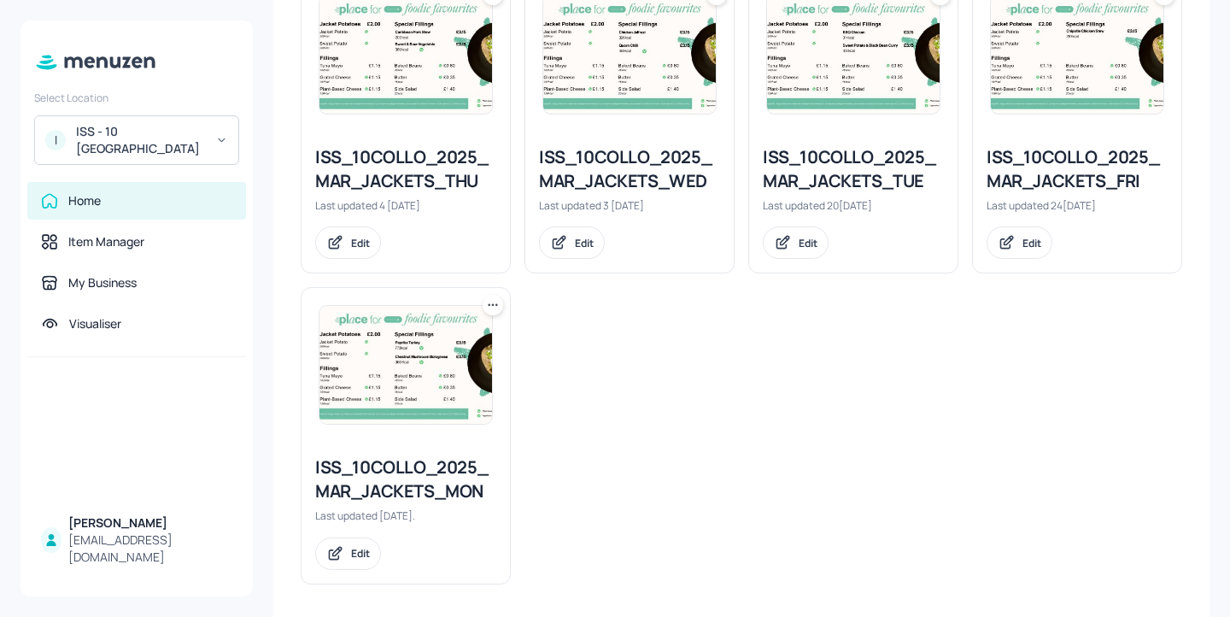
scroll to position [516, 0]
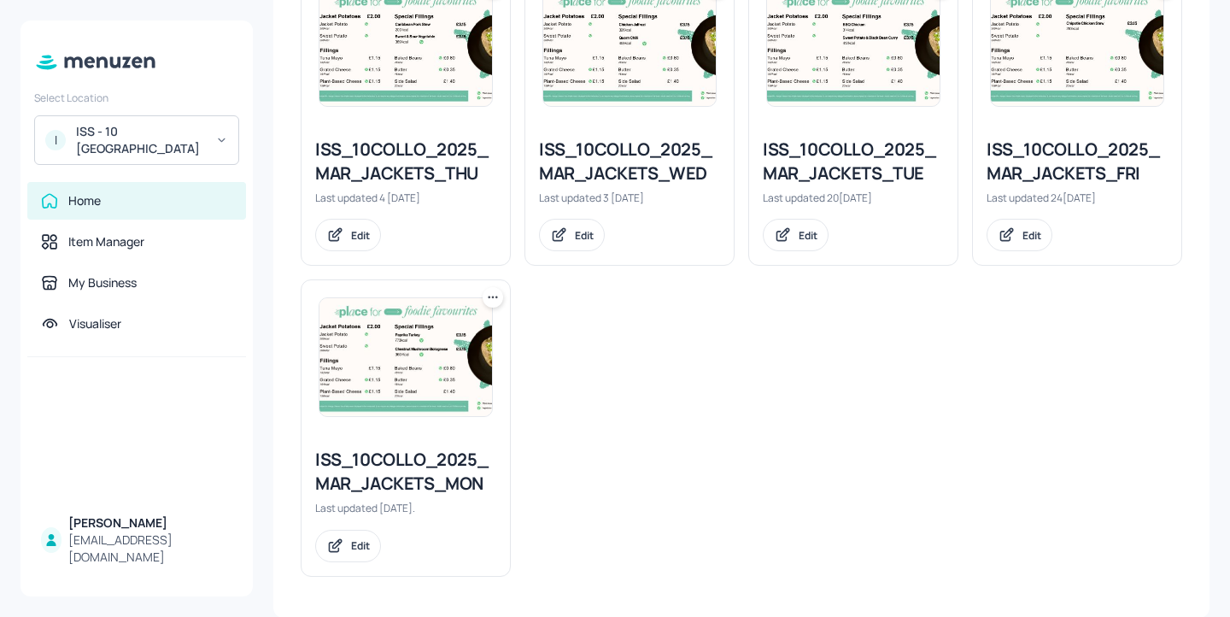
click at [399, 465] on div "ISS_10COLLO_2025_MAR_JACKETS_MON" at bounding box center [405, 472] width 181 height 48
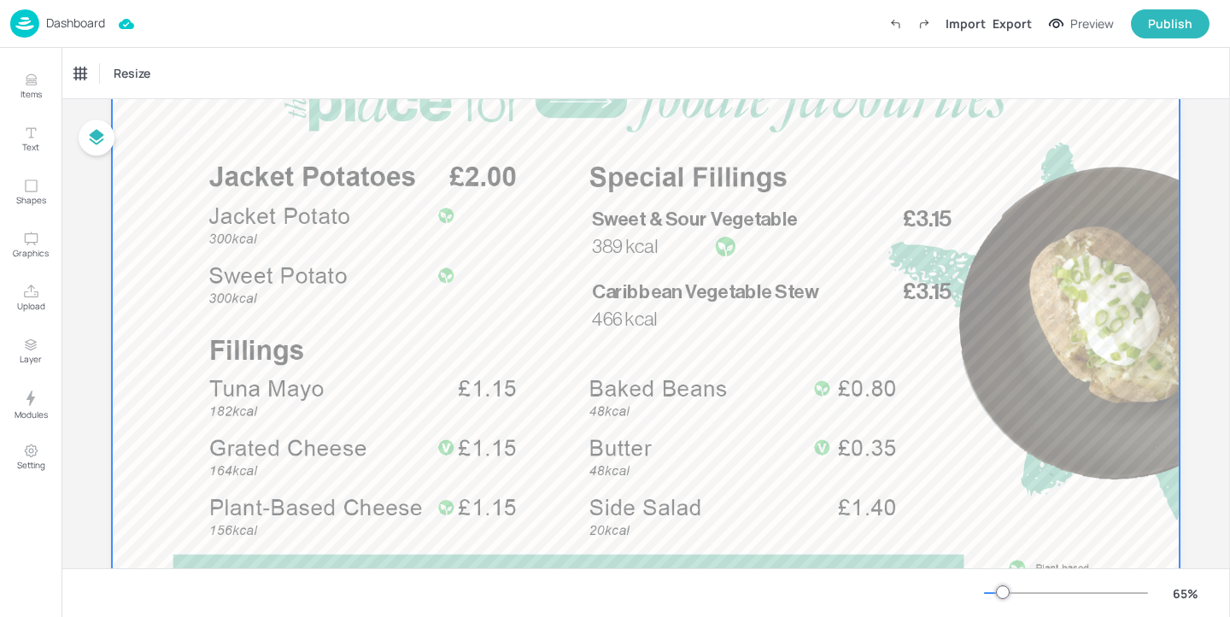
scroll to position [196, 0]
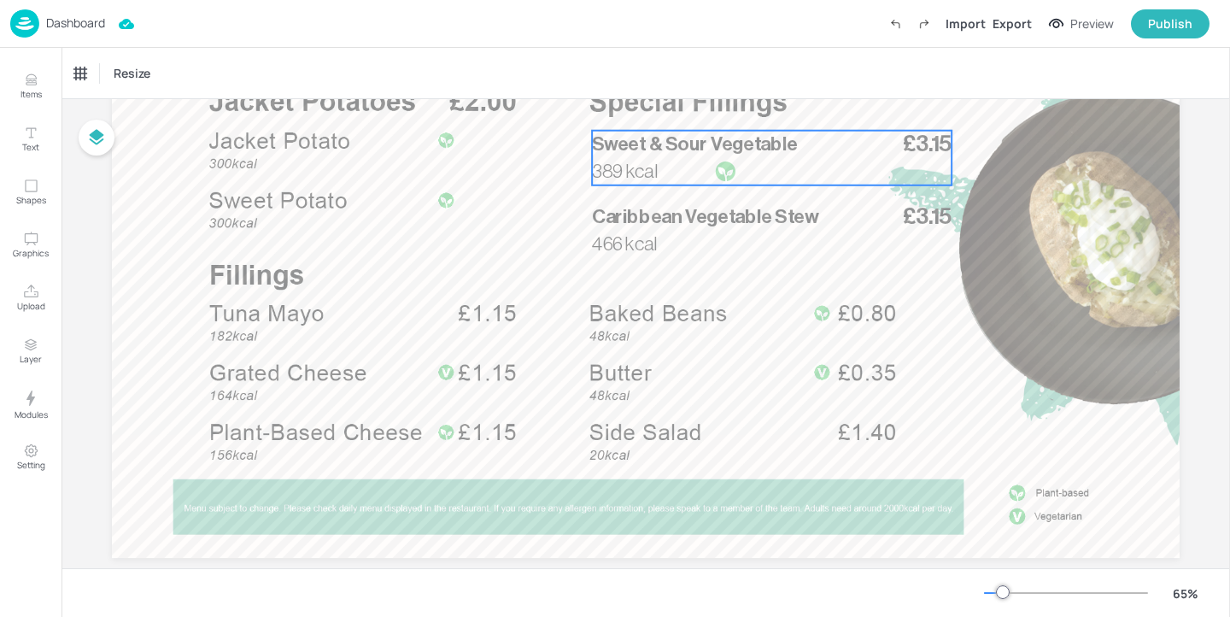
click at [723, 147] on span "Sweet & Sour Vegetable" at bounding box center [694, 144] width 205 height 20
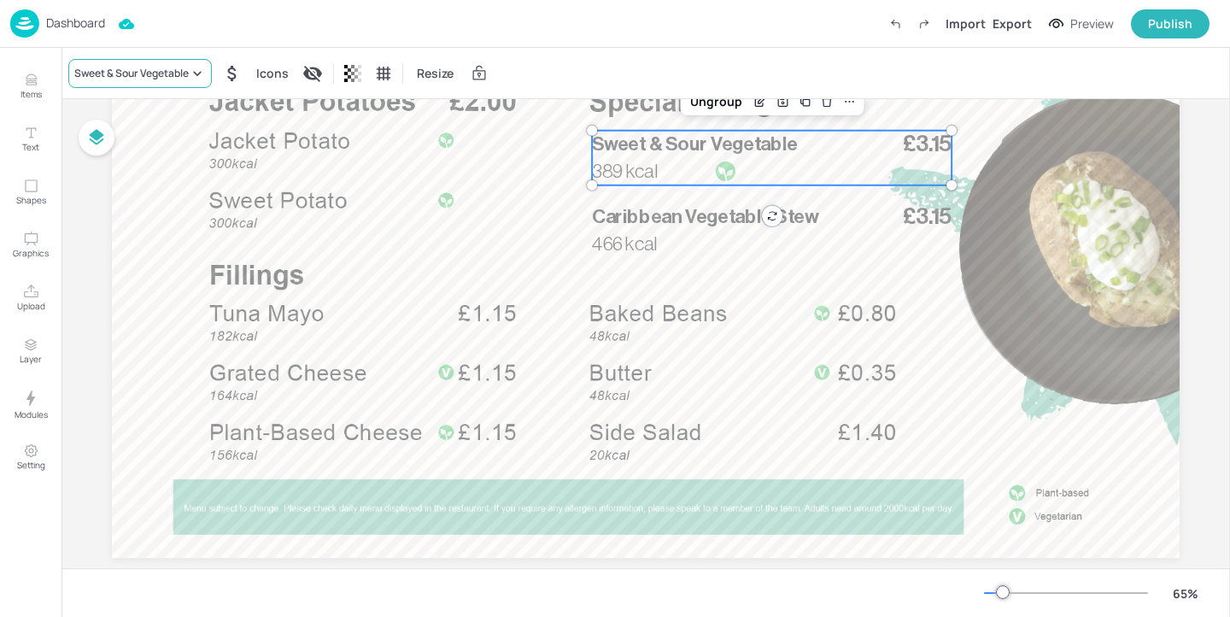
click at [173, 74] on div "Sweet & Sour Vegetable" at bounding box center [131, 73] width 114 height 15
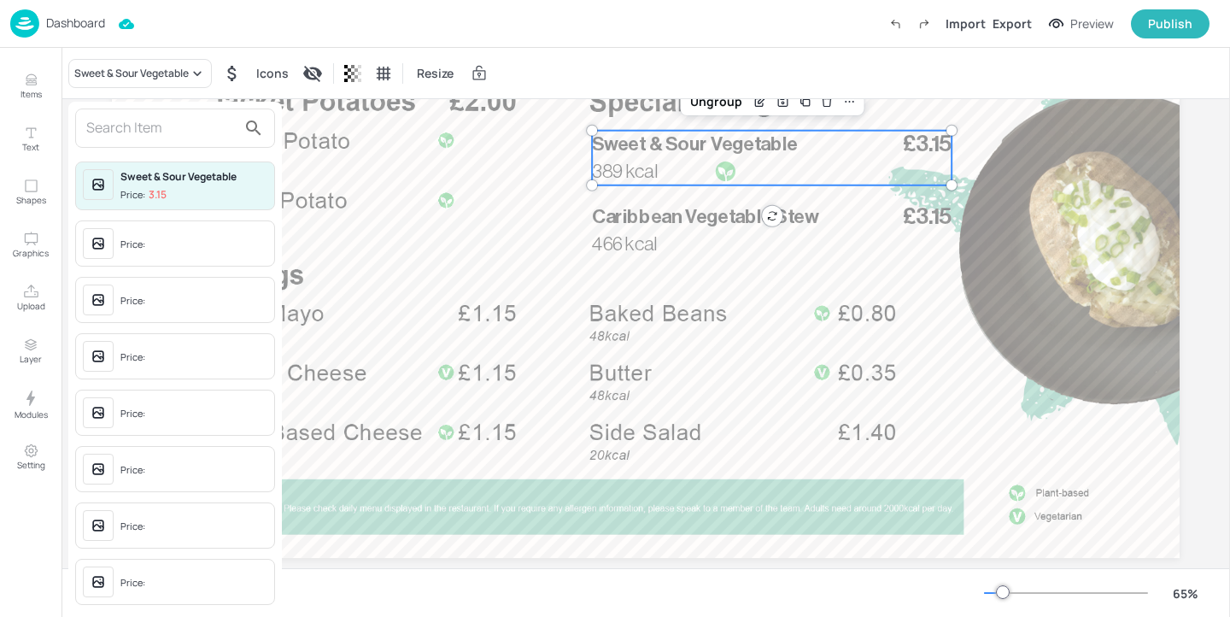
click at [152, 133] on input "text" at bounding box center [161, 127] width 150 height 27
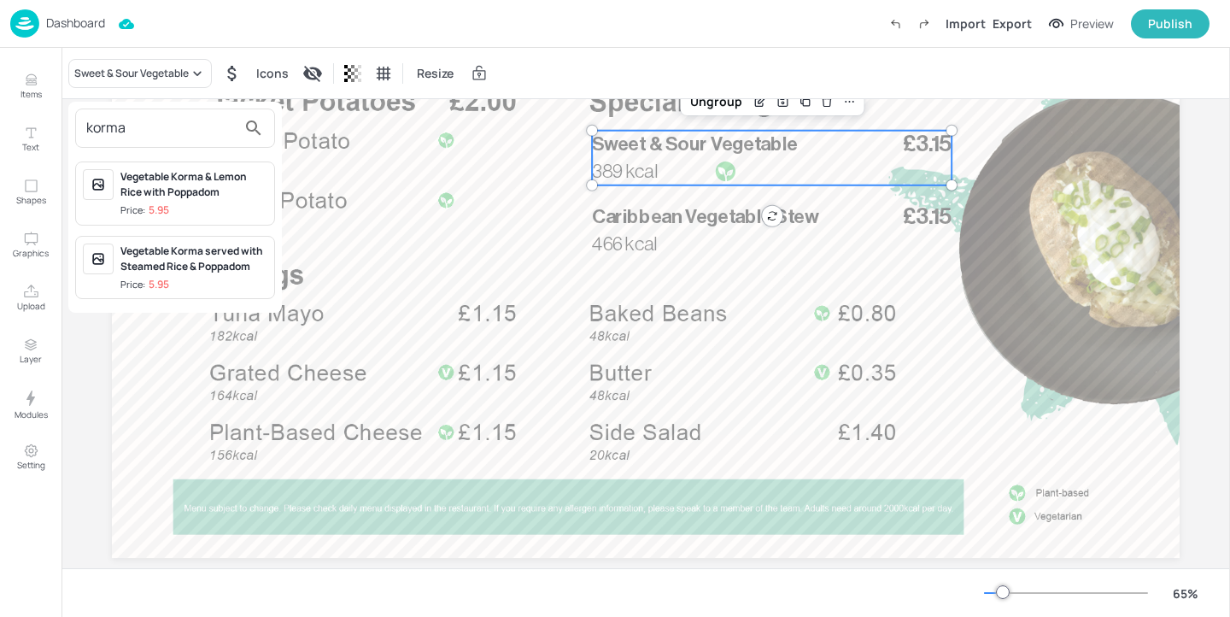
type input "korma"
click at [49, 88] on div at bounding box center [615, 308] width 1230 height 617
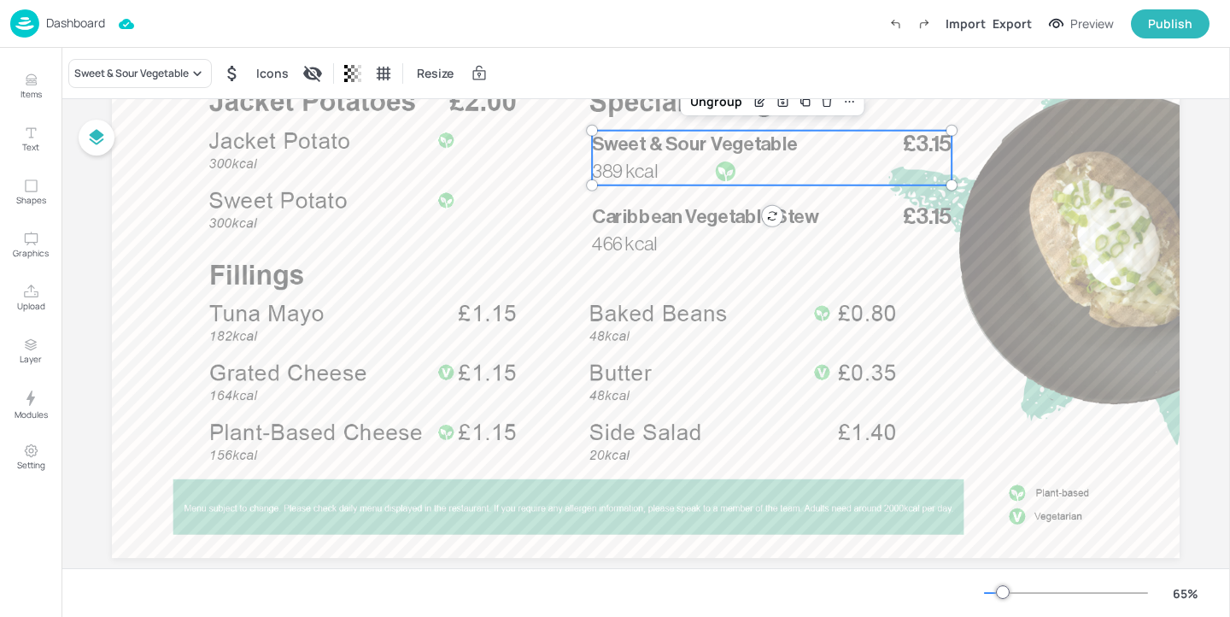
click at [30, 88] on div "korma Vegetable Korma & Lemon Rice with Poppadom Price: 5.95 Vegetable Korma se…" at bounding box center [615, 312] width 1230 height 610
click at [9, 83] on button "Items" at bounding box center [31, 87] width 50 height 50
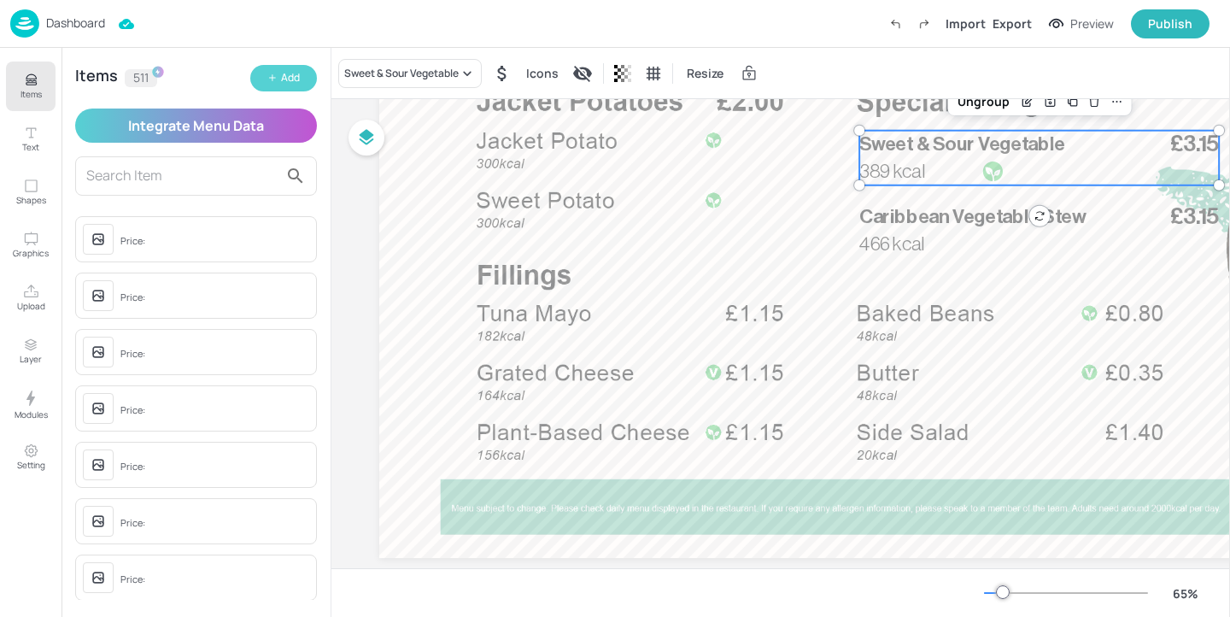
click at [256, 75] on button "Add" at bounding box center [283, 78] width 67 height 26
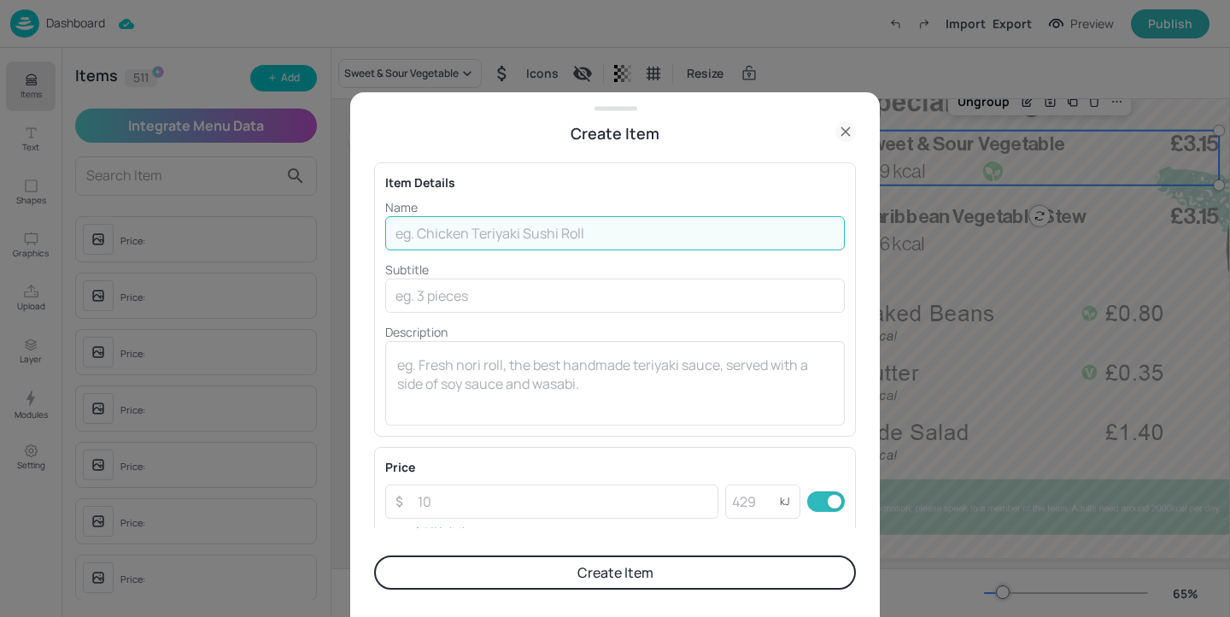
click at [472, 230] on input "text" at bounding box center [615, 233] width 460 height 34
paste input "Vegetable Korma"
type input "Vegetable Korma"
click at [452, 488] on input "number" at bounding box center [562, 501] width 311 height 34
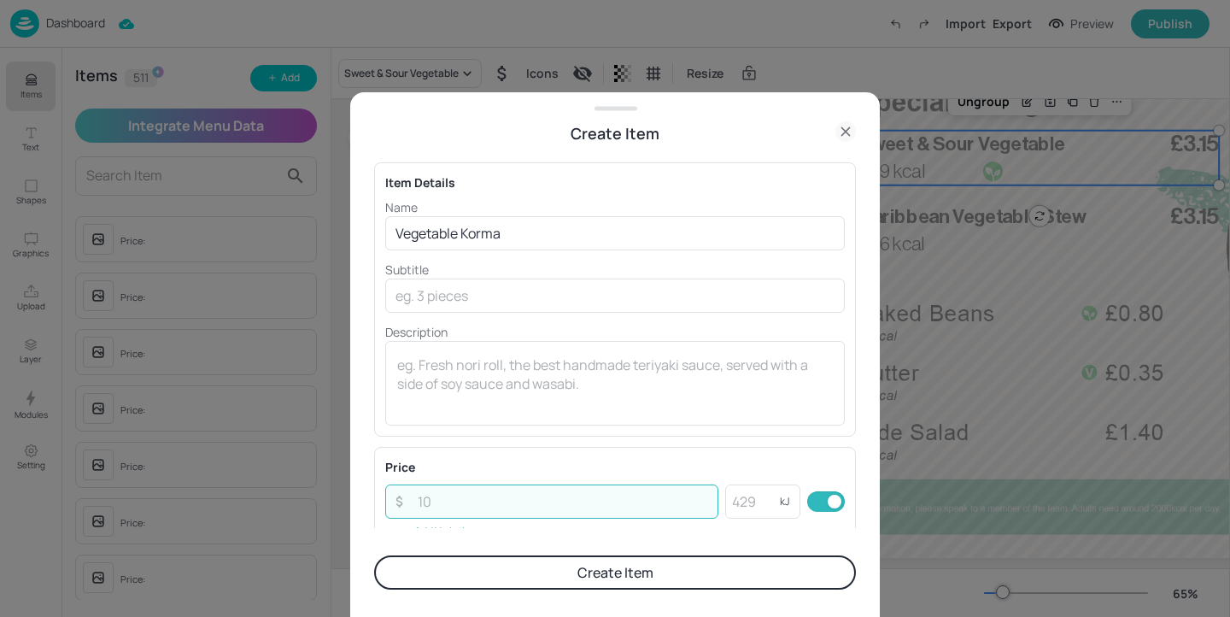
click at [437, 498] on input "number" at bounding box center [562, 501] width 311 height 34
paste input "3.15"
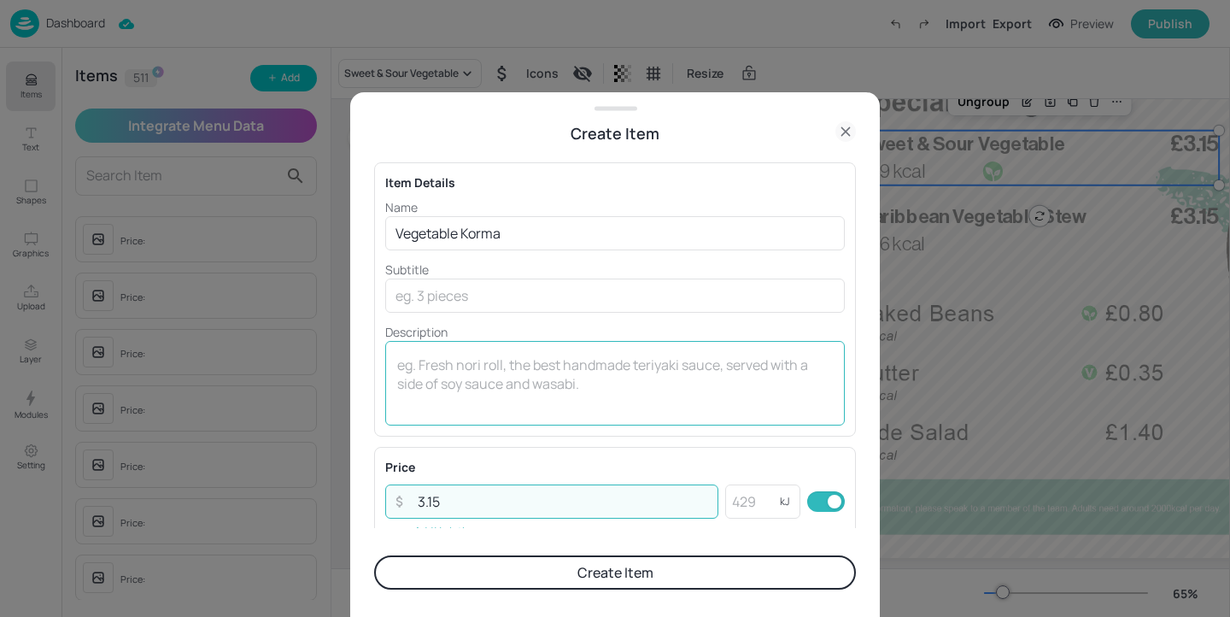
type input "3.15"
click at [465, 369] on textarea at bounding box center [615, 383] width 436 height 56
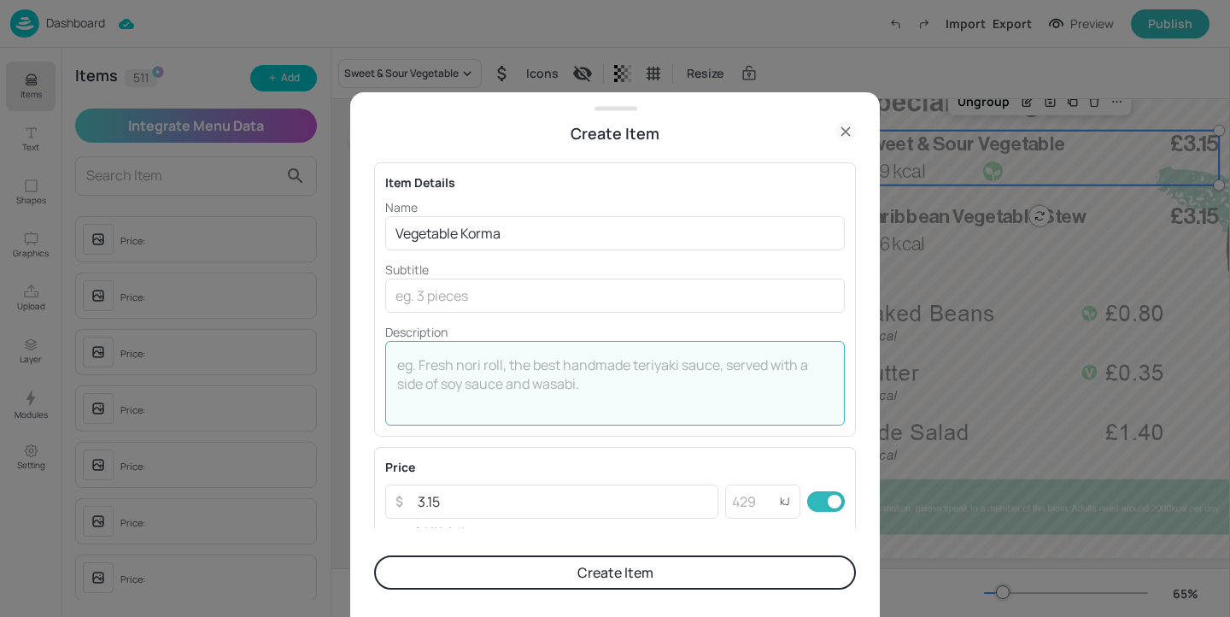
click at [425, 366] on textarea at bounding box center [615, 383] width 436 height 56
paste textarea "435 Kcal"
click at [425, 366] on textarea "435 Kcal" at bounding box center [615, 383] width 436 height 56
click at [430, 366] on textarea "435 Kcal" at bounding box center [615, 383] width 436 height 56
type textarea "435 kcal"
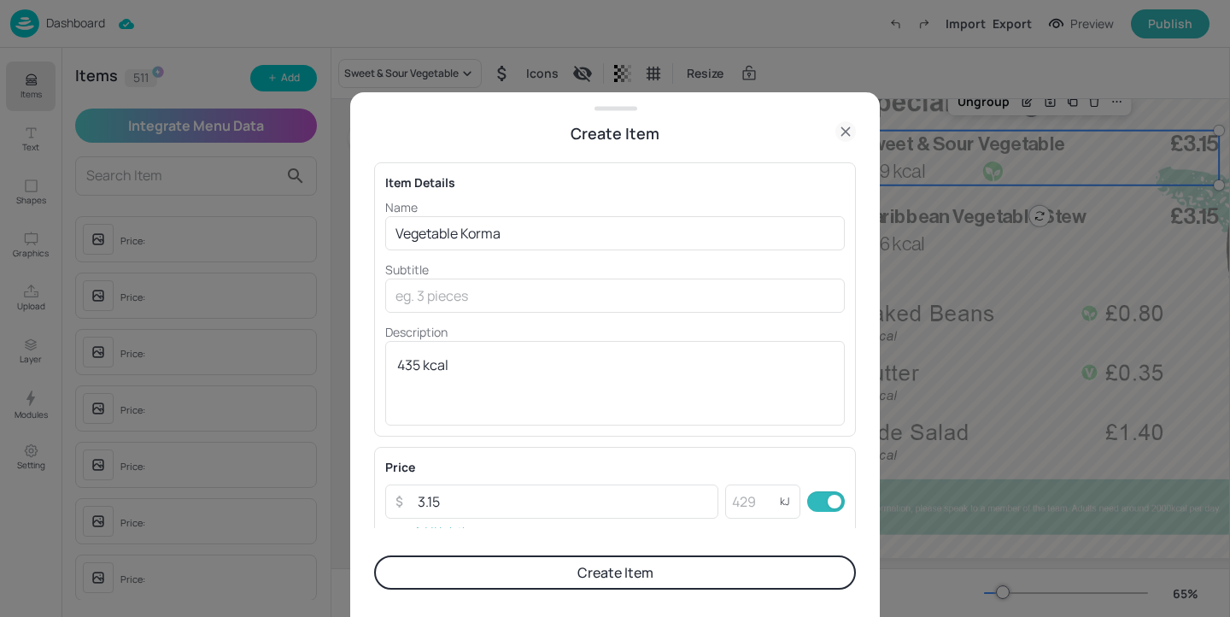
click at [636, 583] on button "Create Item" at bounding box center [615, 572] width 482 height 34
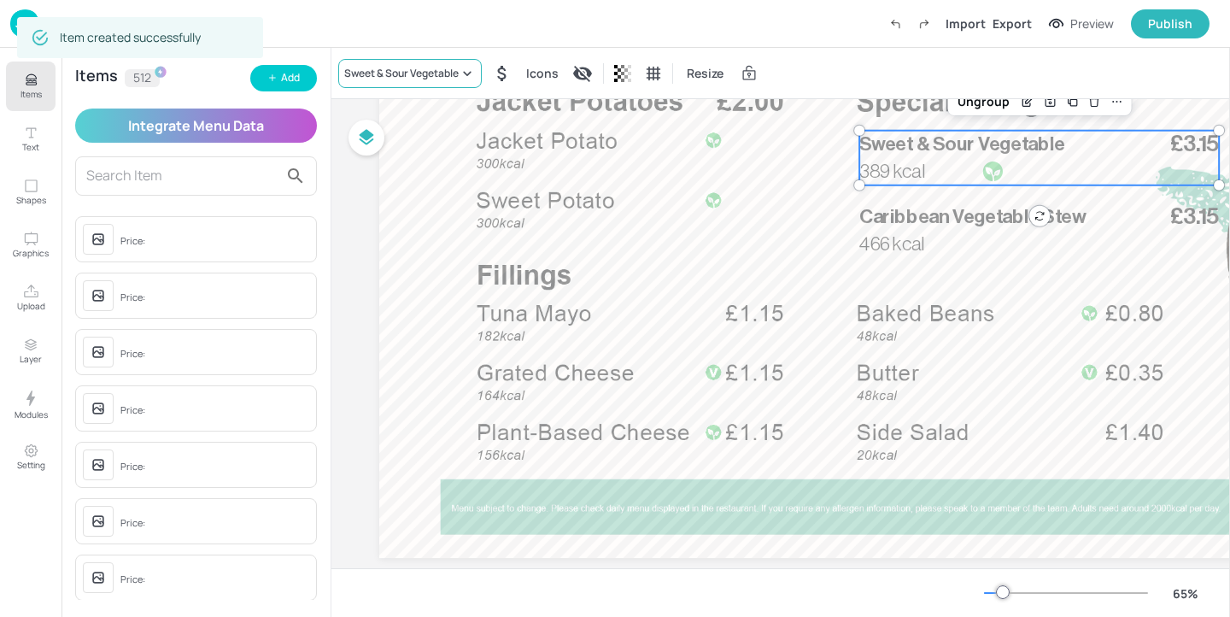
click at [390, 82] on div "Sweet & Sour Vegetable" at bounding box center [410, 73] width 144 height 29
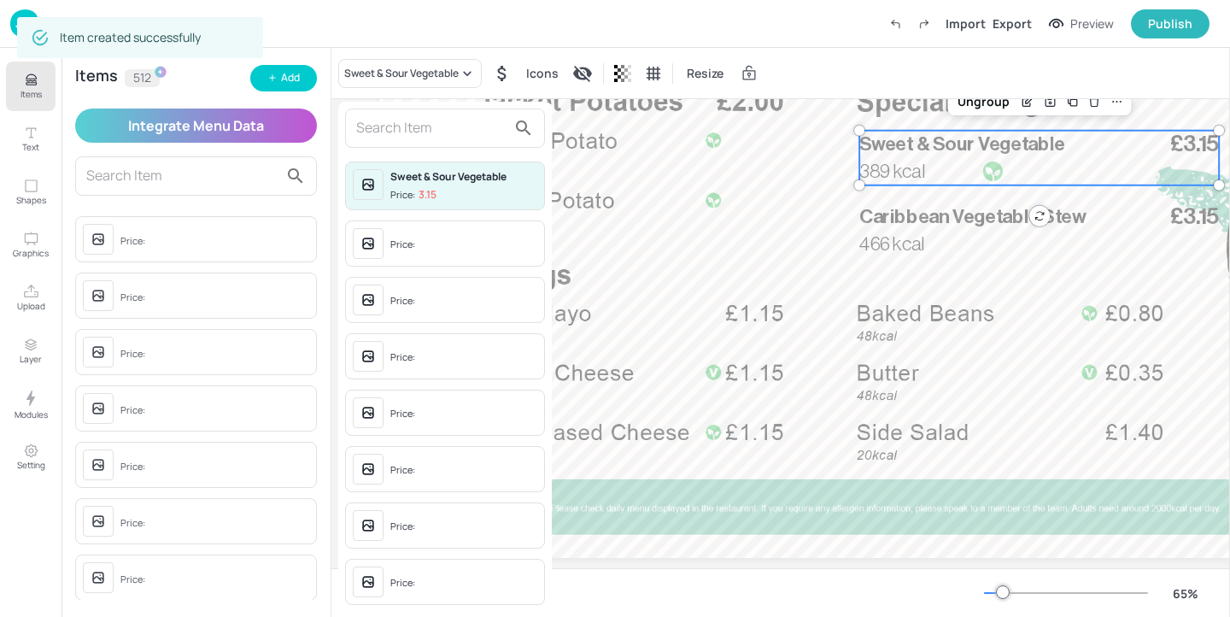
click at [413, 134] on input "text" at bounding box center [431, 127] width 150 height 27
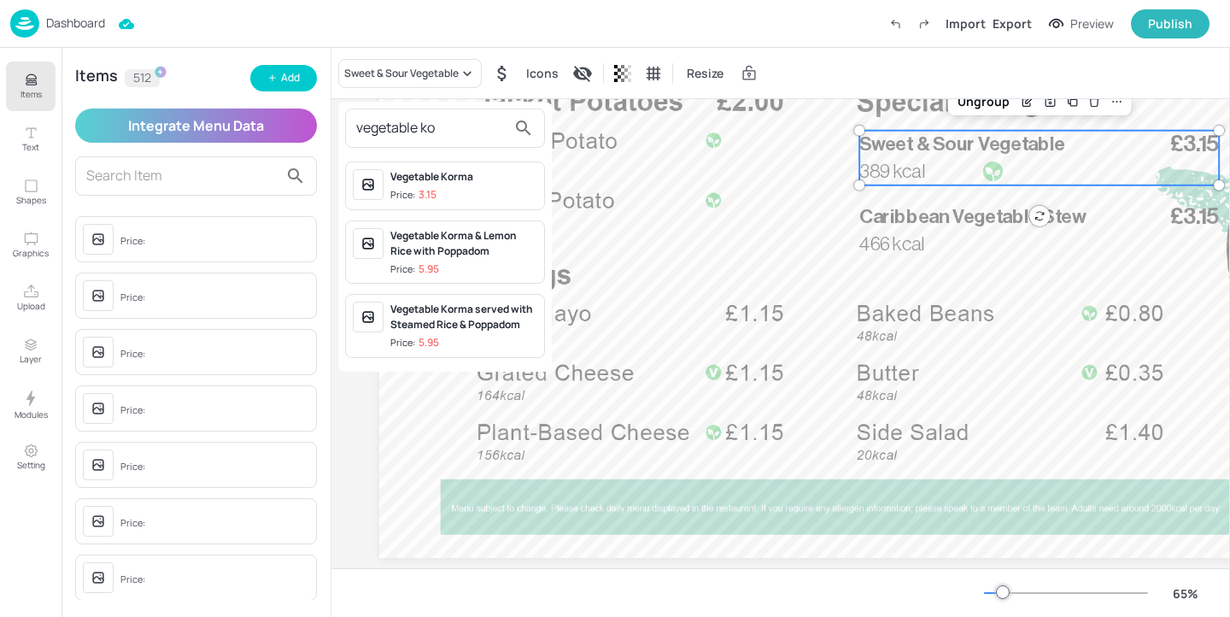
type input "vegetable ko"
click at [500, 183] on div "Vegetable Korma" at bounding box center [463, 176] width 147 height 15
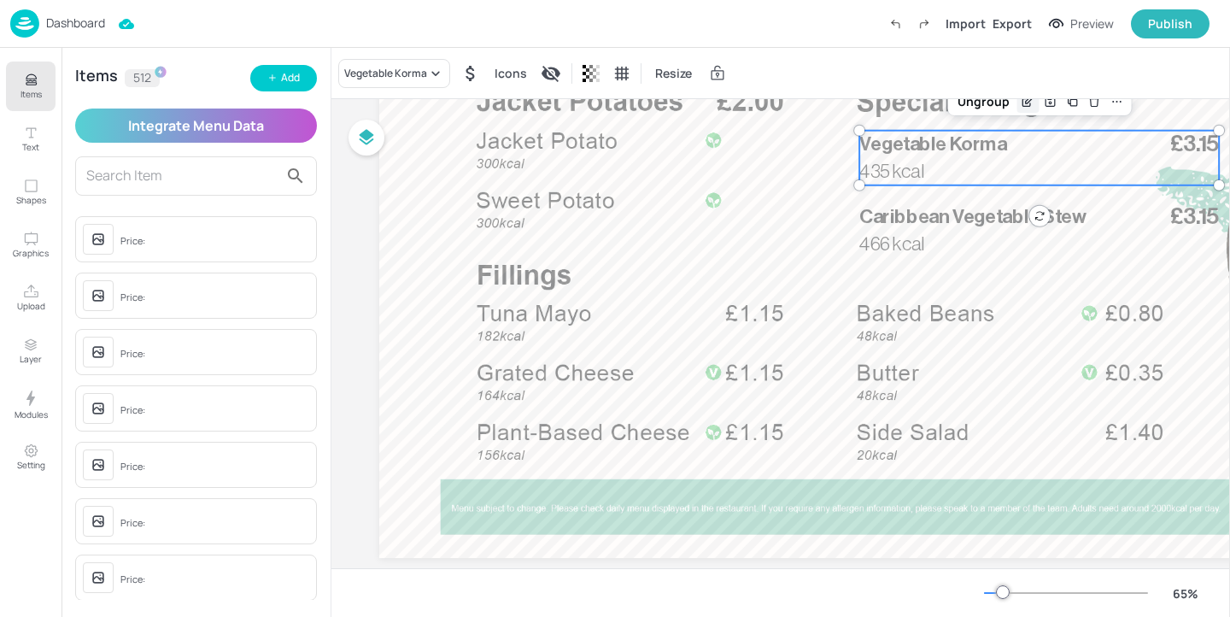
click at [1029, 105] on icon "Edit Item" at bounding box center [1028, 102] width 15 height 14
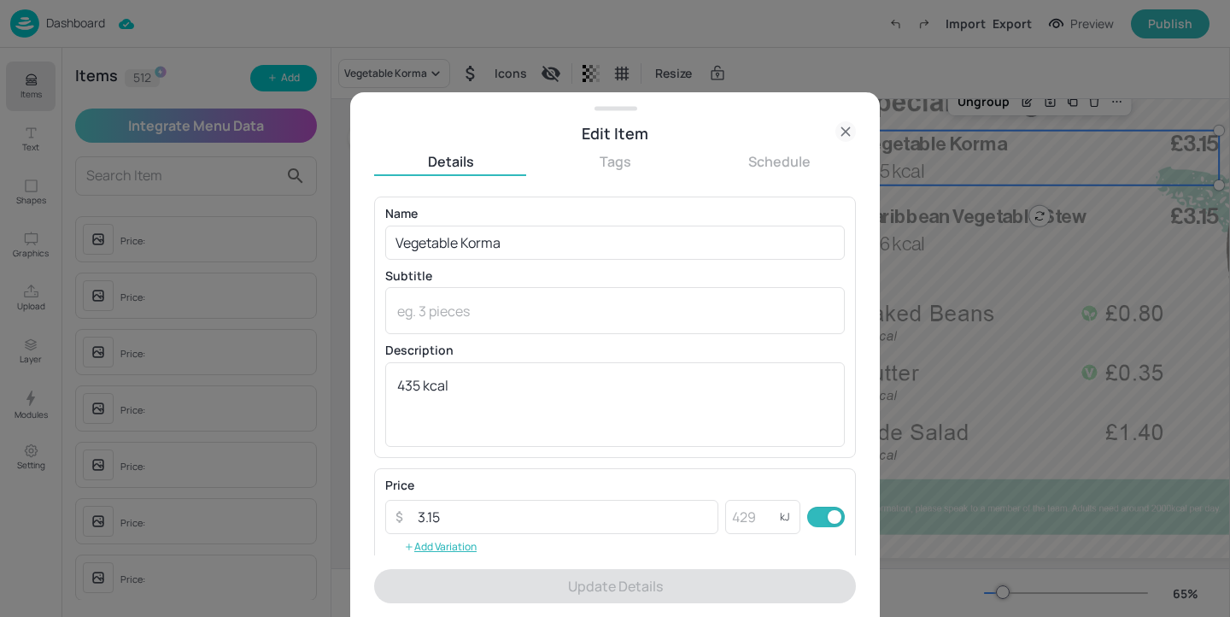
scroll to position [274, 0]
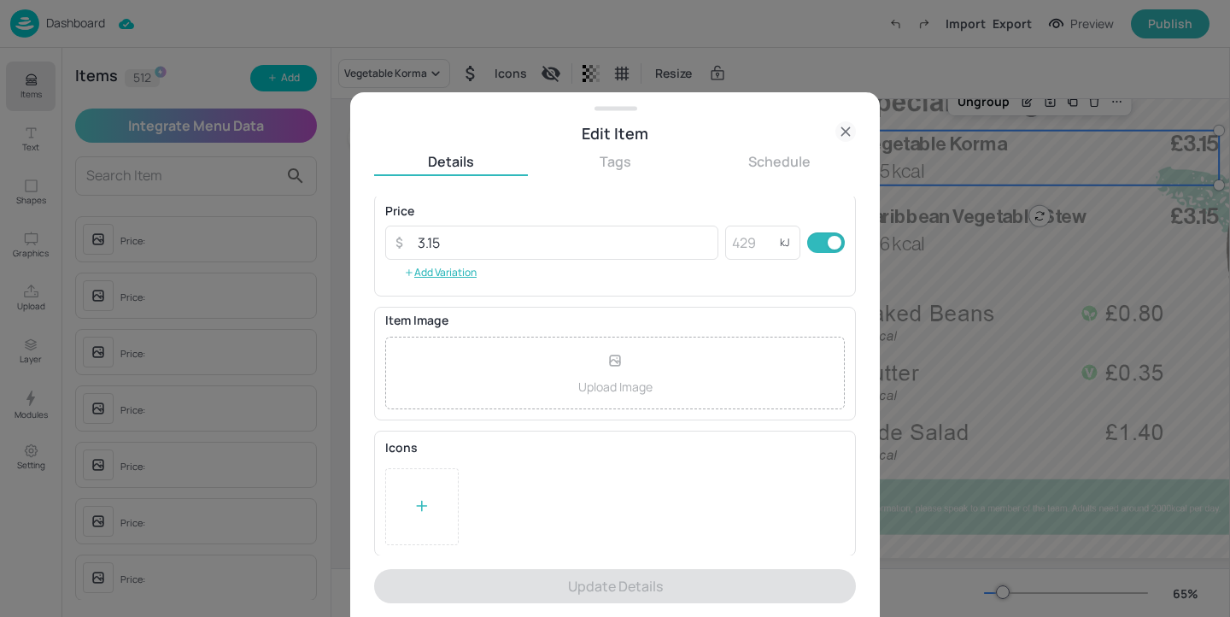
click at [409, 525] on div at bounding box center [421, 506] width 73 height 77
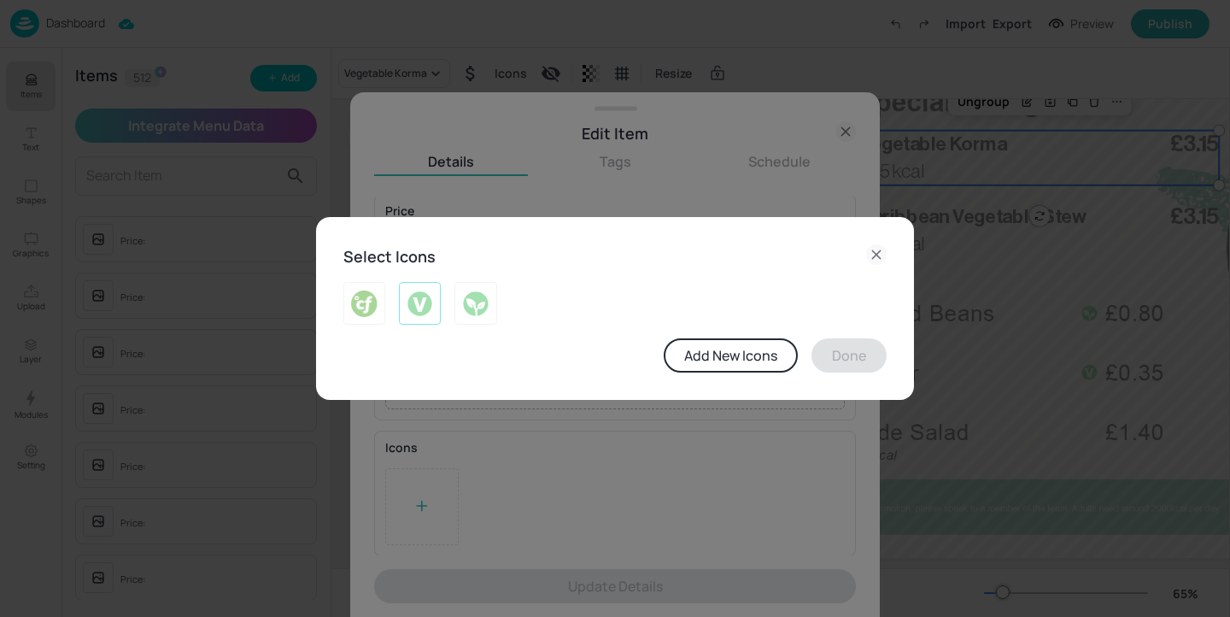
click at [436, 316] on div at bounding box center [420, 303] width 42 height 43
click at [840, 345] on button "Done" at bounding box center [849, 355] width 75 height 34
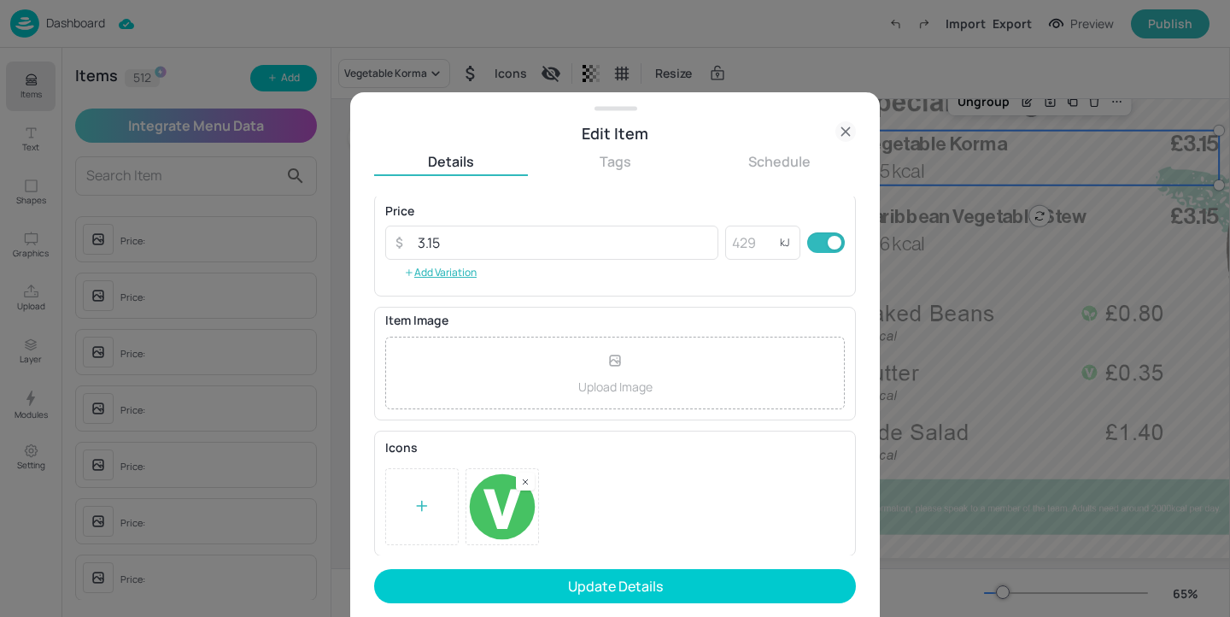
click at [753, 565] on form "Name Vegetable Korma ​ Subtitle x ​ Description 435 kcal x ​ Price ​ 3.15 ​ kJ …" at bounding box center [615, 406] width 482 height 420
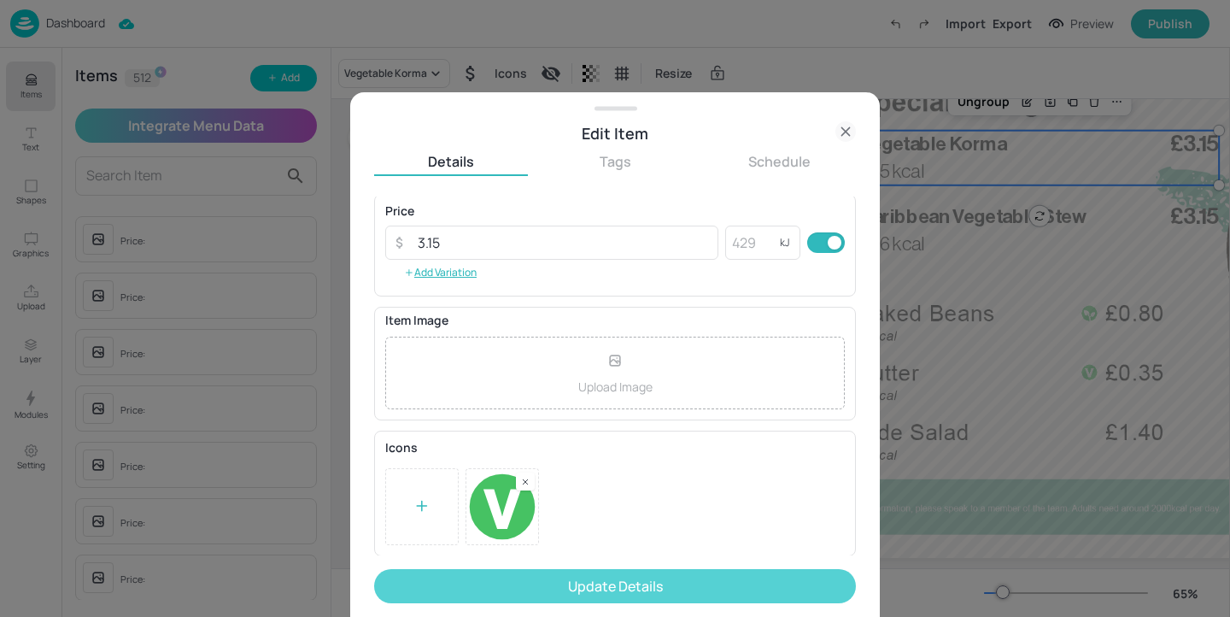
click at [751, 581] on button "Update Details" at bounding box center [615, 586] width 482 height 34
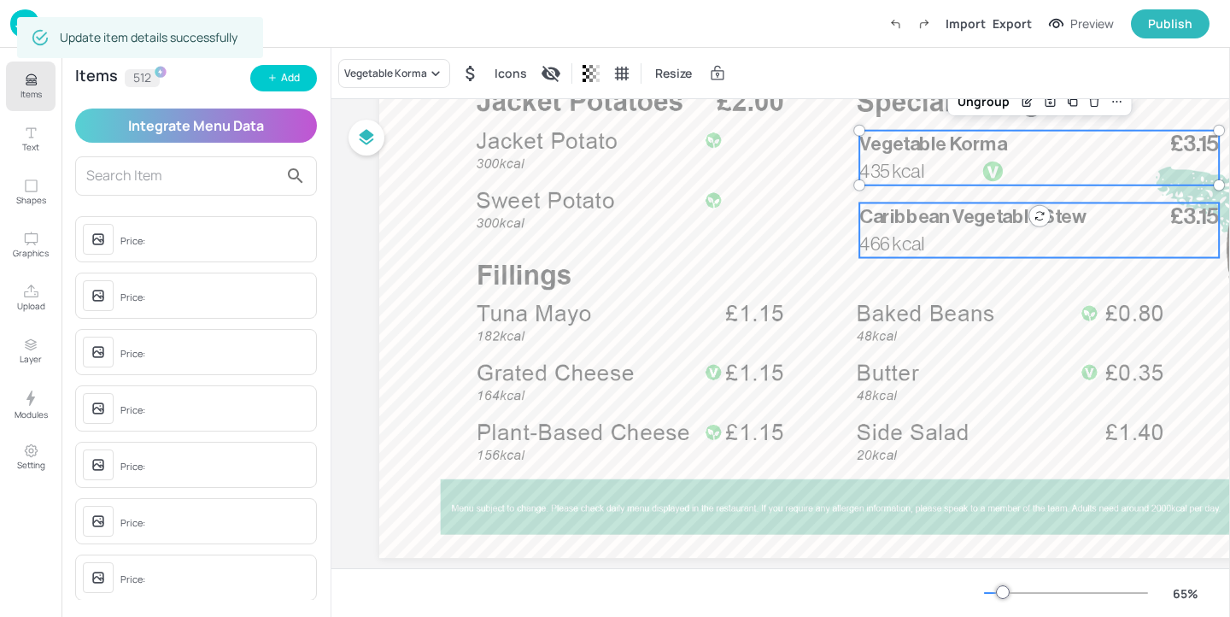
click at [986, 236] on div "£3.15 Caribbean Vegetable Stew 466 kcal" at bounding box center [1039, 229] width 360 height 55
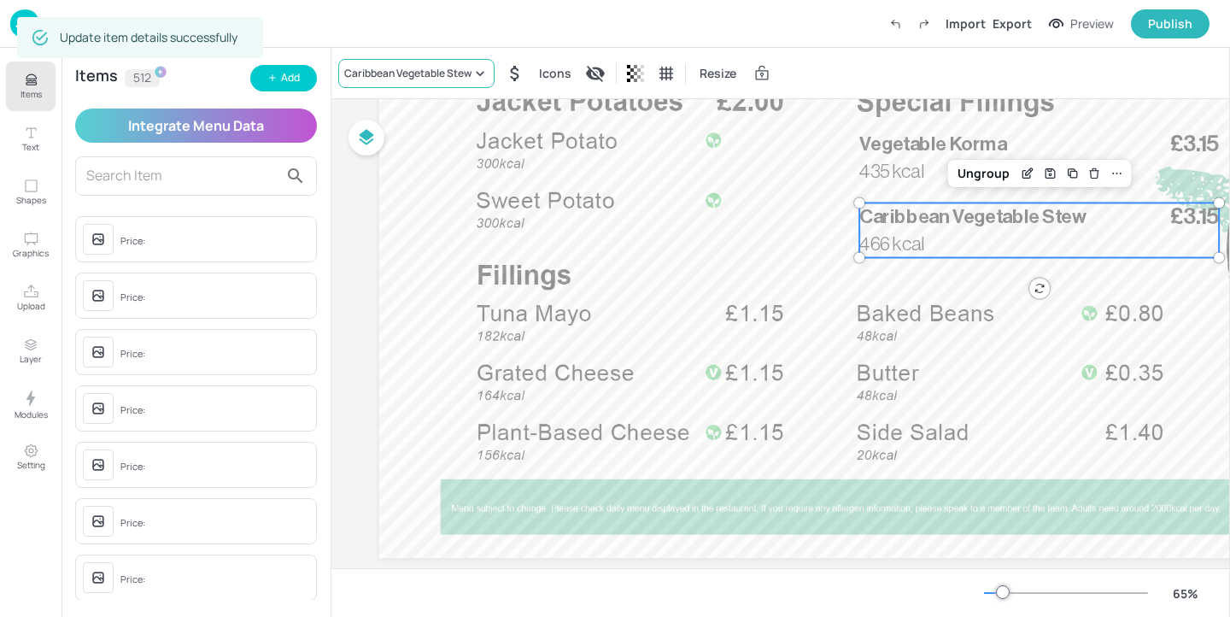
click at [388, 66] on div "Caribbean Vegetable Stew" at bounding box center [407, 73] width 127 height 15
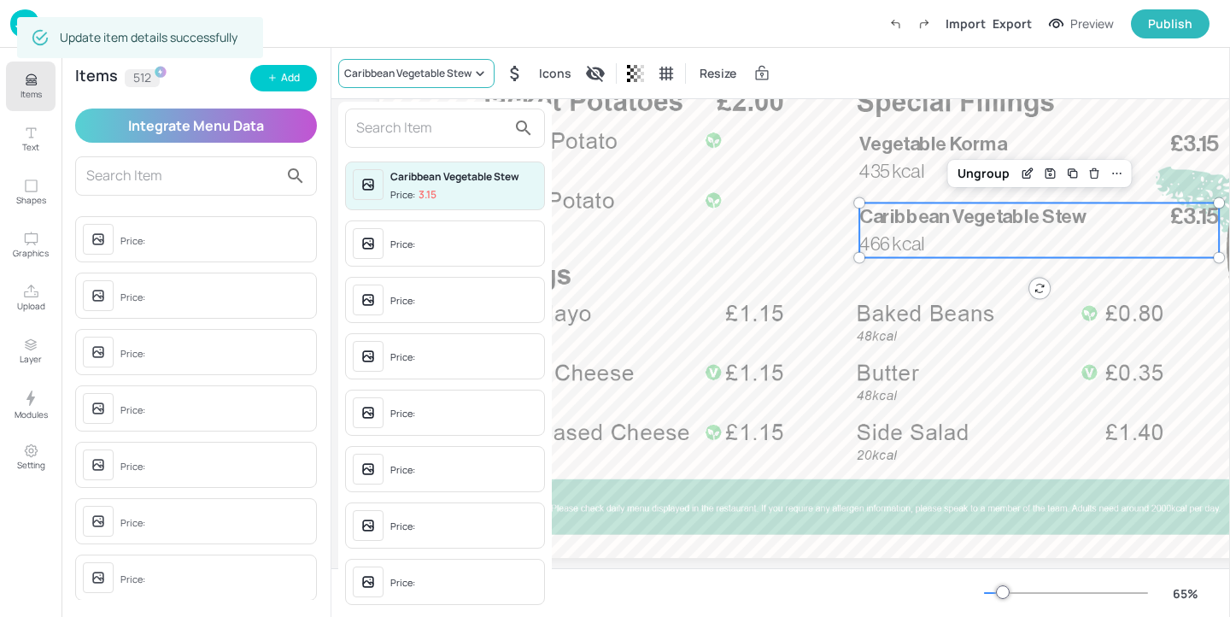
click at [388, 66] on div at bounding box center [615, 308] width 1230 height 617
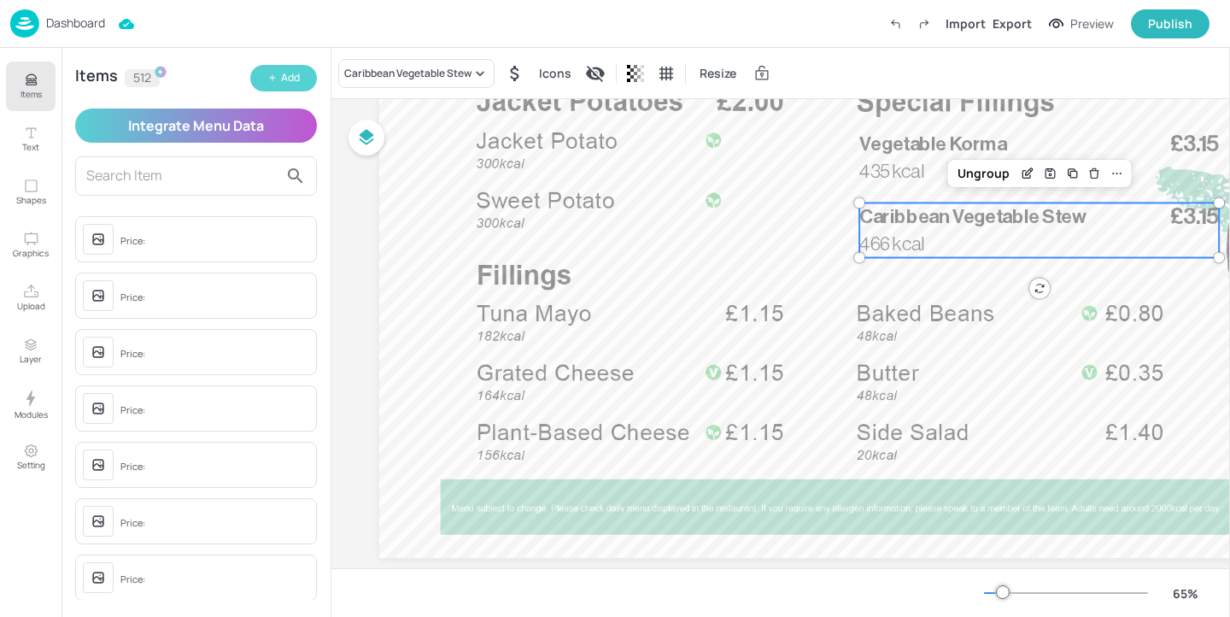
click at [282, 83] on div "Add" at bounding box center [290, 78] width 19 height 16
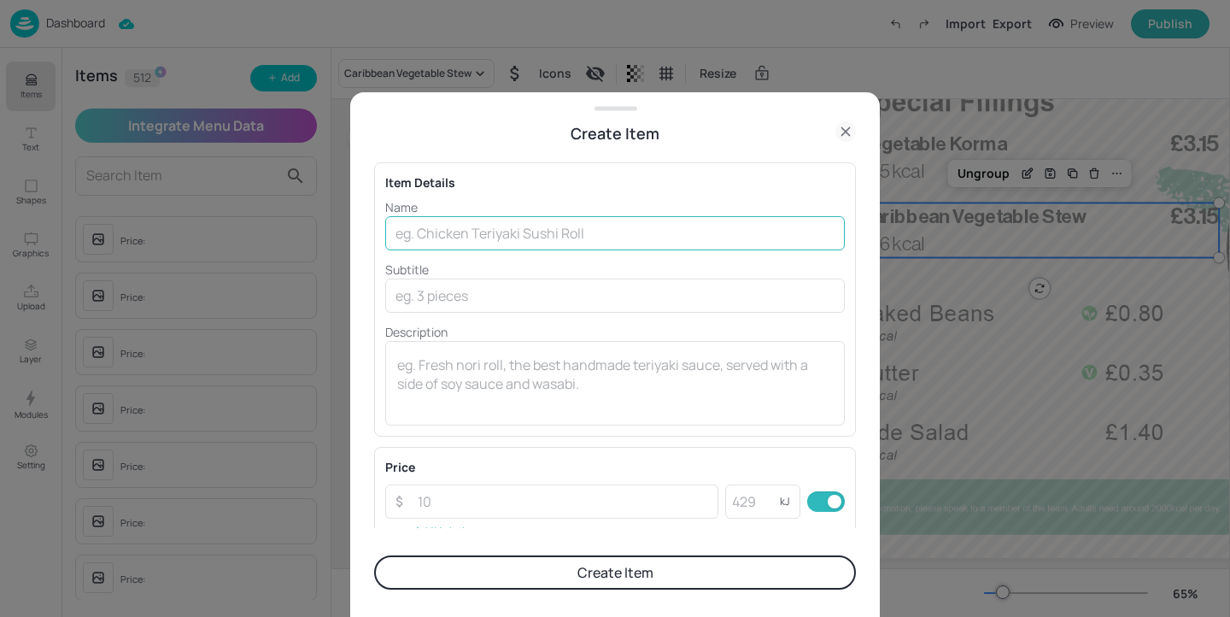
click at [516, 235] on input "text" at bounding box center [615, 233] width 460 height 34
click at [450, 232] on input "Lam" at bounding box center [615, 233] width 460 height 34
type input "Lamb Rogan"
click at [844, 123] on icon at bounding box center [845, 131] width 21 height 21
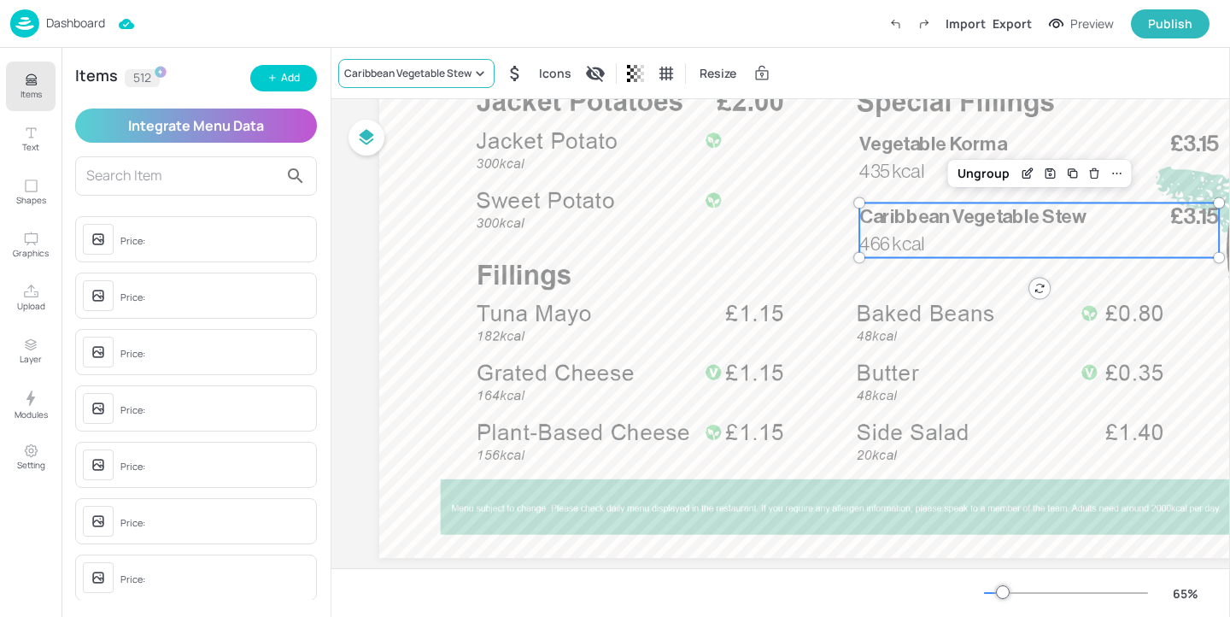
click at [414, 67] on div "Caribbean Vegetable Stew" at bounding box center [407, 73] width 127 height 15
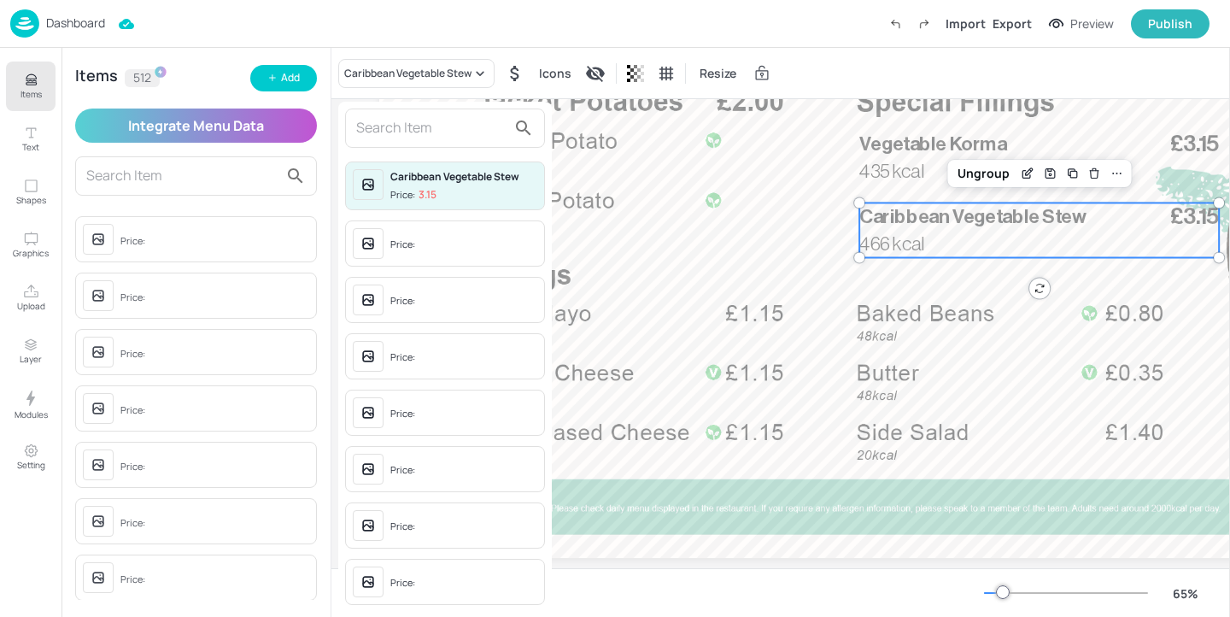
click at [410, 124] on input "text" at bounding box center [431, 127] width 150 height 27
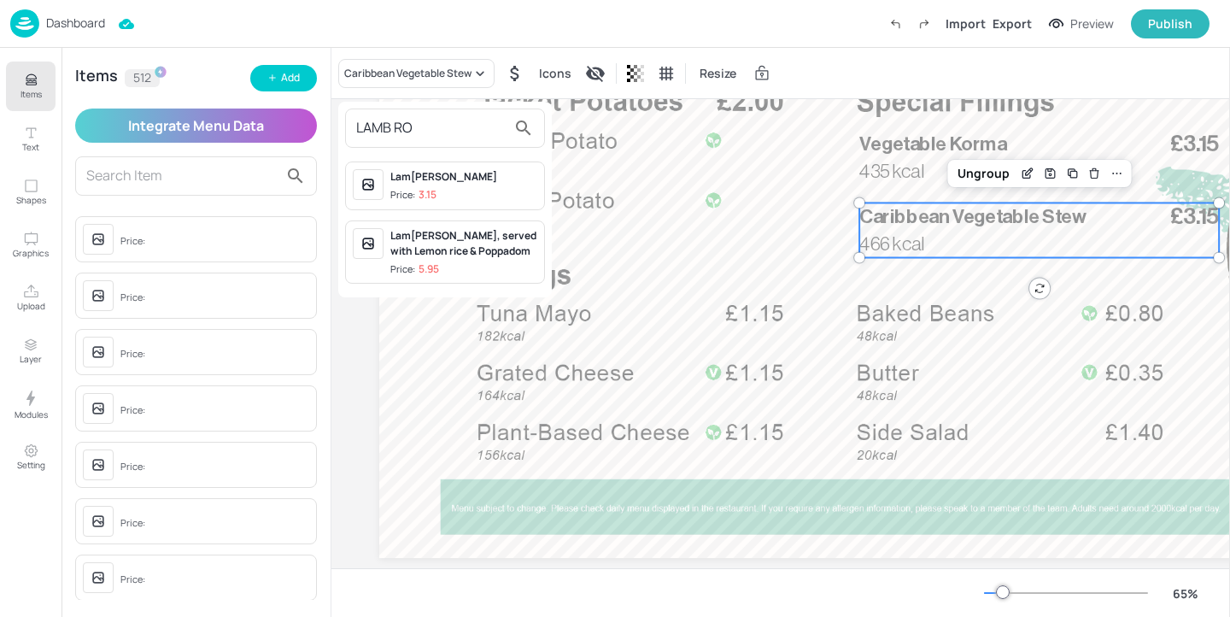
type input "LAMB RO"
click at [496, 189] on span "Price: 3.15" at bounding box center [463, 195] width 147 height 15
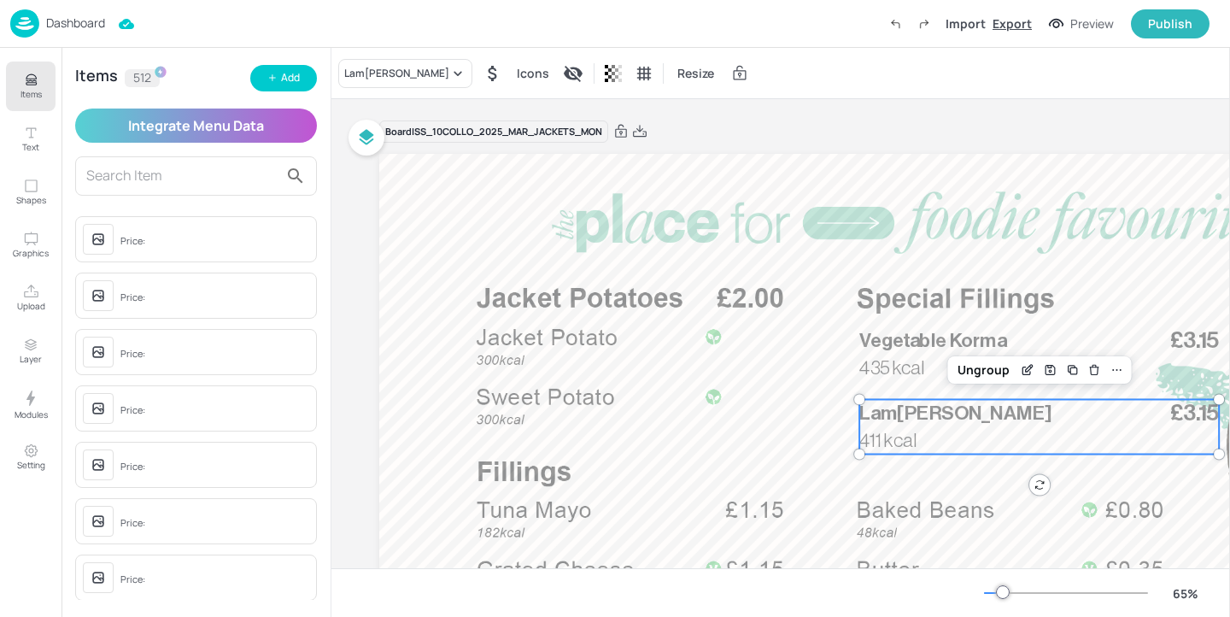
click at [1018, 21] on div "Export" at bounding box center [1012, 24] width 39 height 18
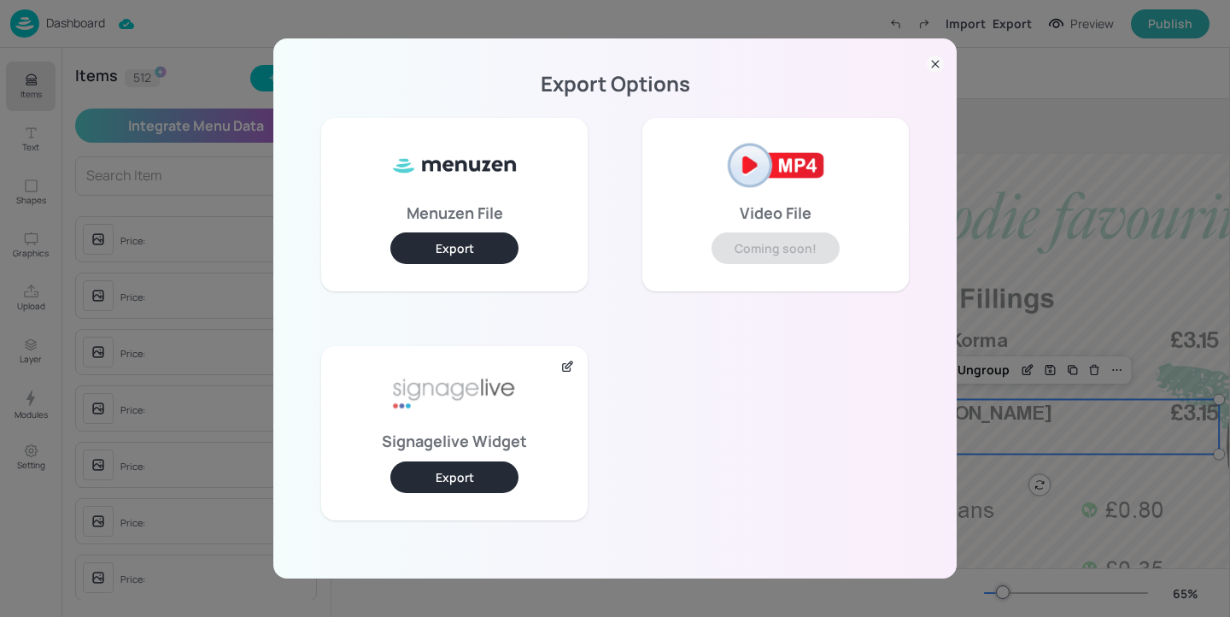
click at [481, 474] on button "Export" at bounding box center [454, 477] width 128 height 32
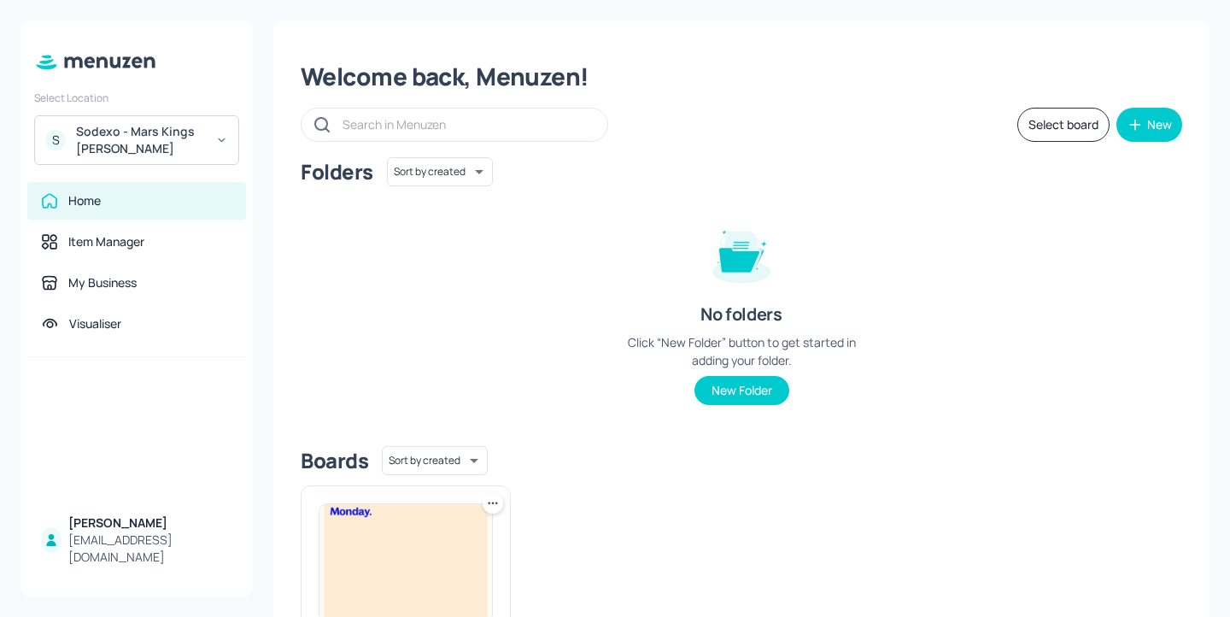
scroll to position [6, 0]
